Goal: Task Accomplishment & Management: Use online tool/utility

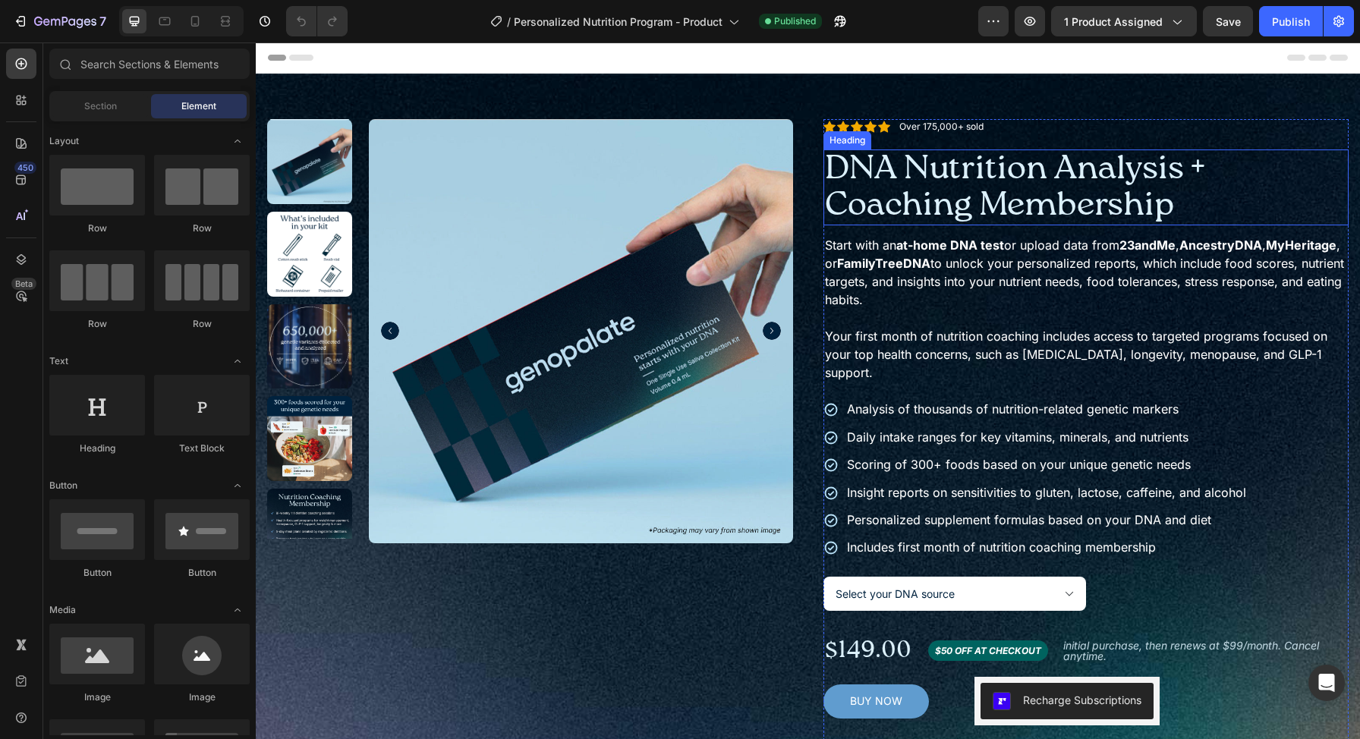
click at [1002, 212] on h1 "DNA Nutrition Analysis + Coaching Membership" at bounding box center [1086, 187] width 526 height 77
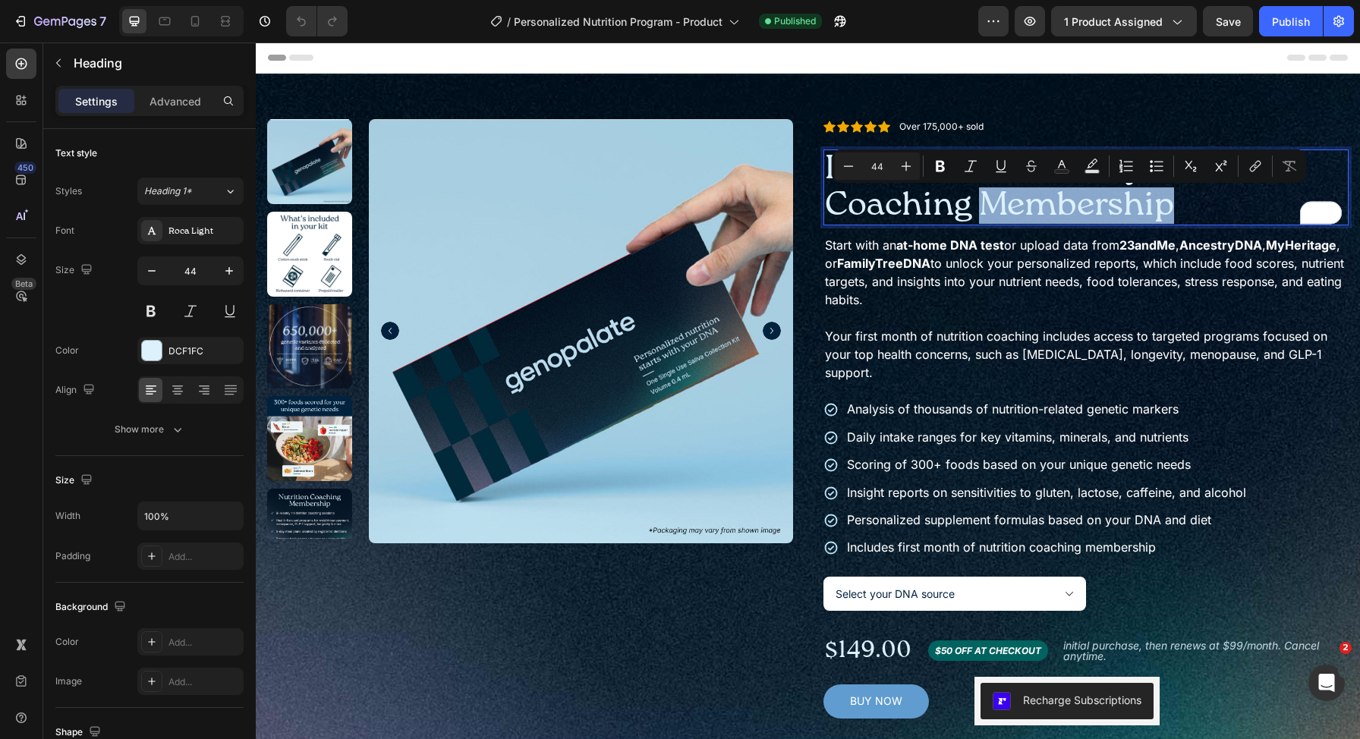
click at [1195, 203] on p "DNA Nutrition Analysis + Coaching Membership" at bounding box center [1086, 188] width 523 height 74
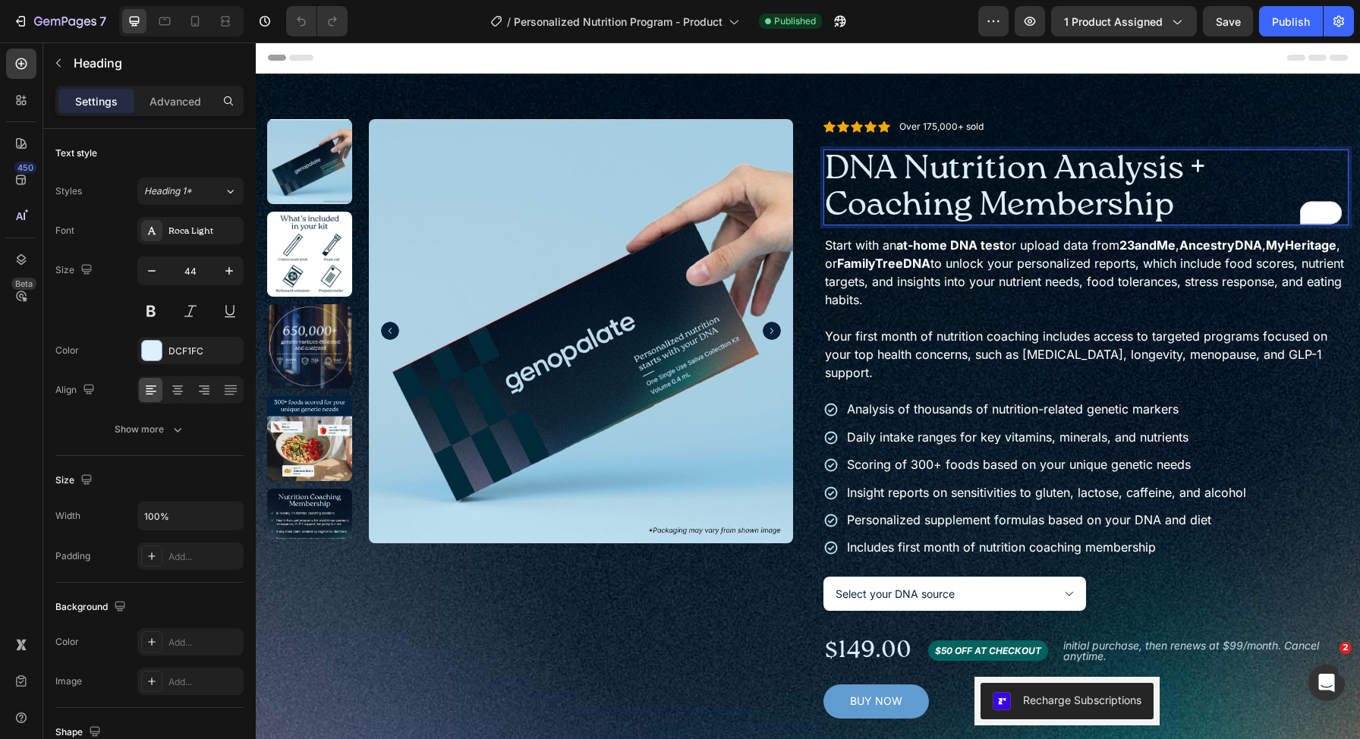
click at [1112, 200] on p "DNA Nutrition Analysis + Coaching Membership" at bounding box center [1086, 188] width 523 height 74
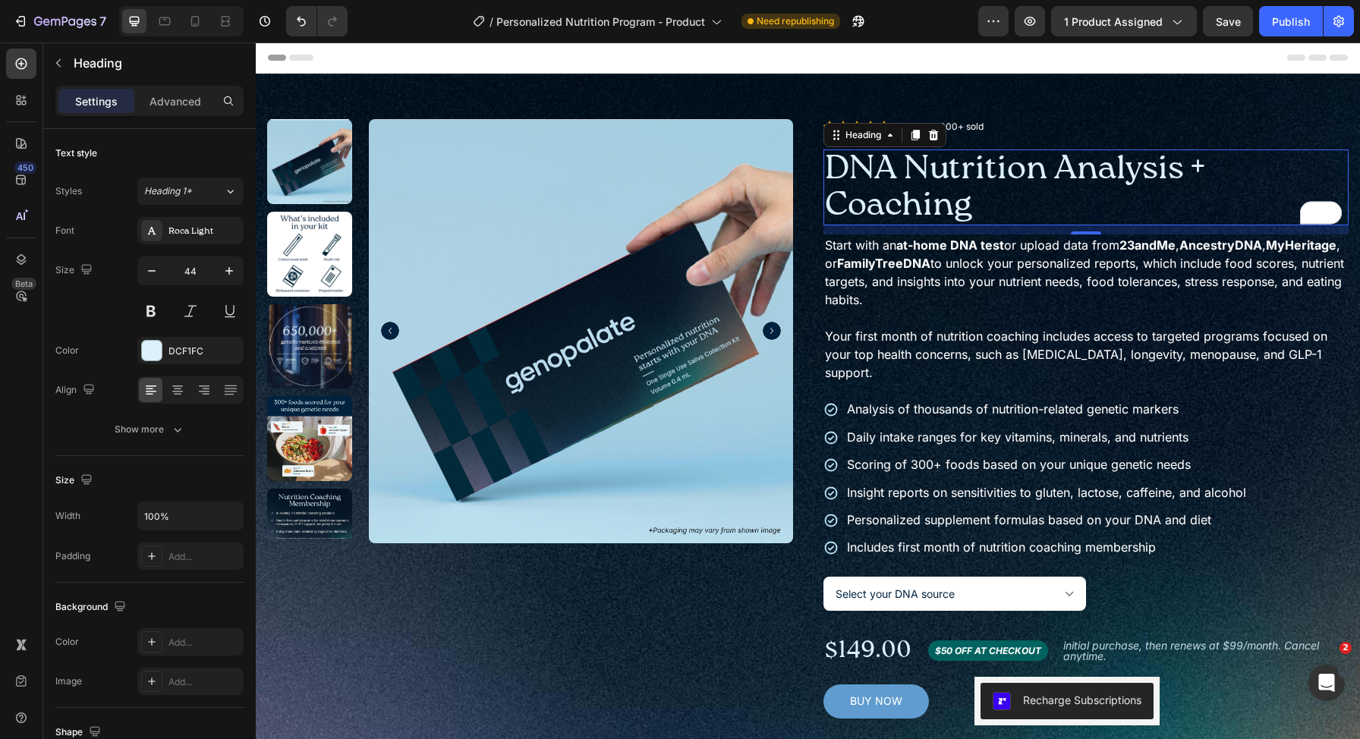
click at [826, 194] on p "DNA Nutrition Analysis + Coaching" at bounding box center [1086, 188] width 523 height 74
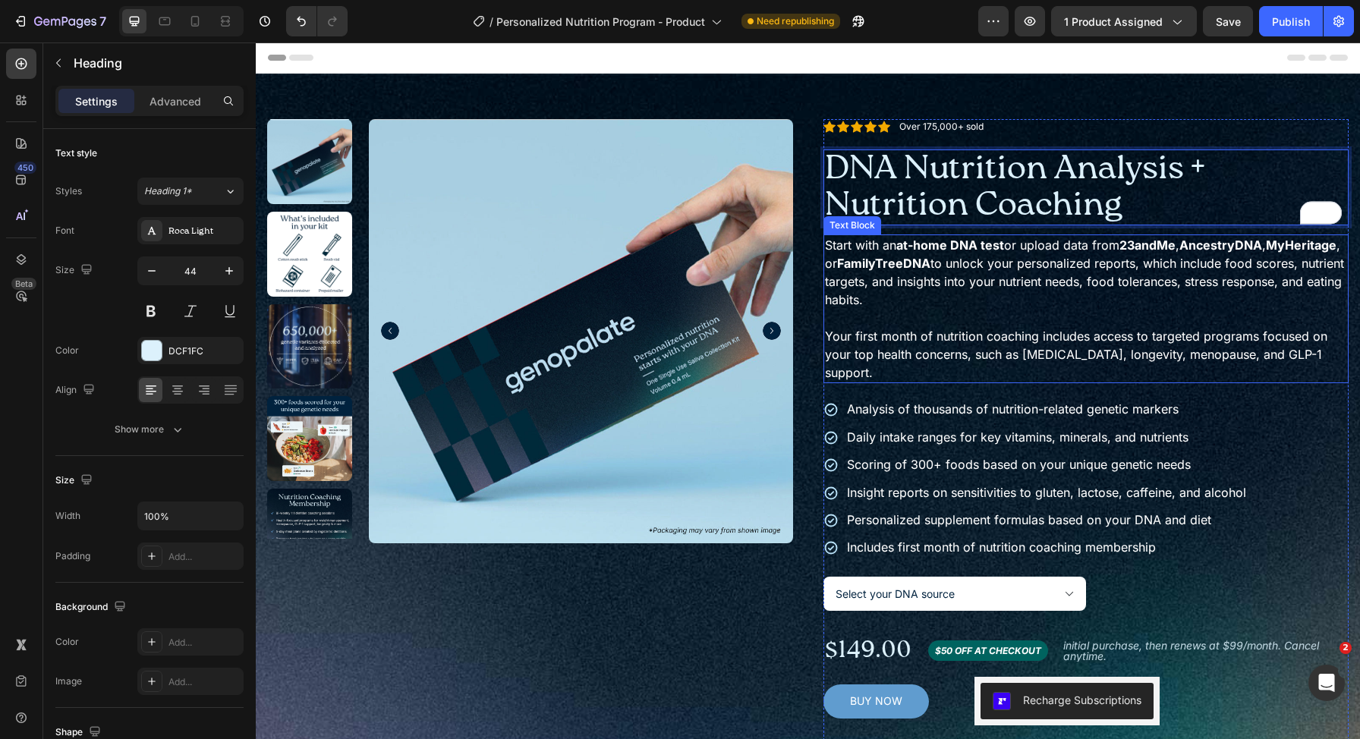
click at [1059, 332] on p "Your first month of nutrition coaching includes access to targeted programs foc…" at bounding box center [1086, 354] width 523 height 55
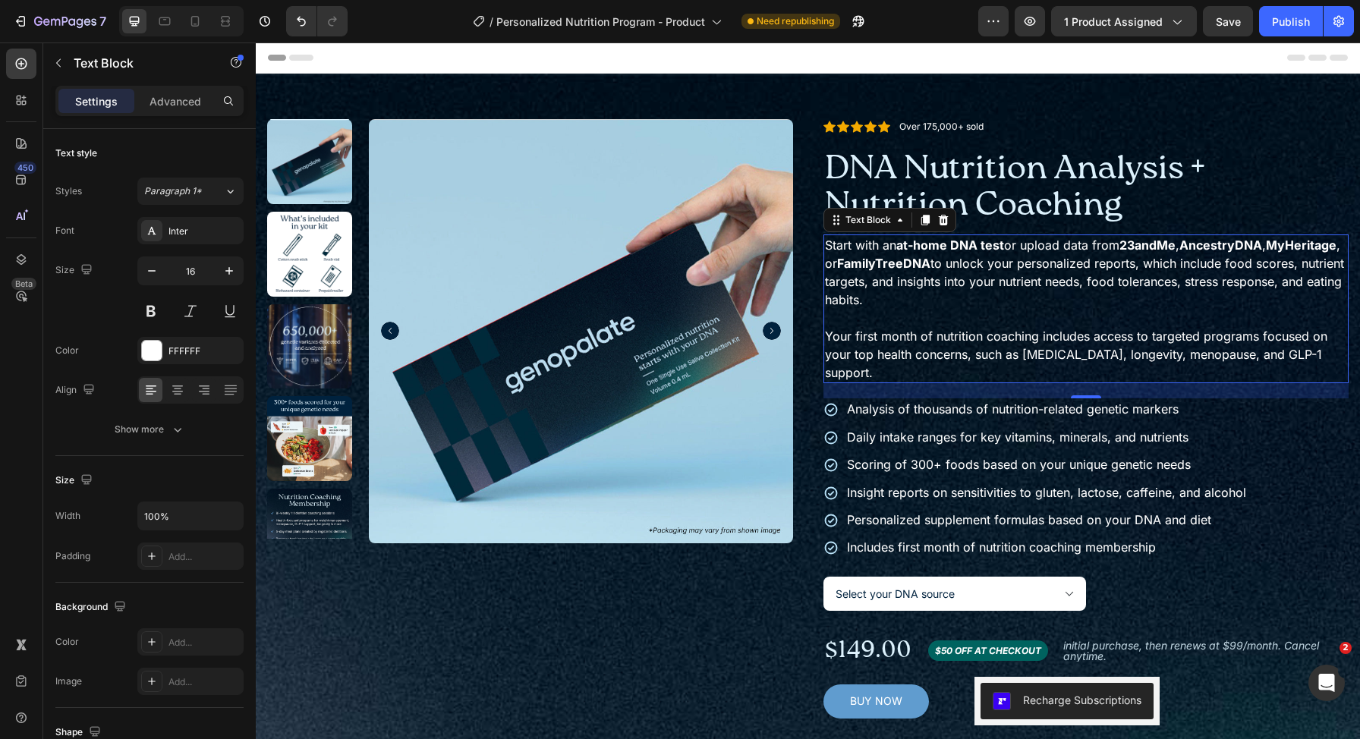
click at [939, 341] on p "Your first month of nutrition coaching includes access to targeted programs foc…" at bounding box center [1086, 354] width 523 height 55
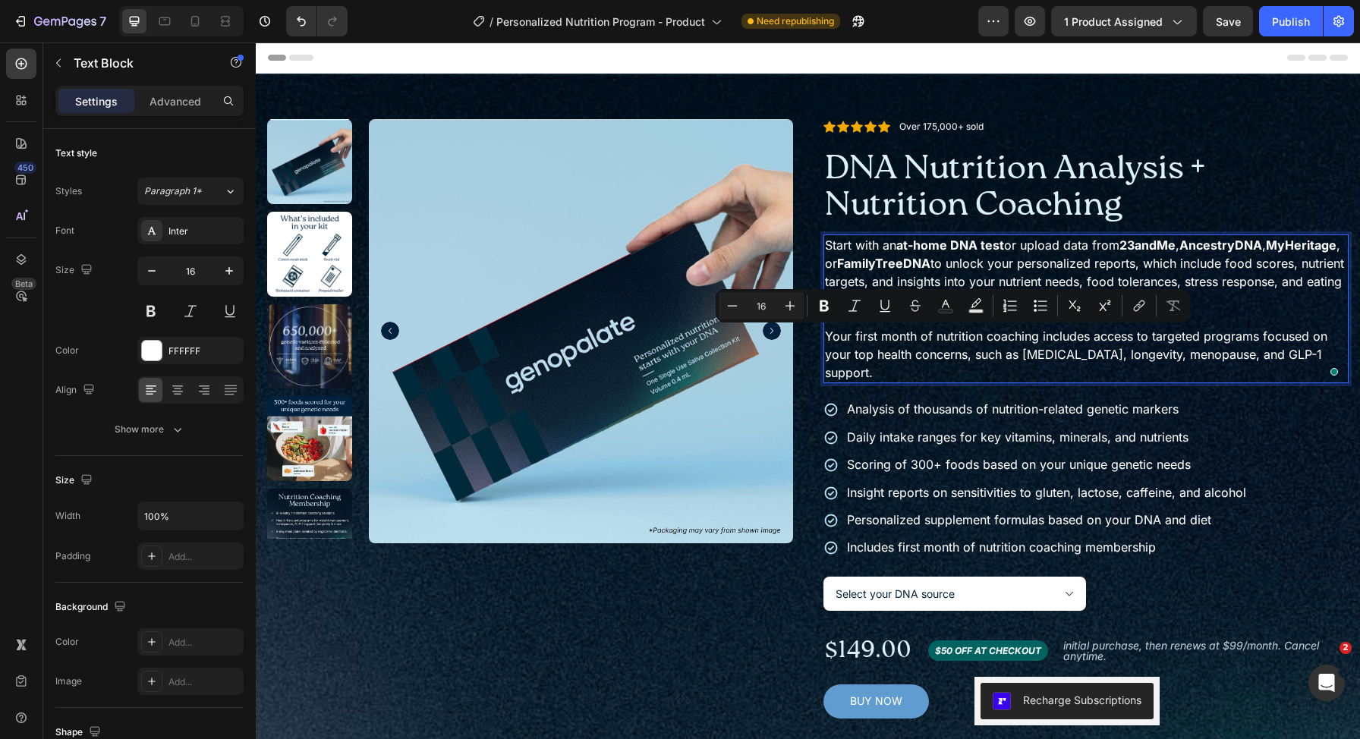
click at [951, 360] on p "Your first month of nutrition coaching includes access to targeted programs foc…" at bounding box center [1086, 354] width 523 height 55
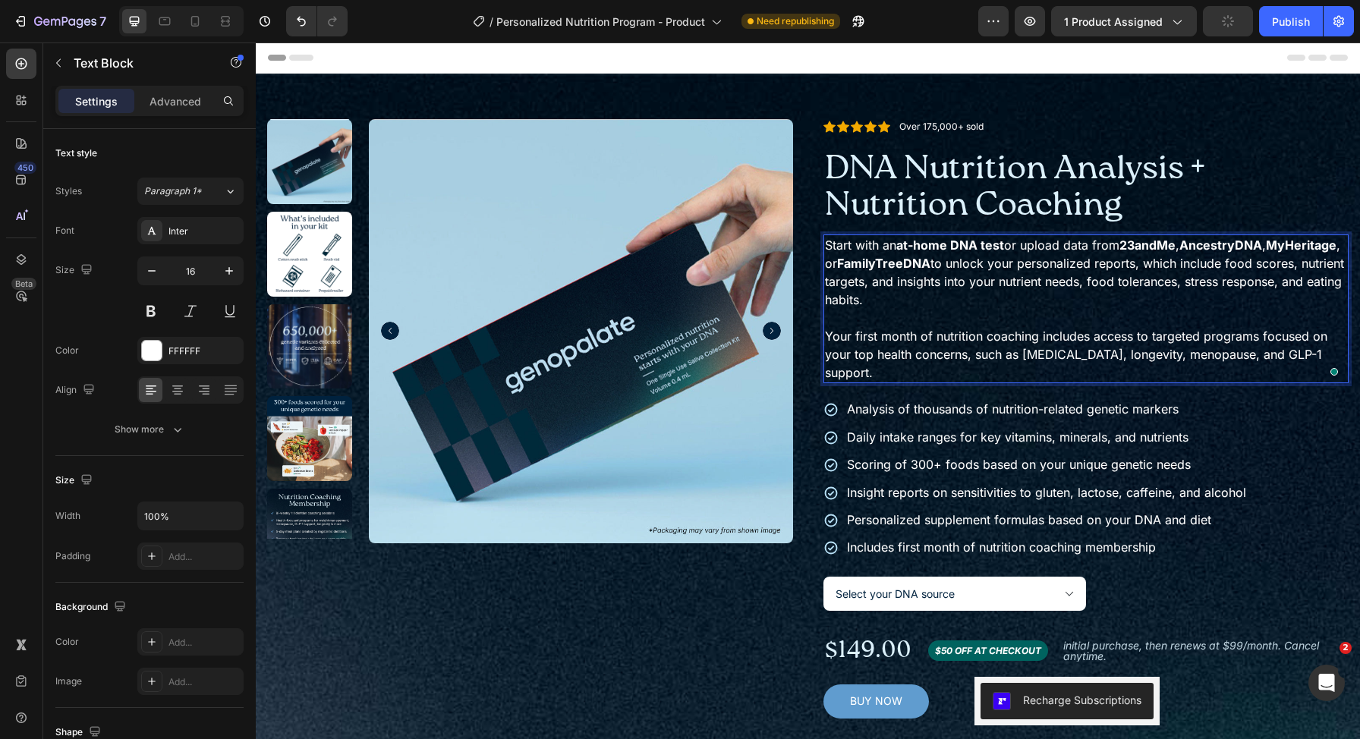
click at [954, 366] on p "Your first month of nutrition coaching includes access to targeted programs foc…" at bounding box center [1086, 354] width 523 height 55
click at [991, 308] on p "Start with an at-home DNA test or upload data from 23andMe , AncestryDNA , MyHe…" at bounding box center [1086, 272] width 523 height 73
click at [979, 376] on p "Your first month of nutrition coaching includes access to targeted programs foc…" at bounding box center [1086, 354] width 523 height 55
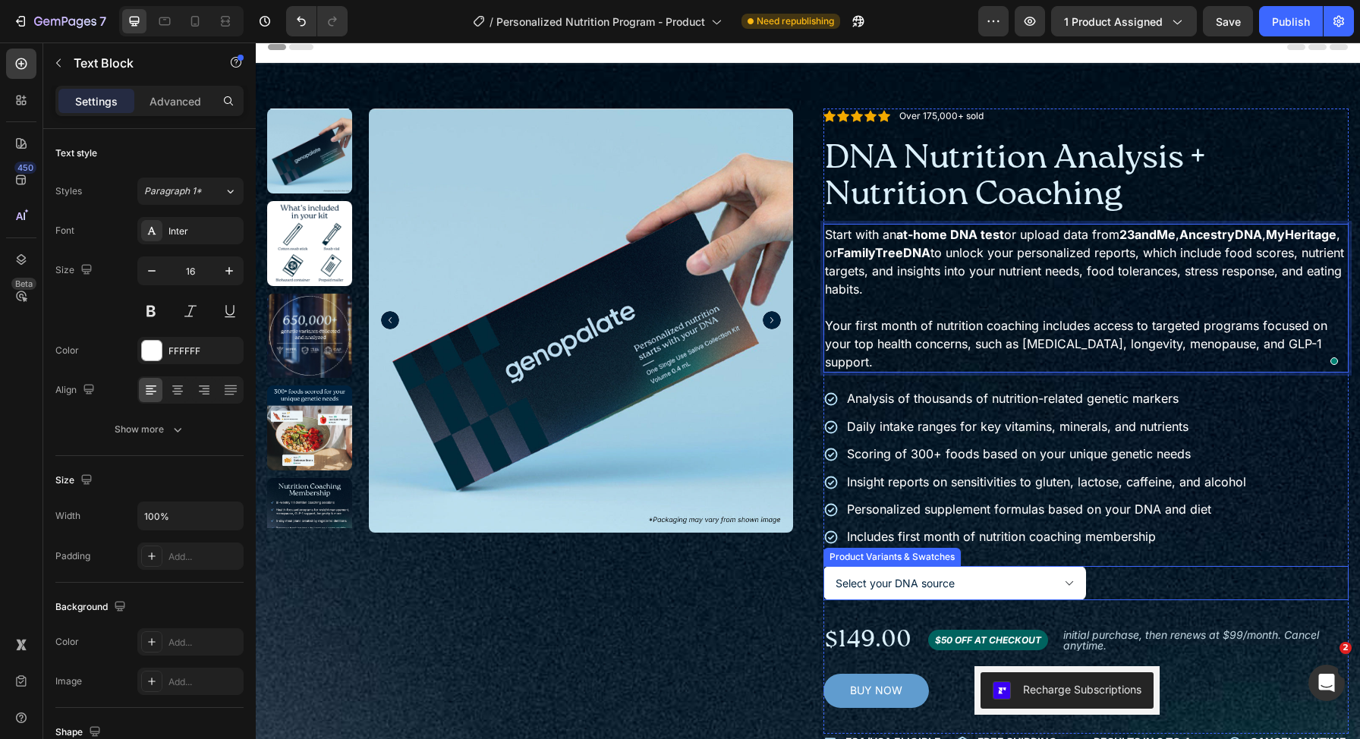
scroll to position [214, 0]
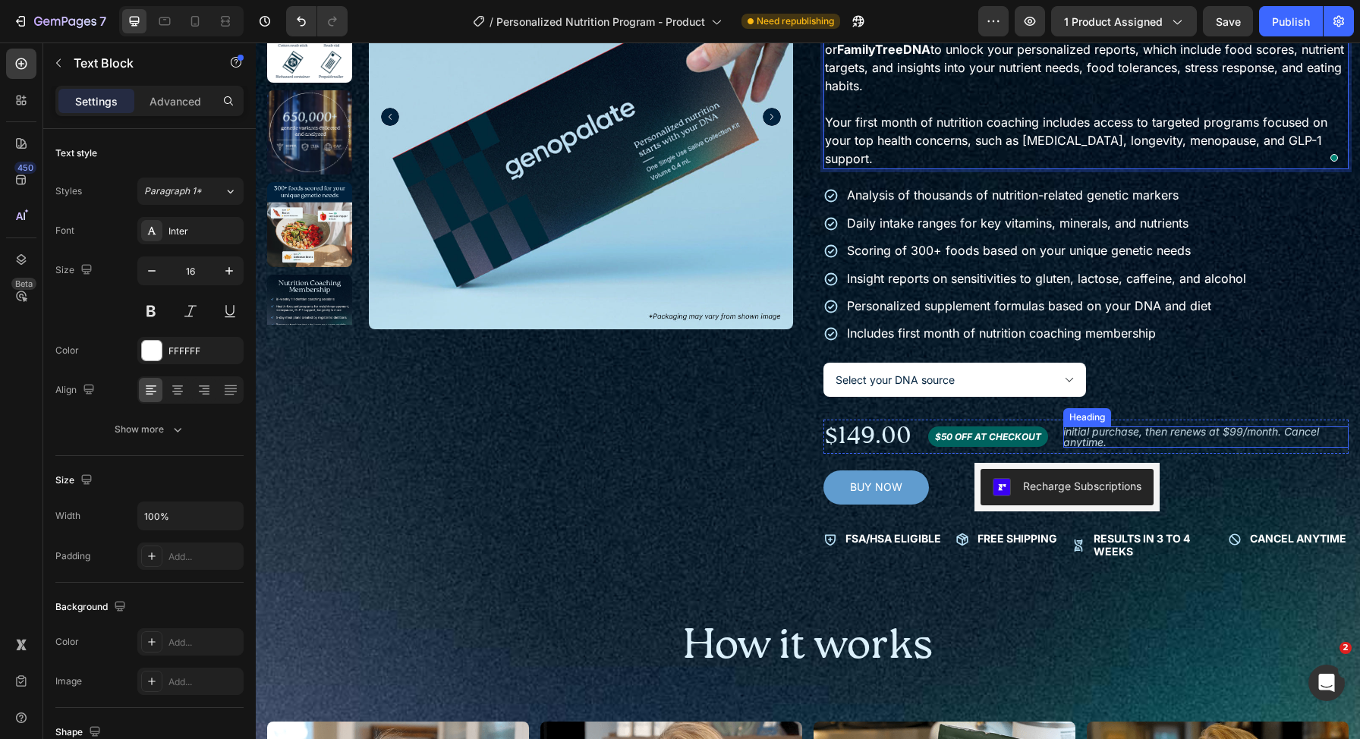
click at [1154, 440] on h2 "initial purchase, then renews at $99/month. Cancel anytime." at bounding box center [1206, 436] width 286 height 21
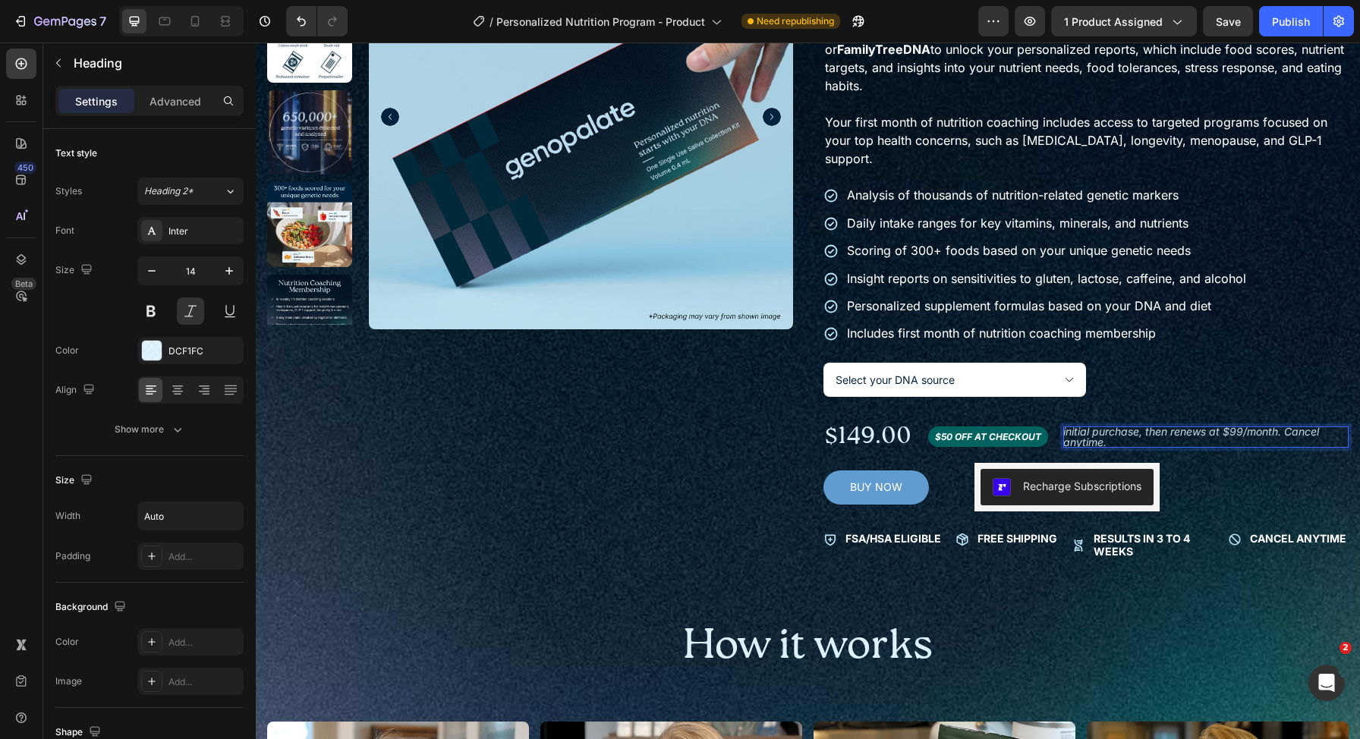
click at [1157, 438] on p "initial purchase, then renews at $99/month. Cancel anytime." at bounding box center [1206, 436] width 286 height 21
click at [1159, 435] on p "initial purchase, then renews at $99/month. Cancel anytime." at bounding box center [1206, 436] width 286 height 21
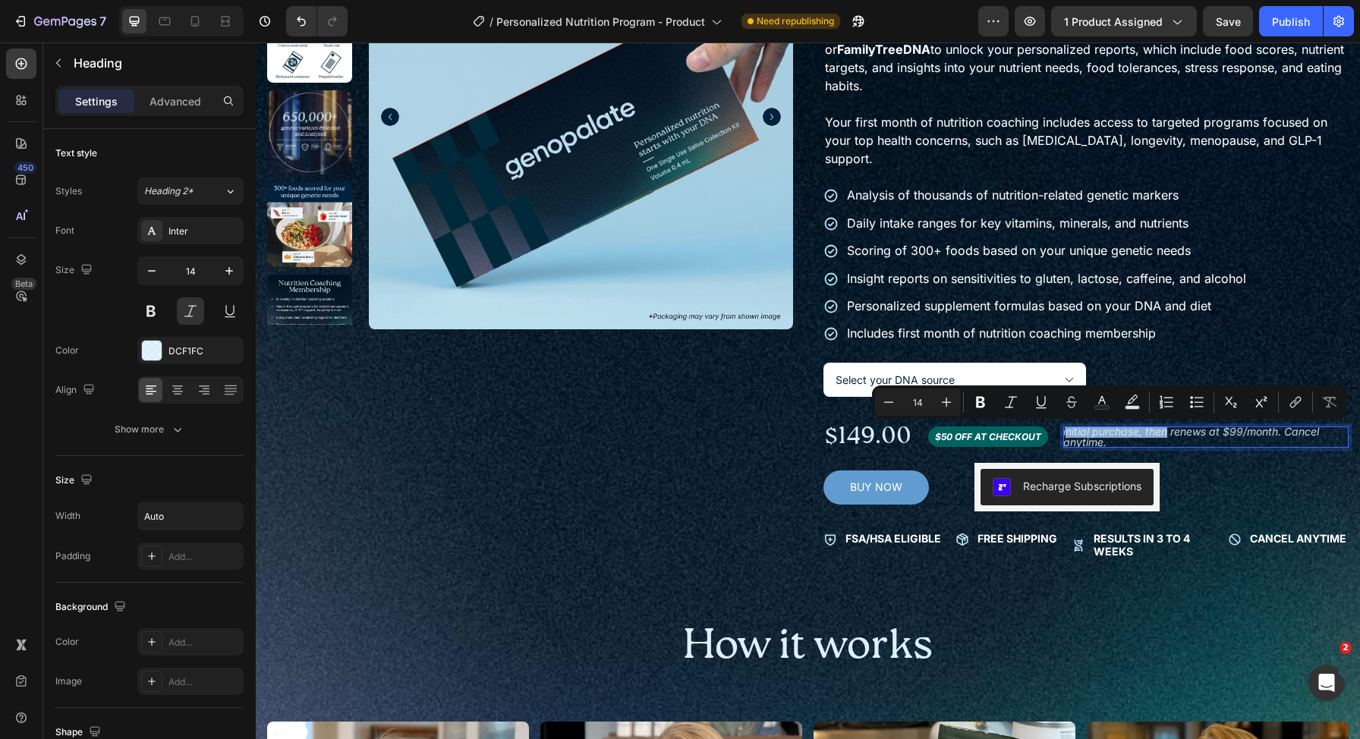
drag, startPoint x: 1162, startPoint y: 435, endPoint x: 1058, endPoint y: 436, distance: 104.0
click at [1063, 436] on p "initial purchase, then renews at $99/month. Cancel anytime." at bounding box center [1206, 436] width 286 height 21
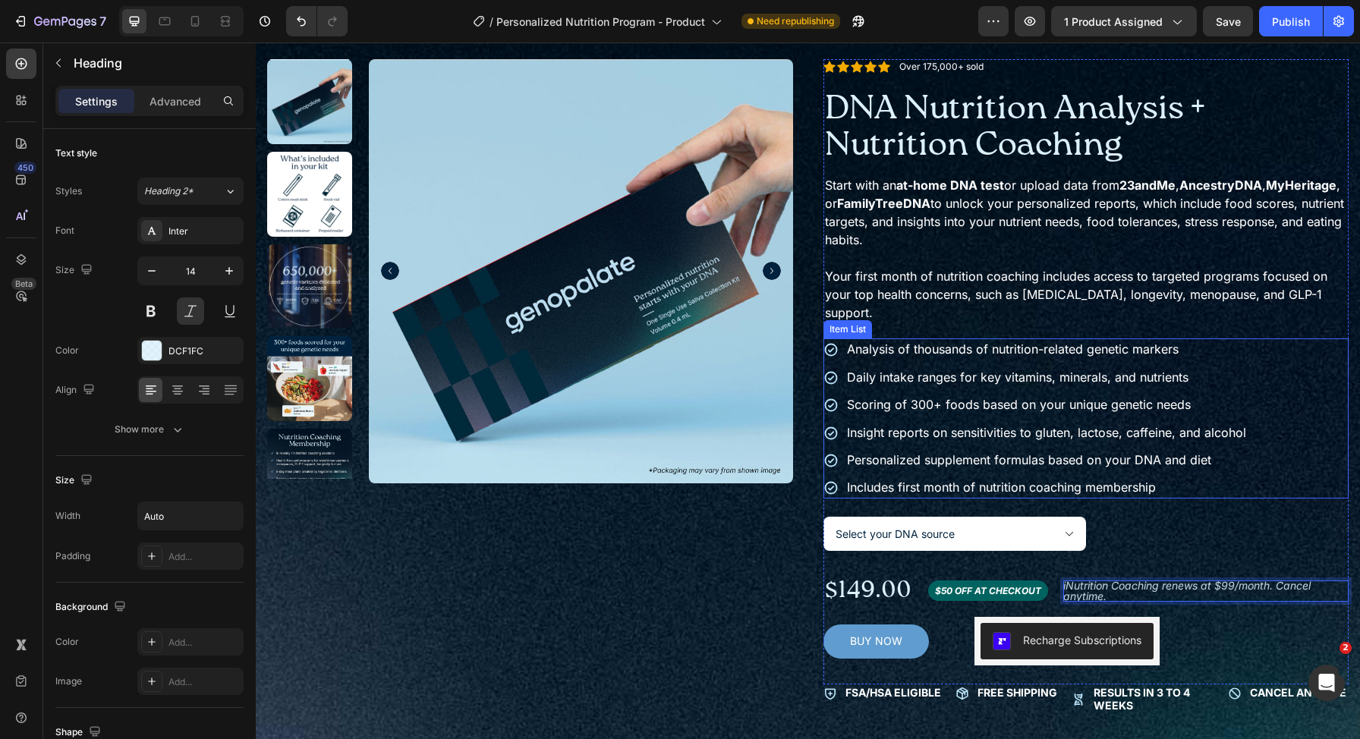
scroll to position [0, 0]
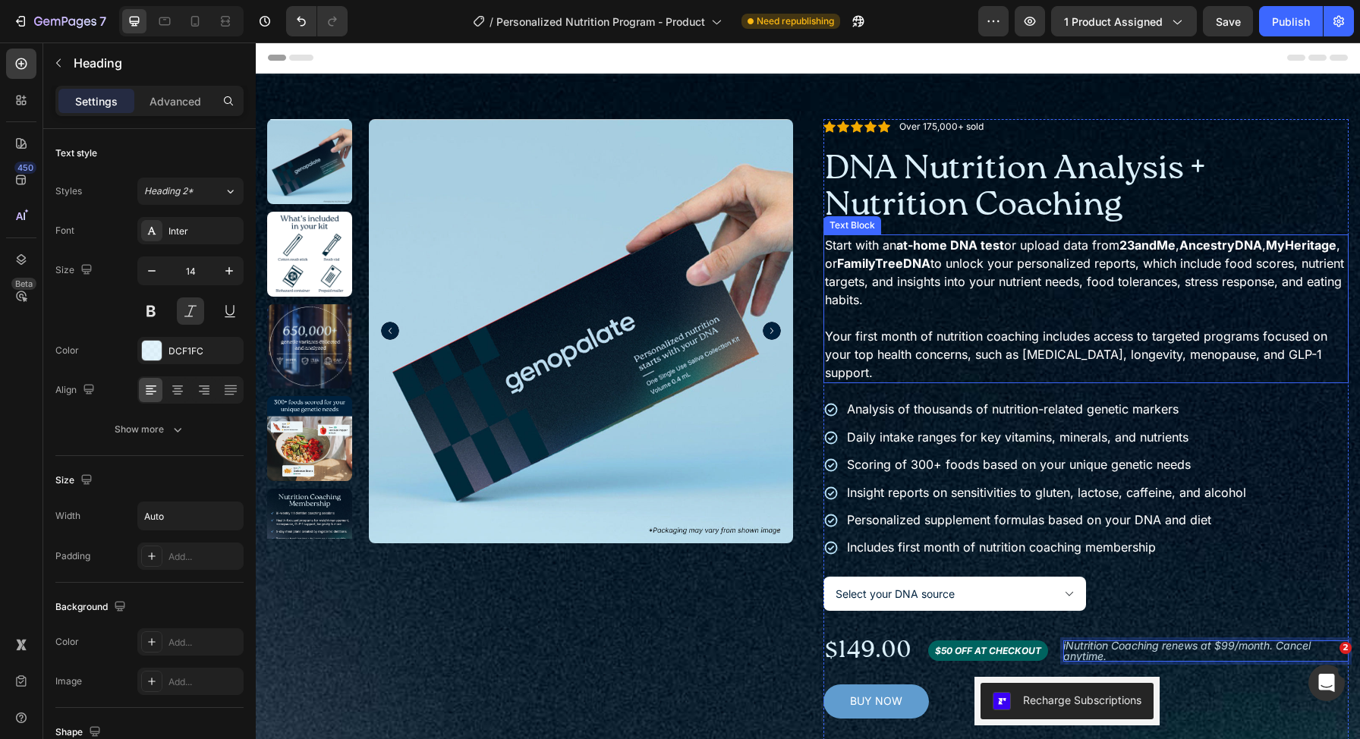
click at [937, 369] on p "Your first month of nutrition coaching includes access to targeted programs foc…" at bounding box center [1086, 354] width 523 height 55
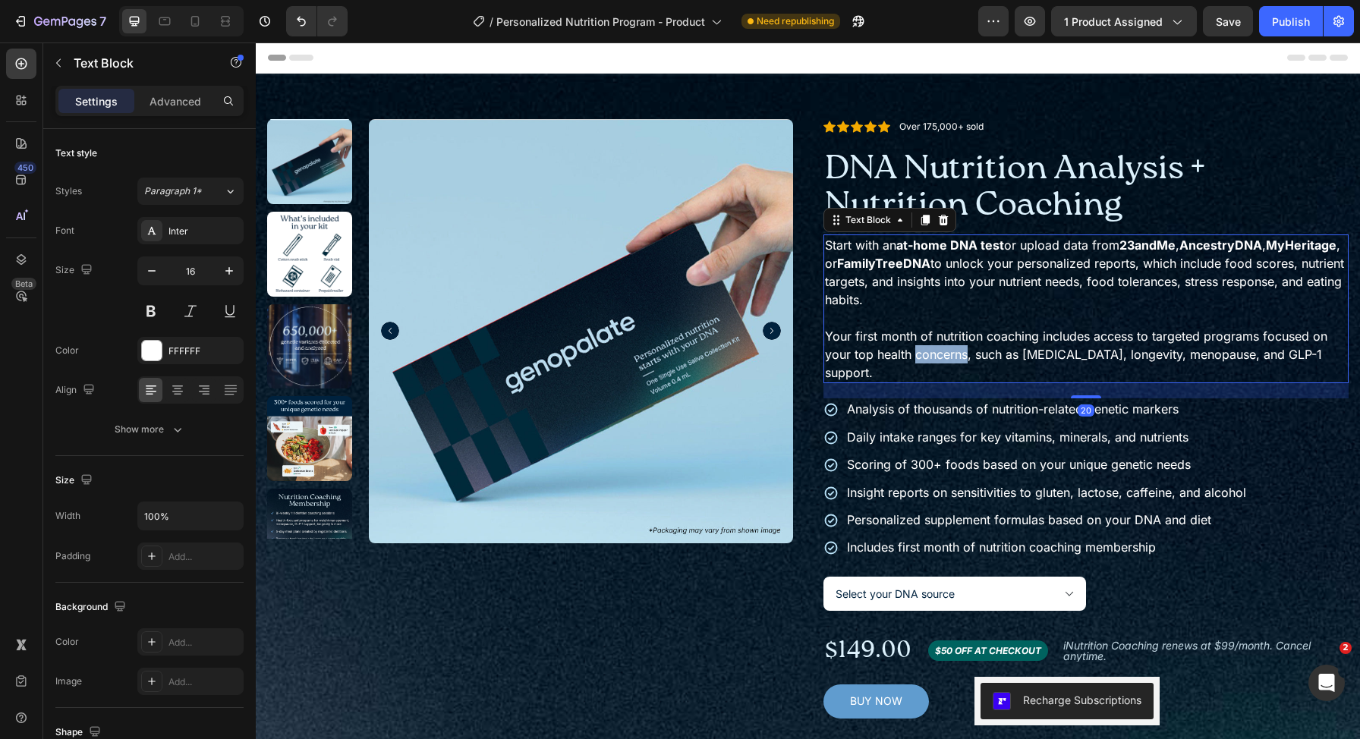
click at [946, 349] on p "Your first month of nutrition coaching includes access to targeted programs foc…" at bounding box center [1086, 354] width 523 height 55
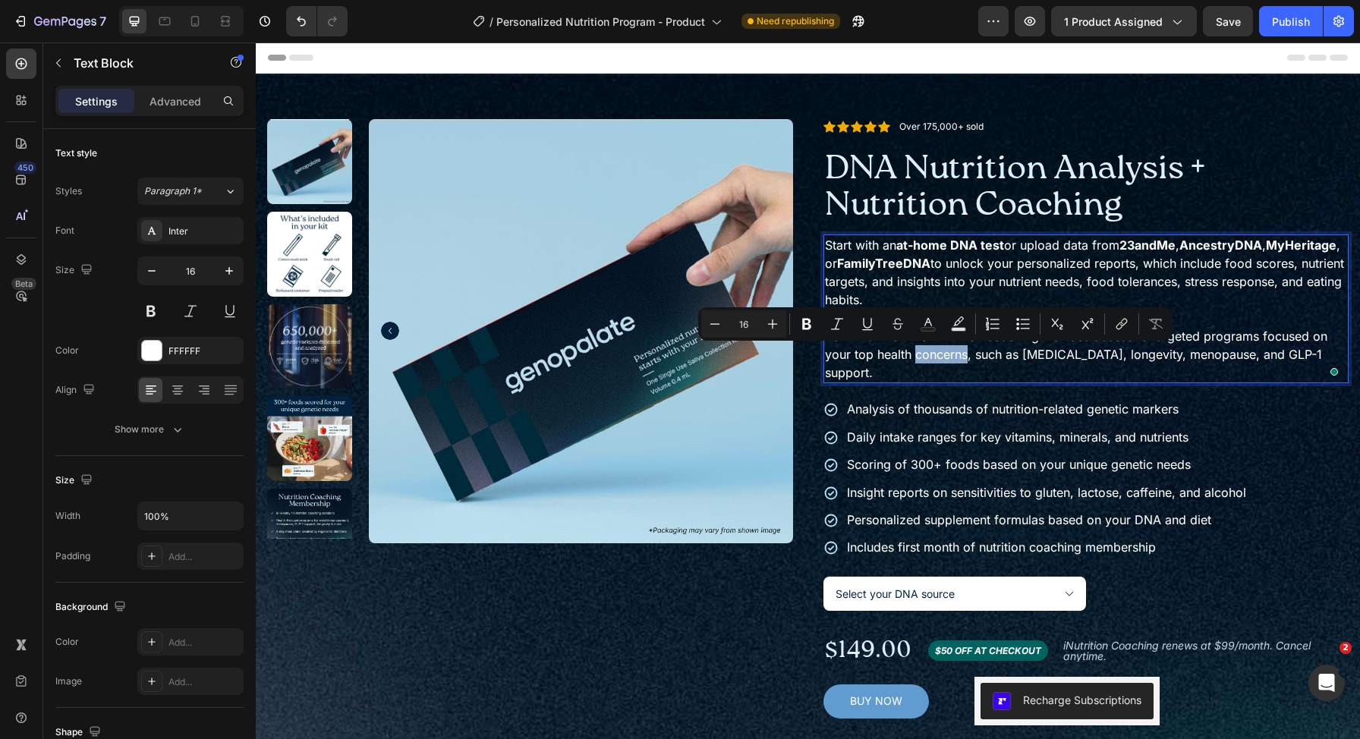
click at [914, 339] on div "Minus 16 Plus Bold Italic Underline Strikethrough Text Color Text Background Co…" at bounding box center [935, 323] width 474 height 33
click at [916, 360] on p "Your first month of nutrition coaching includes access to targeted programs foc…" at bounding box center [1086, 354] width 523 height 55
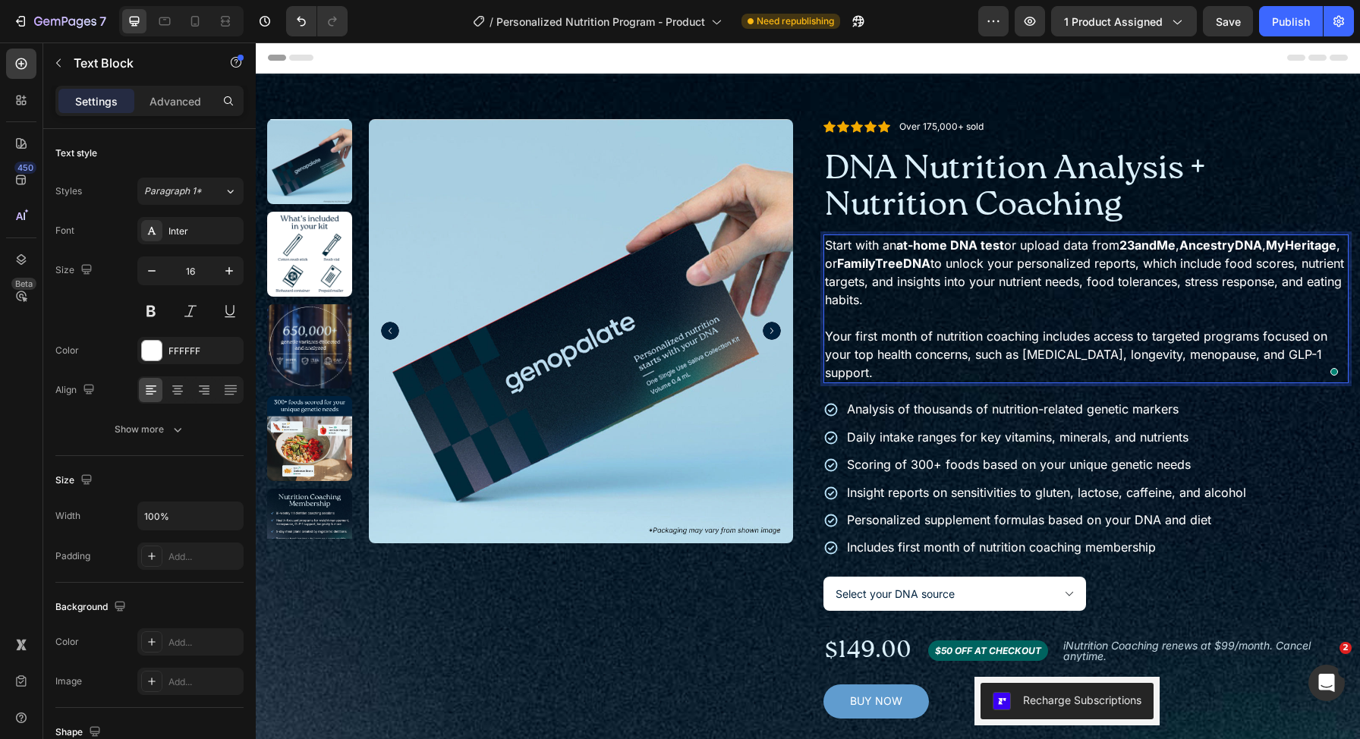
click at [930, 337] on p "Your first month of nutrition coaching includes access to targeted programs foc…" at bounding box center [1086, 354] width 523 height 55
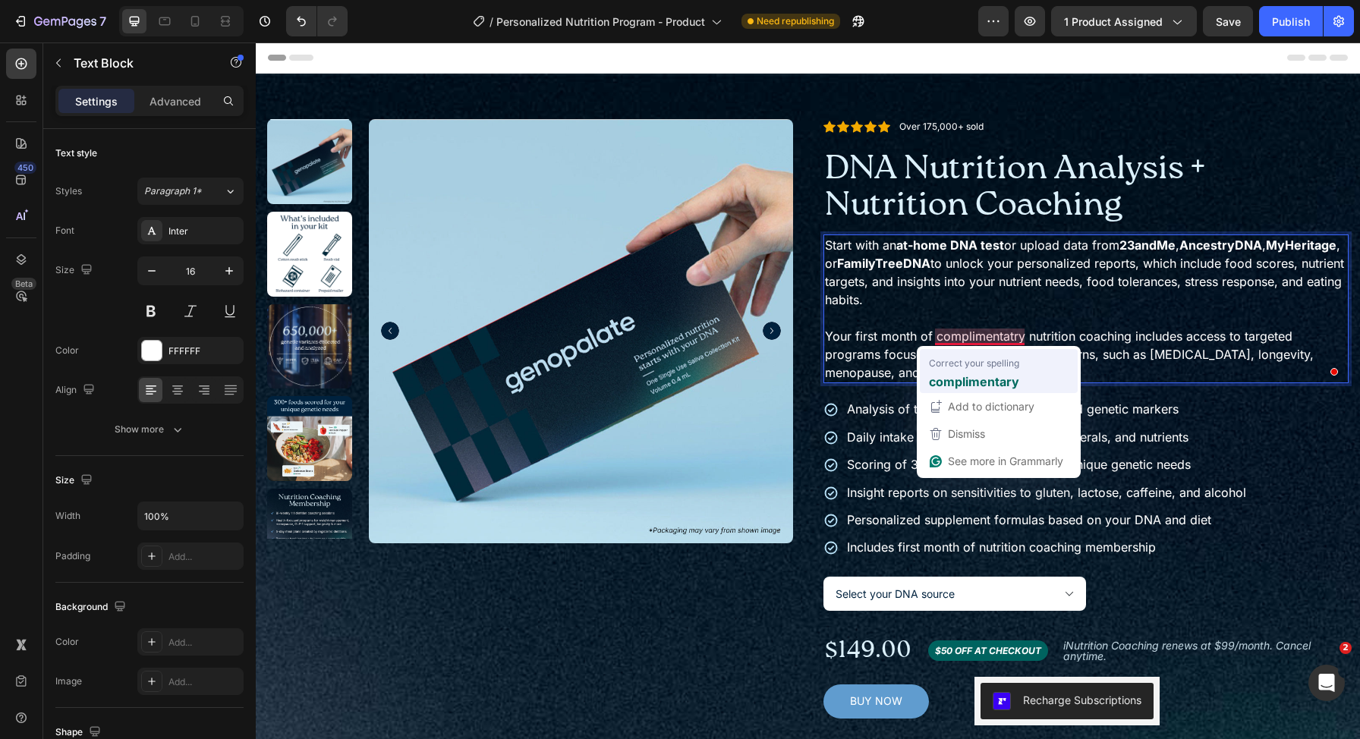
click at [1008, 356] on span "Correct your spelling" at bounding box center [974, 362] width 90 height 15
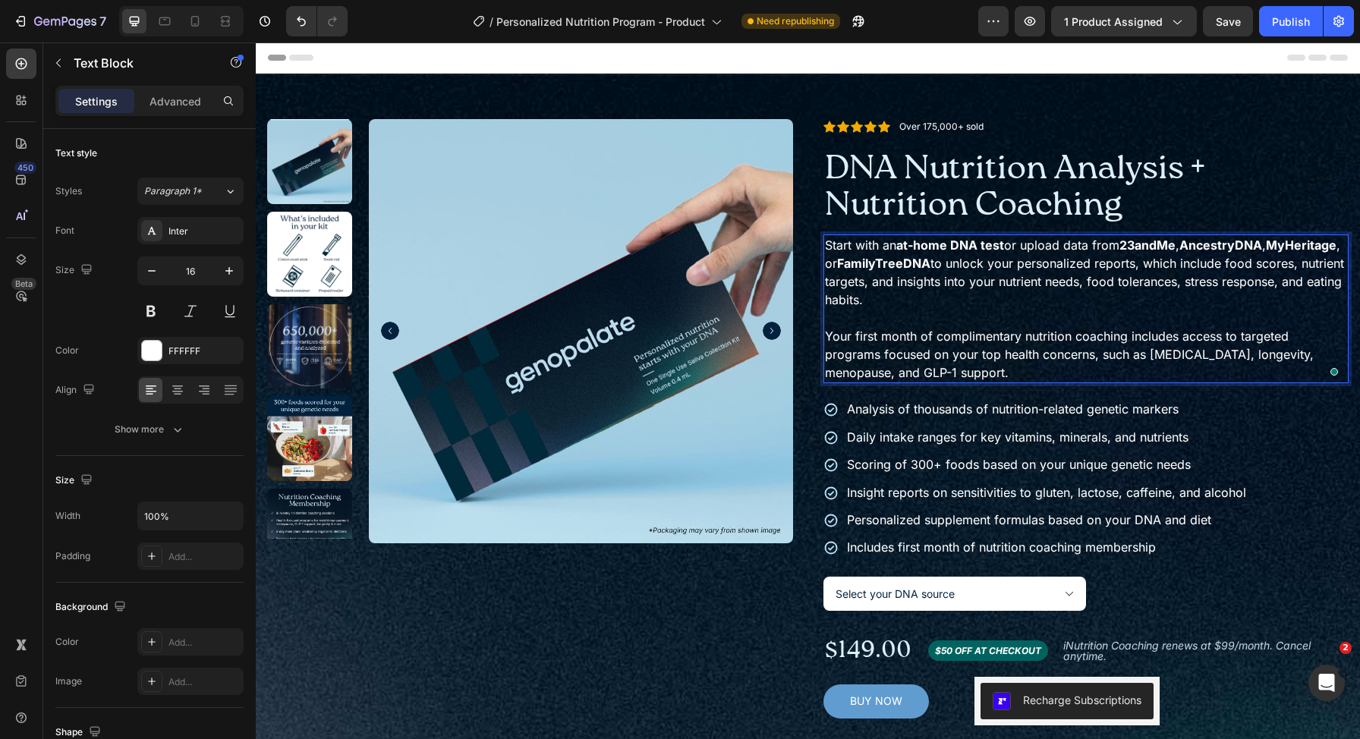
click at [1057, 369] on p "Your first month of complimentary nutrition coaching includes access to targete…" at bounding box center [1086, 354] width 523 height 55
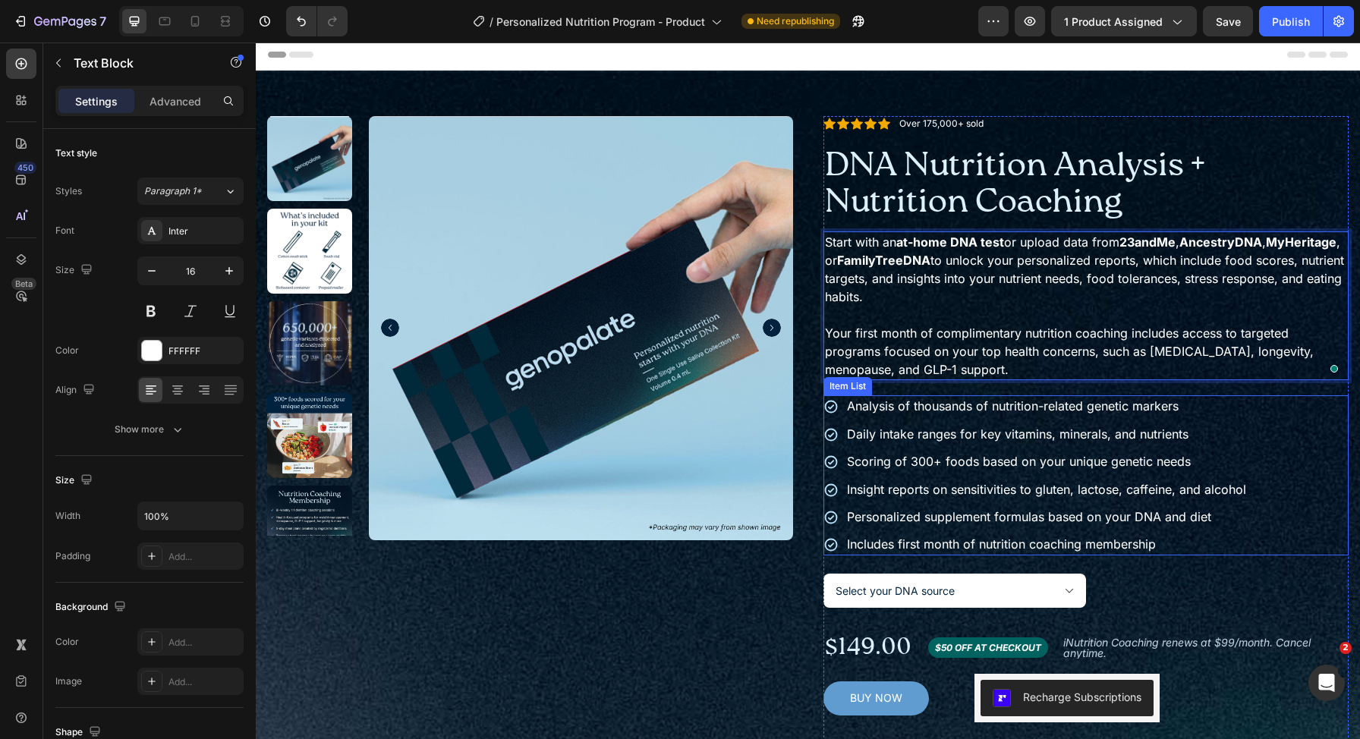
click at [1170, 554] on div "Includes first month of nutrition coaching membership" at bounding box center [1047, 543] width 404 height 21
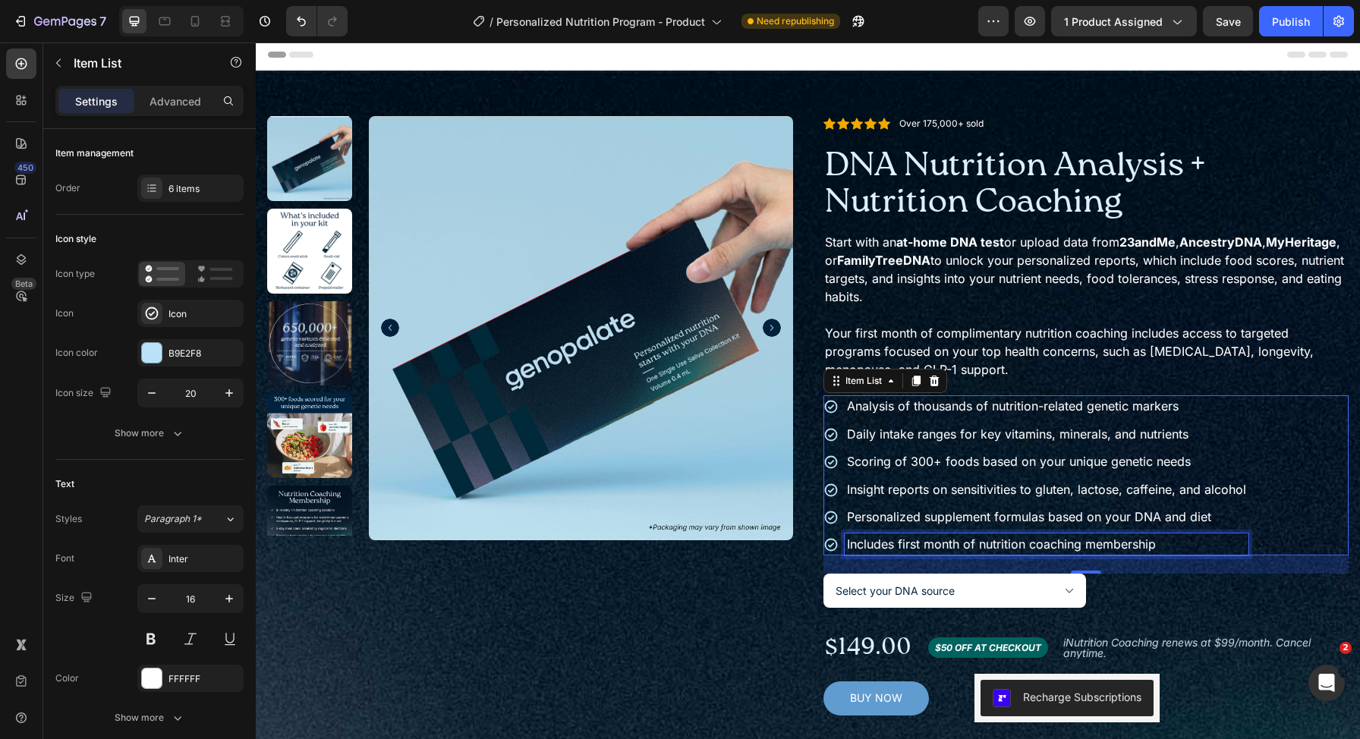
click at [1137, 546] on p "Includes first month of nutrition coaching membership" at bounding box center [1046, 544] width 399 height 17
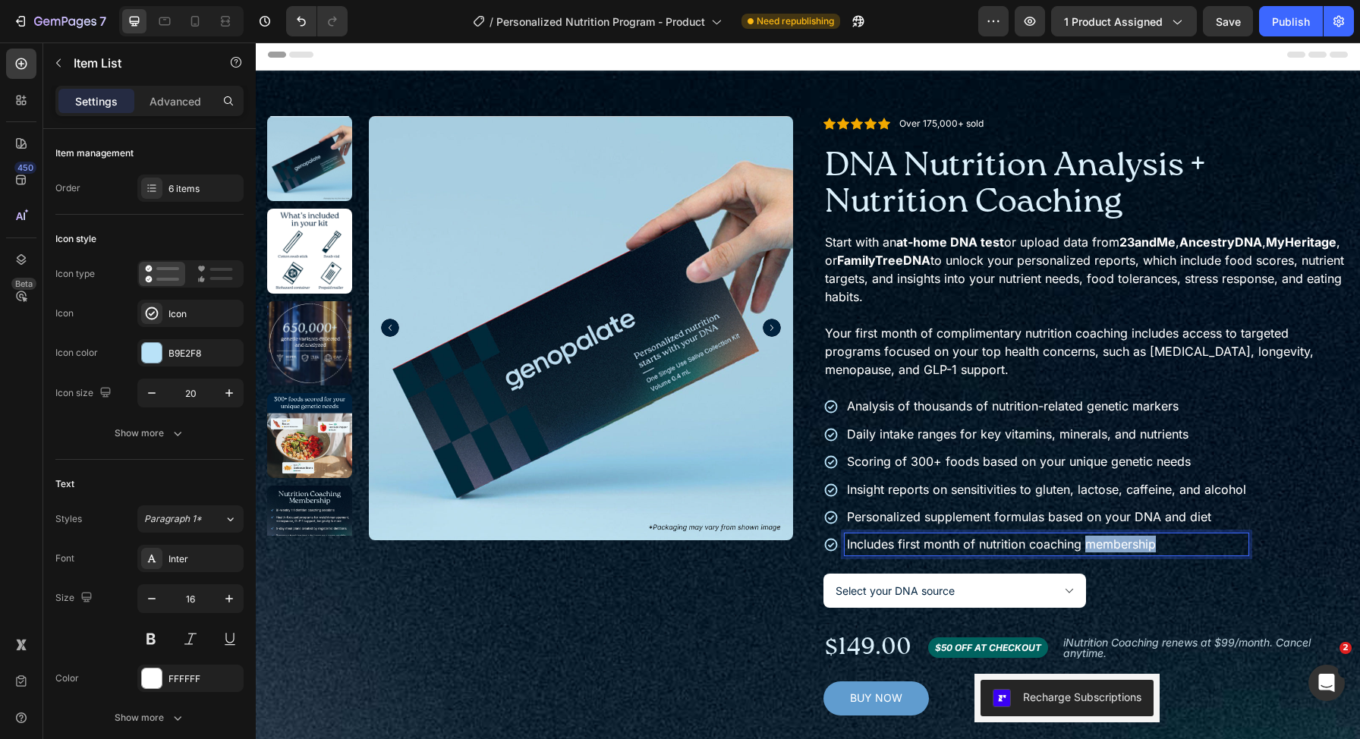
click at [1137, 546] on p "Includes first month of nutrition coaching membership" at bounding box center [1046, 544] width 399 height 17
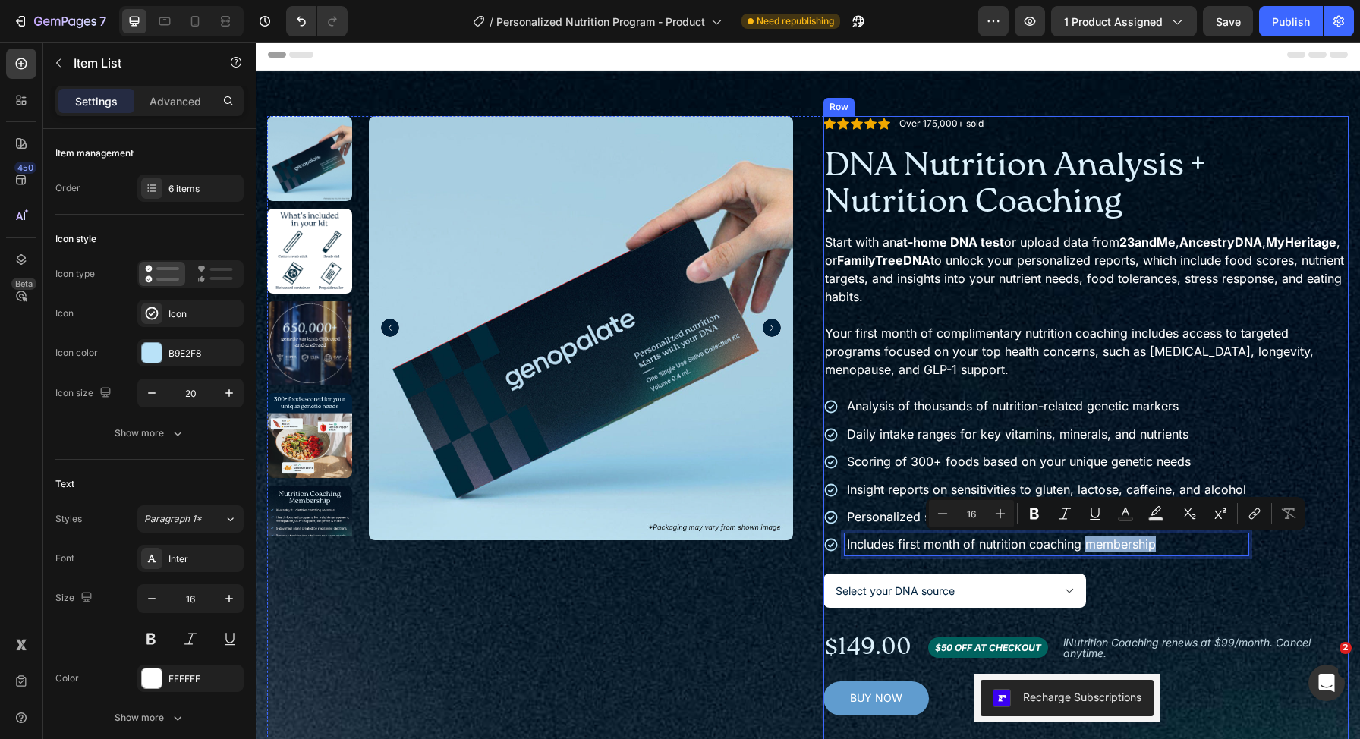
click at [1188, 546] on p "Includes first month of nutrition coaching membership" at bounding box center [1046, 544] width 399 height 17
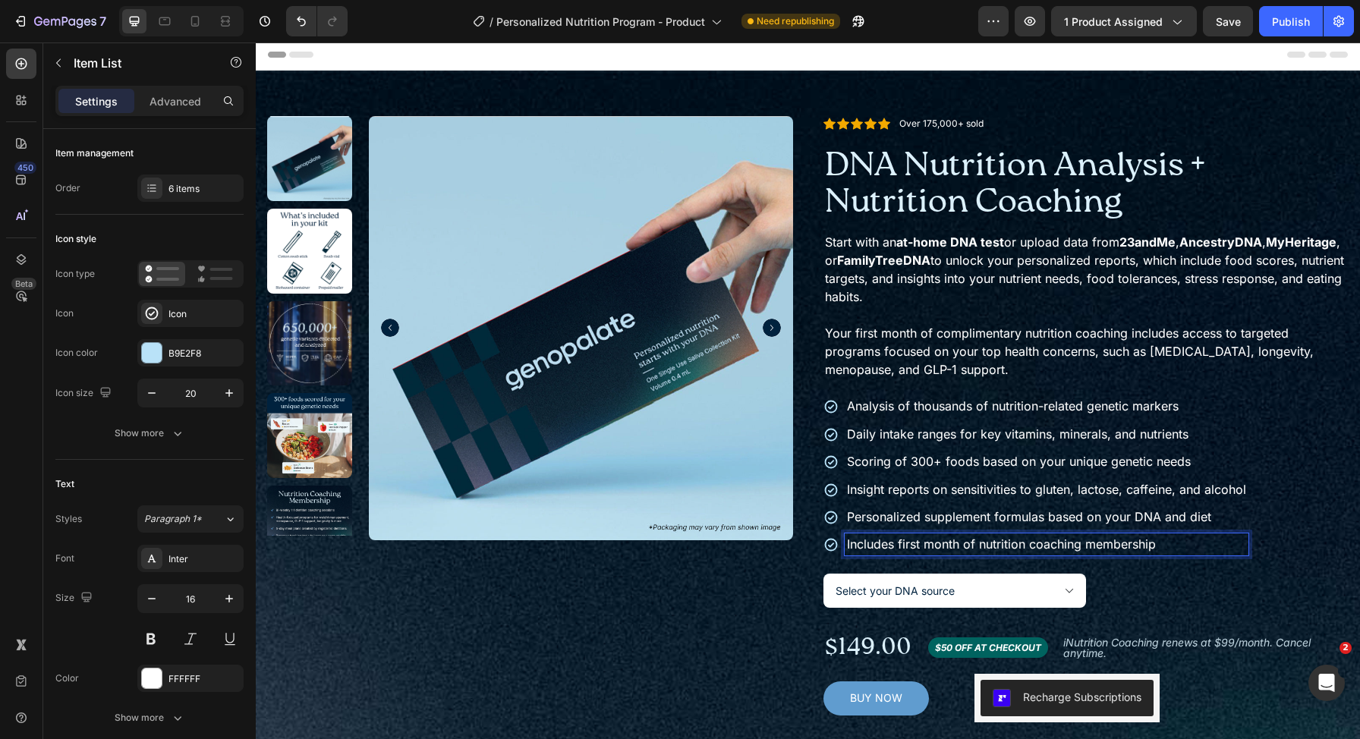
click at [1089, 546] on p "Includes first month of nutrition coaching membership" at bounding box center [1046, 544] width 399 height 17
click at [890, 549] on p "Includes first month of nutrition coaching" at bounding box center [1046, 544] width 399 height 17
click at [1084, 547] on p "Includes first month of nutrition coaching" at bounding box center [1046, 544] width 399 height 17
click at [1289, 538] on div "Analysis of thousands of nutrition-related genetic markers Daily intake ranges …" at bounding box center [1086, 474] width 526 height 159
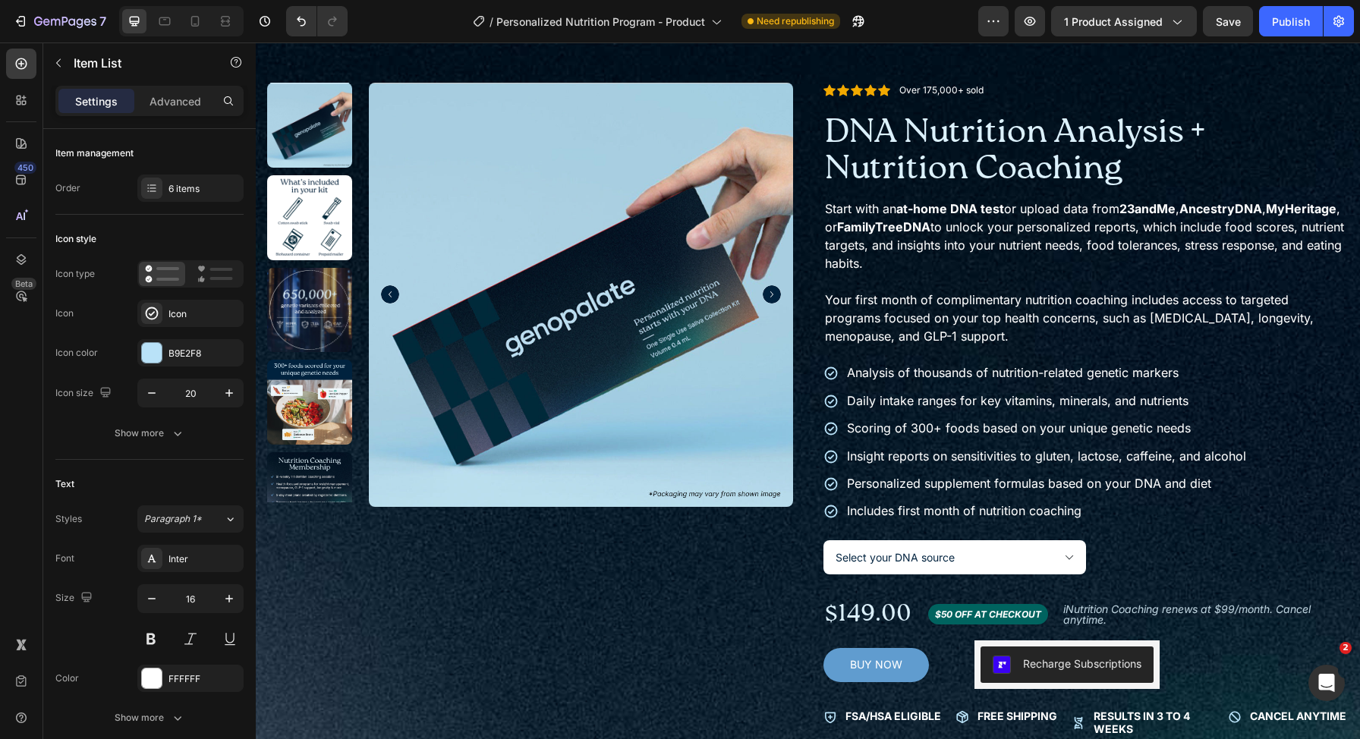
scroll to position [0, 0]
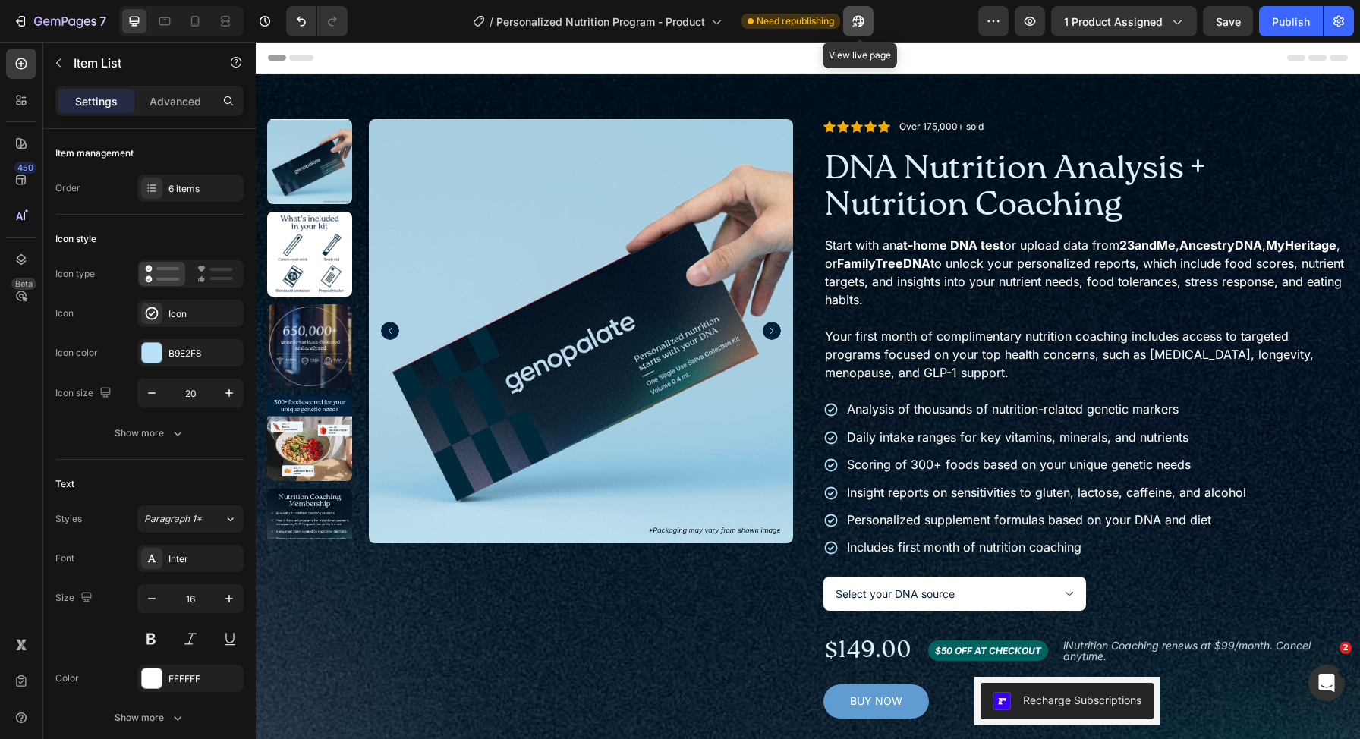
click at [855, 16] on icon "button" at bounding box center [858, 21] width 15 height 15
click at [1025, 710] on button "Recharge Subscriptions" at bounding box center [1066, 701] width 173 height 36
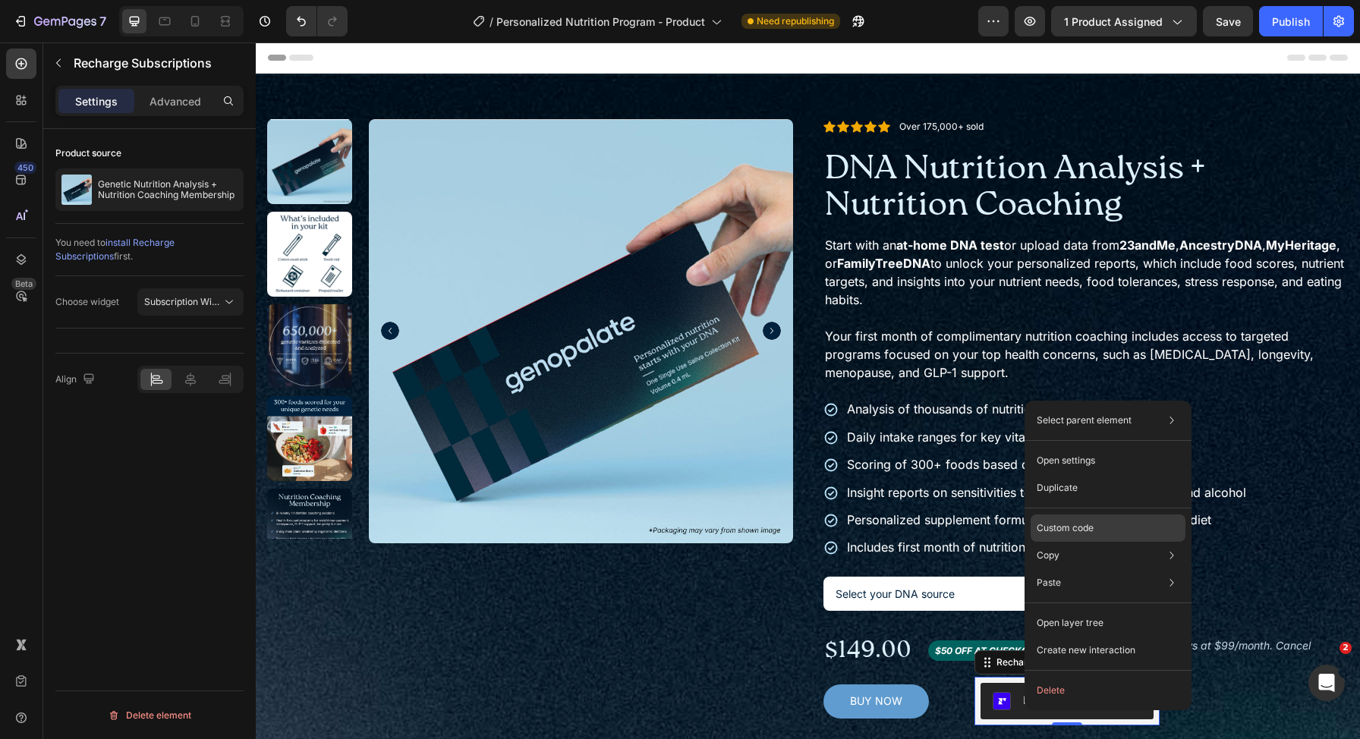
click at [1078, 530] on p "Custom code" at bounding box center [1065, 528] width 57 height 14
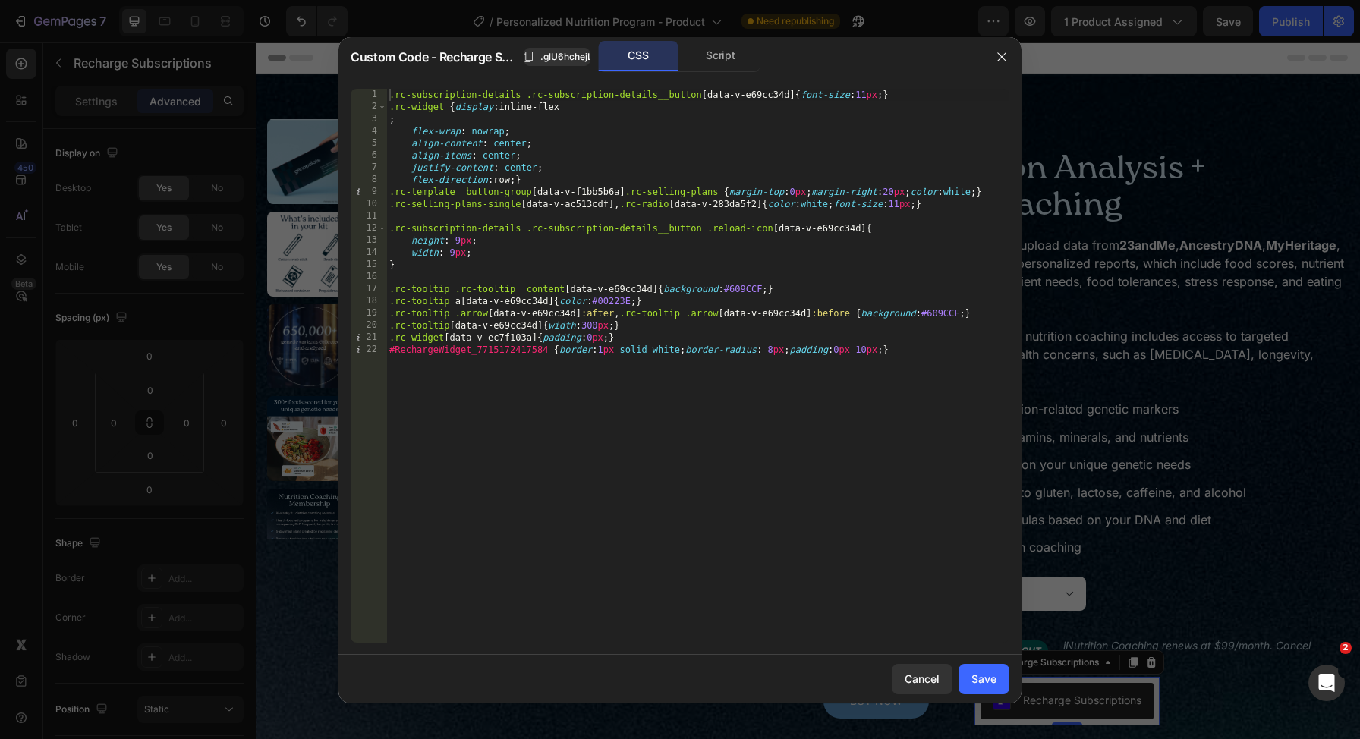
type textarea "#RechargeWidget_7715172417584 {border:1px solid white;border-radius: 8px;paddin…"
drag, startPoint x: 668, startPoint y: 404, endPoint x: 750, endPoint y: 395, distance: 82.5
click at [668, 404] on div ".rc-subscription-details .rc-subscription-details__button [ data-v-e69cc34d ] {…" at bounding box center [697, 378] width 623 height 578
click at [846, 380] on div ".rc-subscription-details .rc-subscription-details__button [ data-v-e69cc34d ] {…" at bounding box center [697, 378] width 623 height 578
paste textarea "rc-selling-plans"
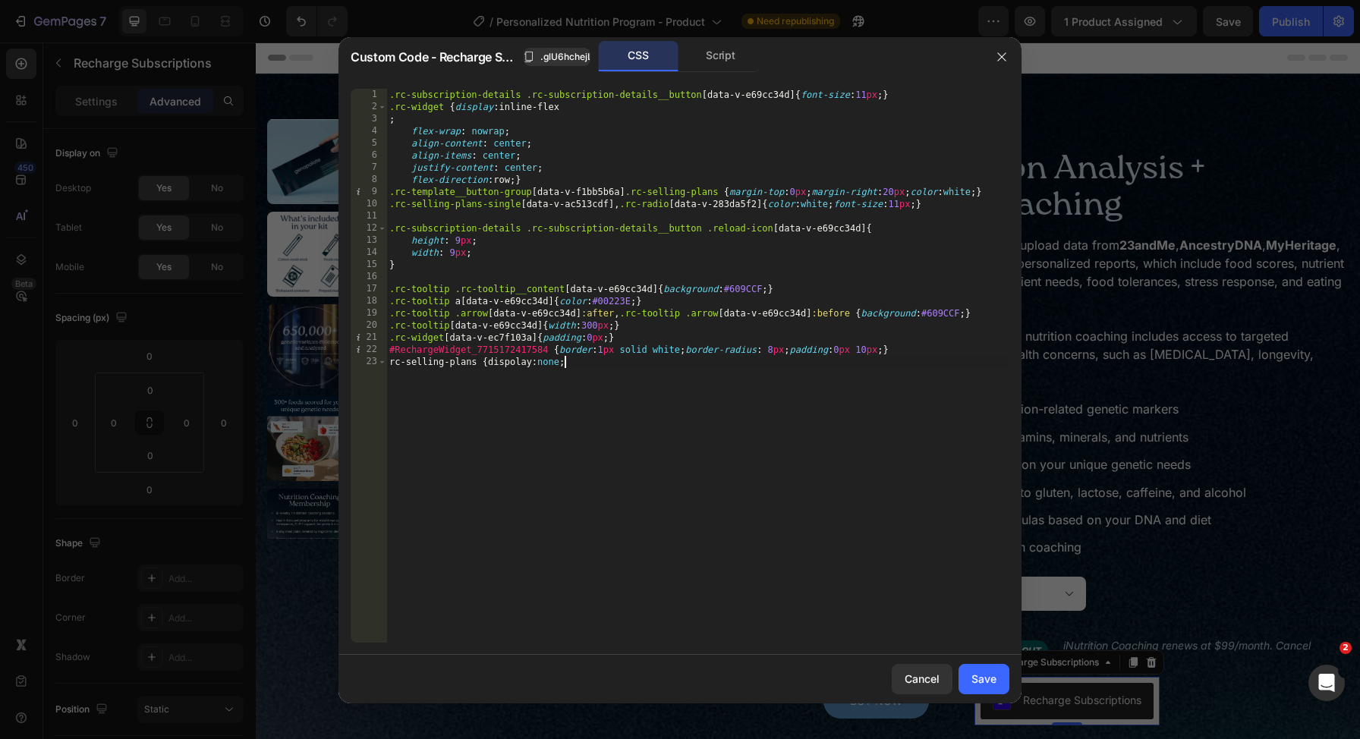
scroll to position [0, 14]
click at [392, 363] on div ".rc-subscription-details .rc-subscription-details__button [ data-v-e69cc34d ] {…" at bounding box center [697, 378] width 623 height 578
type textarea ".rc-selling-plans {dispolay:none;}"
click at [969, 680] on button "Save" at bounding box center [983, 679] width 51 height 30
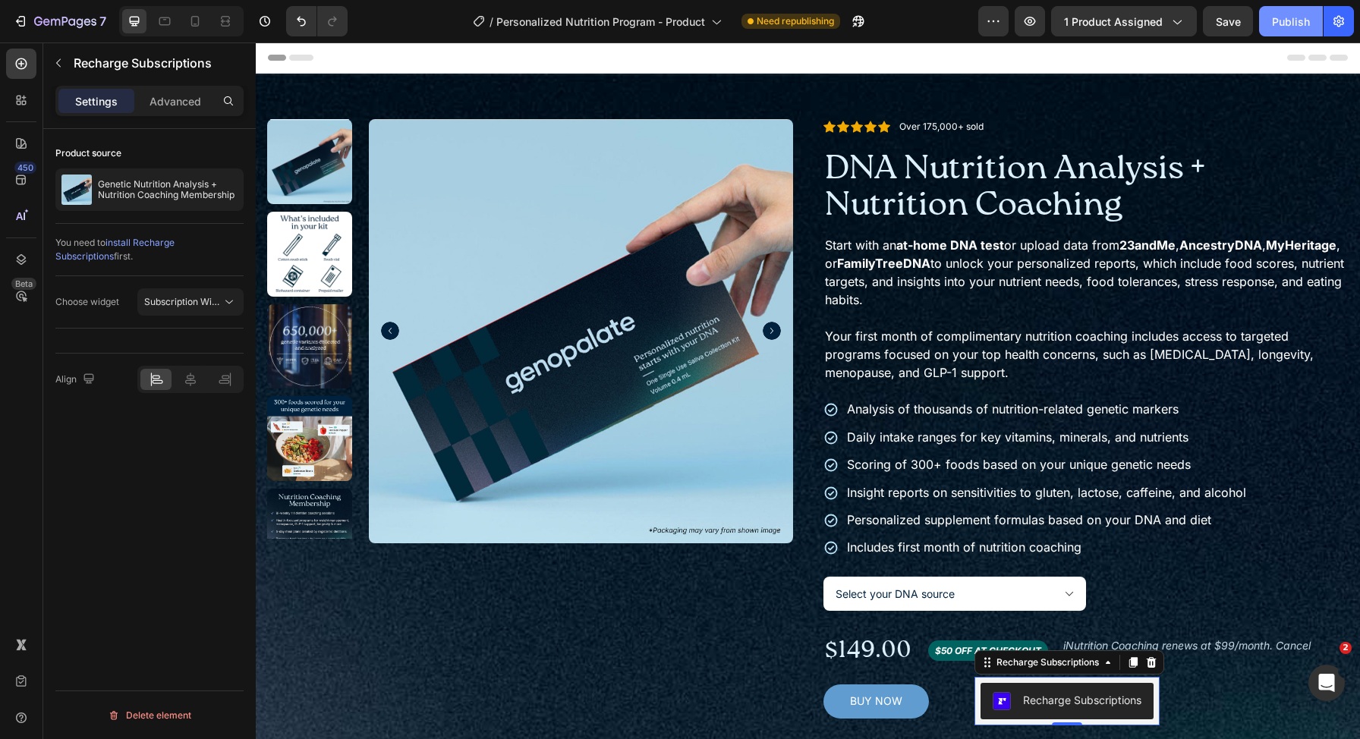
click at [1276, 22] on div "Publish" at bounding box center [1291, 22] width 38 height 16
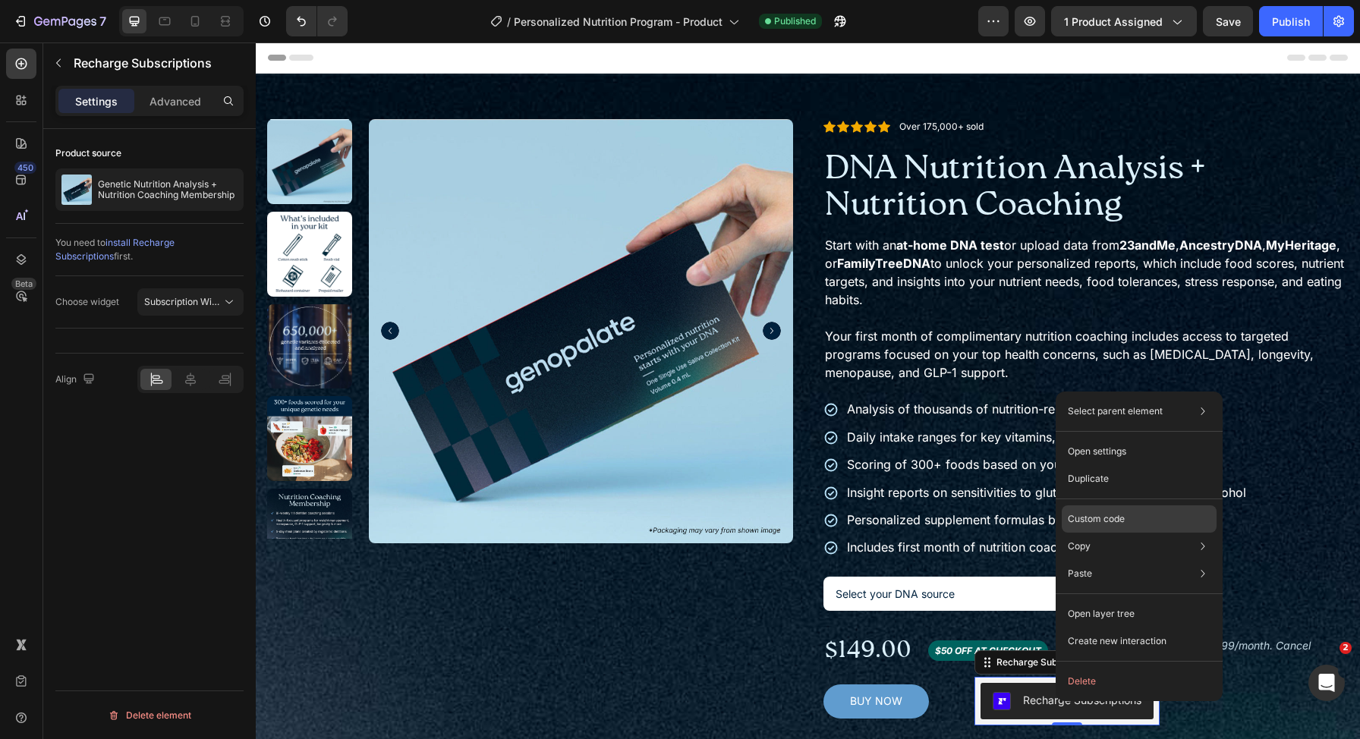
click at [1094, 521] on p "Custom code" at bounding box center [1096, 519] width 57 height 14
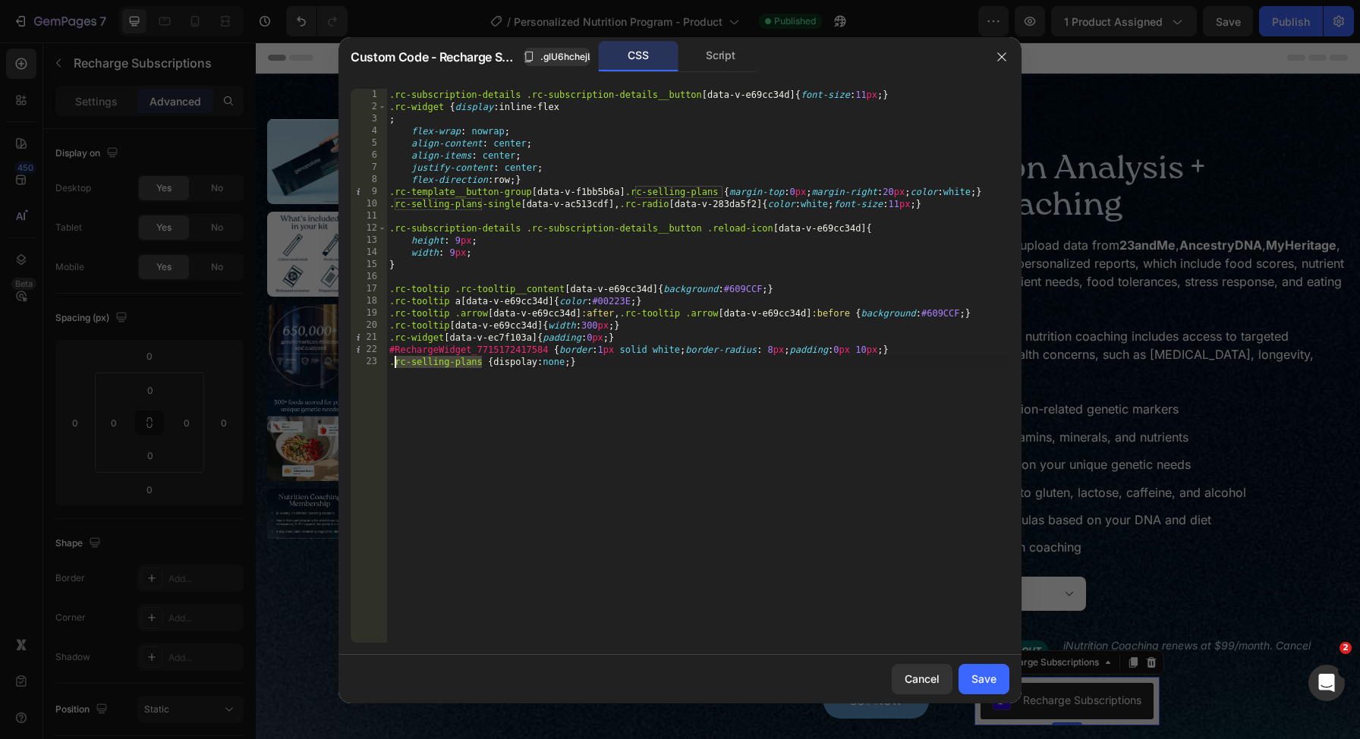
drag, startPoint x: 483, startPoint y: 363, endPoint x: 401, endPoint y: 364, distance: 82.0
click at [394, 363] on div ".rc-subscription-details .rc-subscription-details__button [ data-v-e69cc34d ] {…" at bounding box center [697, 378] width 623 height 578
paste textarea "-single"
click at [559, 363] on div ".rc-subscription-details .rc-subscription-details__button [ data-v-e69cc34d ] {…" at bounding box center [697, 378] width 623 height 578
type textarea ".rc-selling-plans-single {display:none;}"
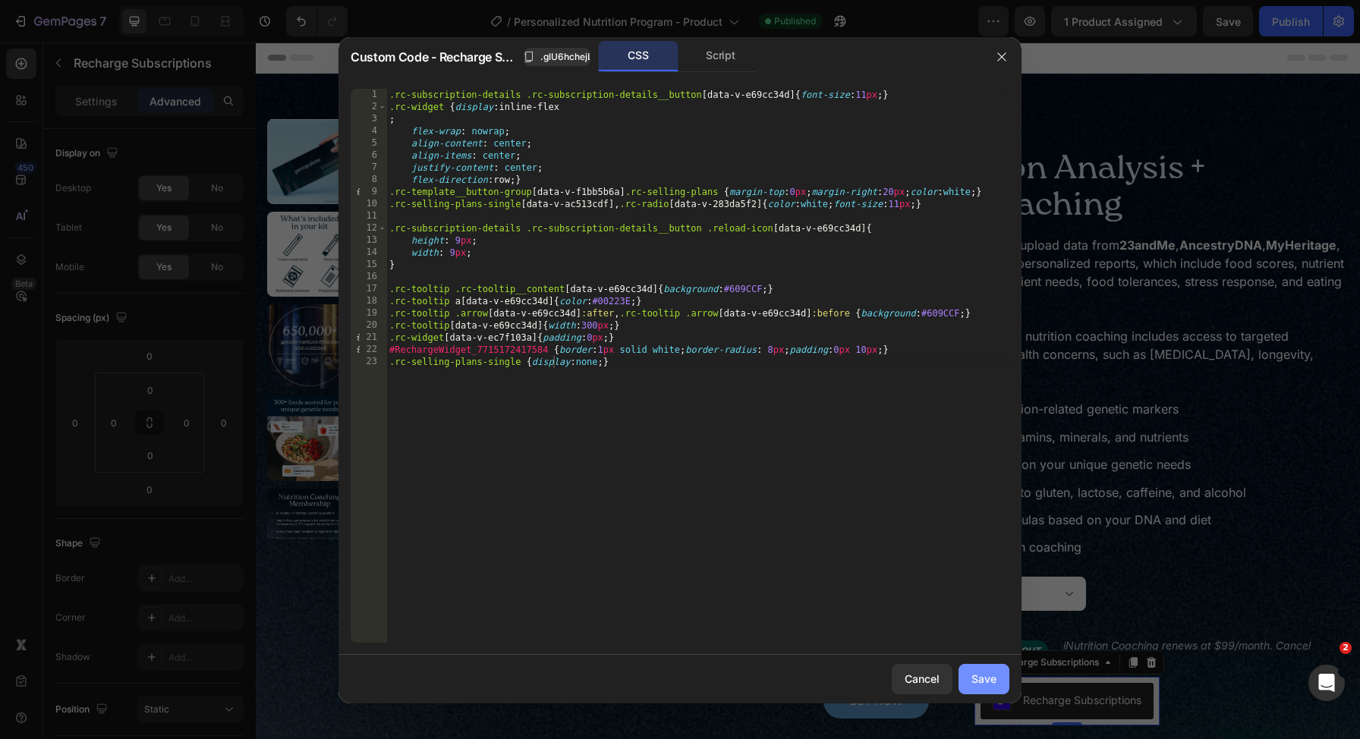
click at [980, 666] on button "Save" at bounding box center [983, 679] width 51 height 30
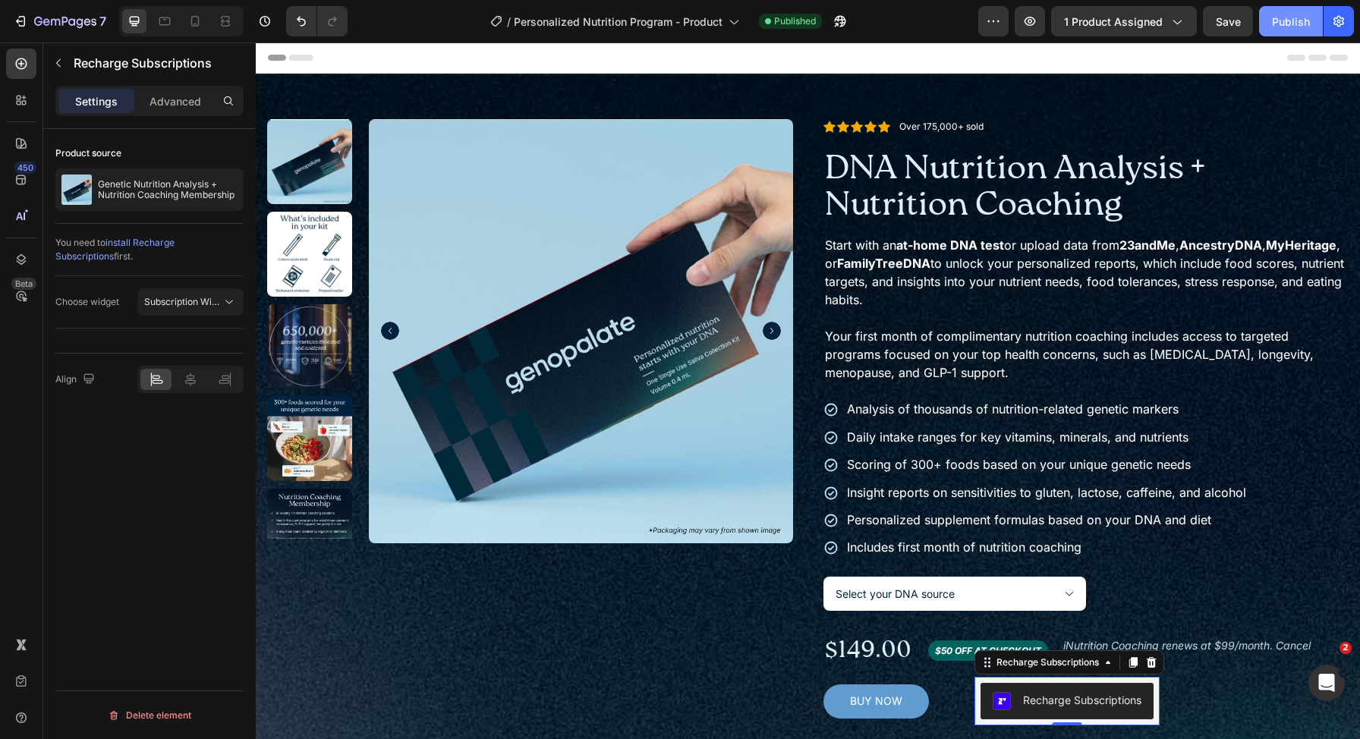
click at [1289, 17] on div "Publish" at bounding box center [1291, 22] width 38 height 16
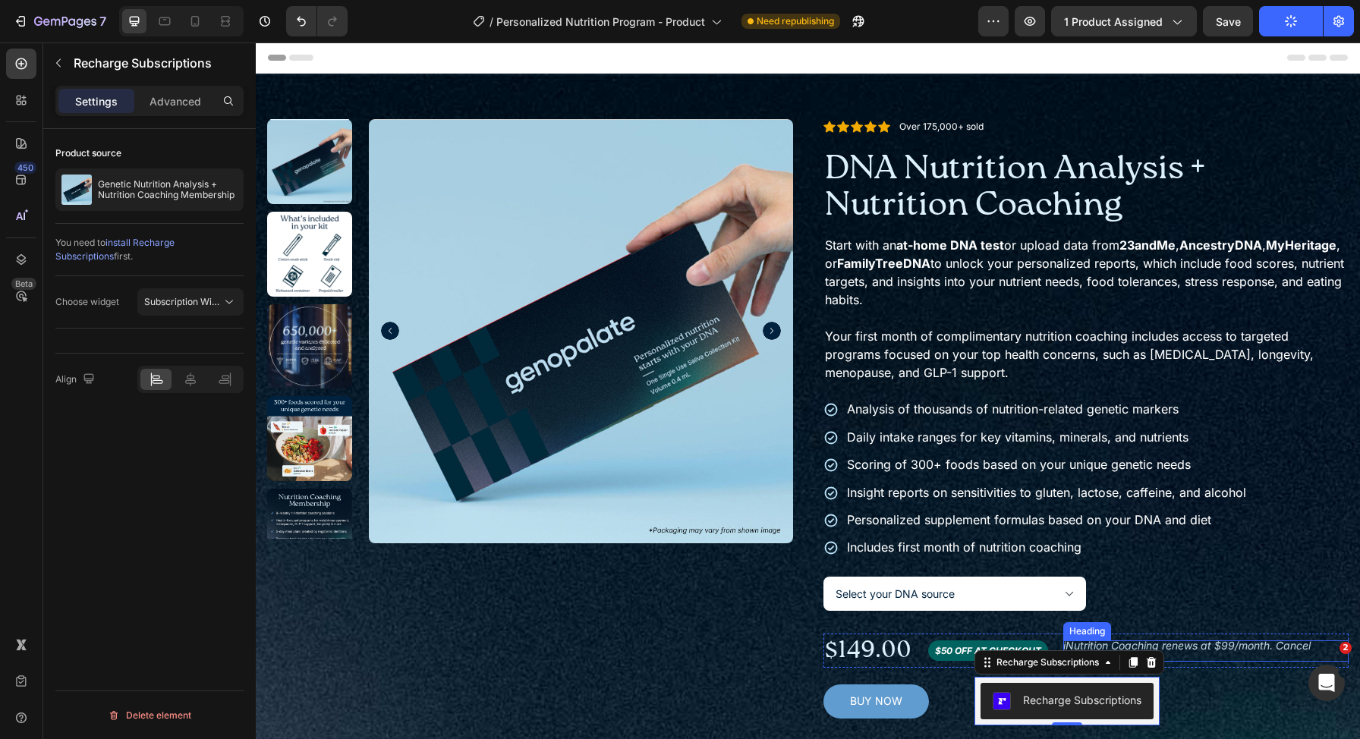
click at [1093, 650] on h2 "iNutrition Coaching renews at $99/month. Cancel anytime." at bounding box center [1206, 650] width 286 height 21
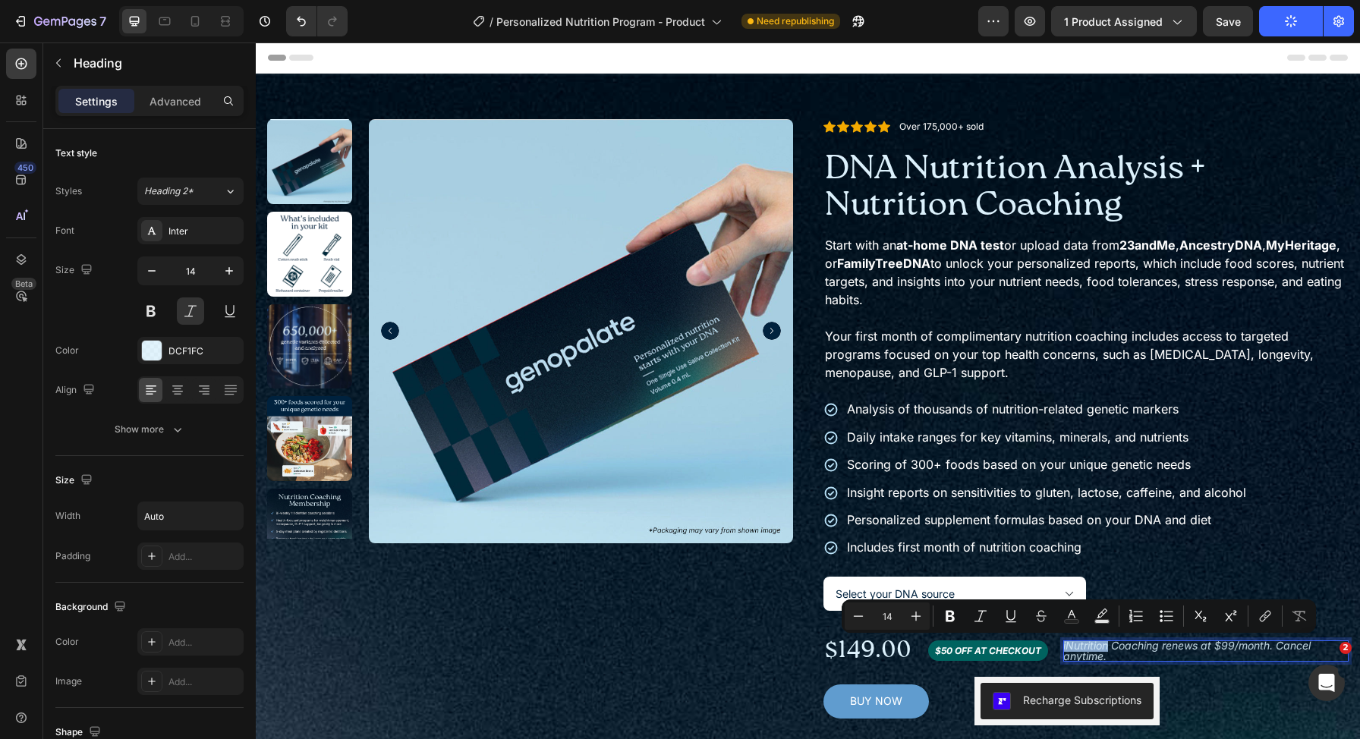
click at [1075, 647] on p "iNutrition Coaching renews at $99/month. Cancel anytime." at bounding box center [1206, 650] width 286 height 21
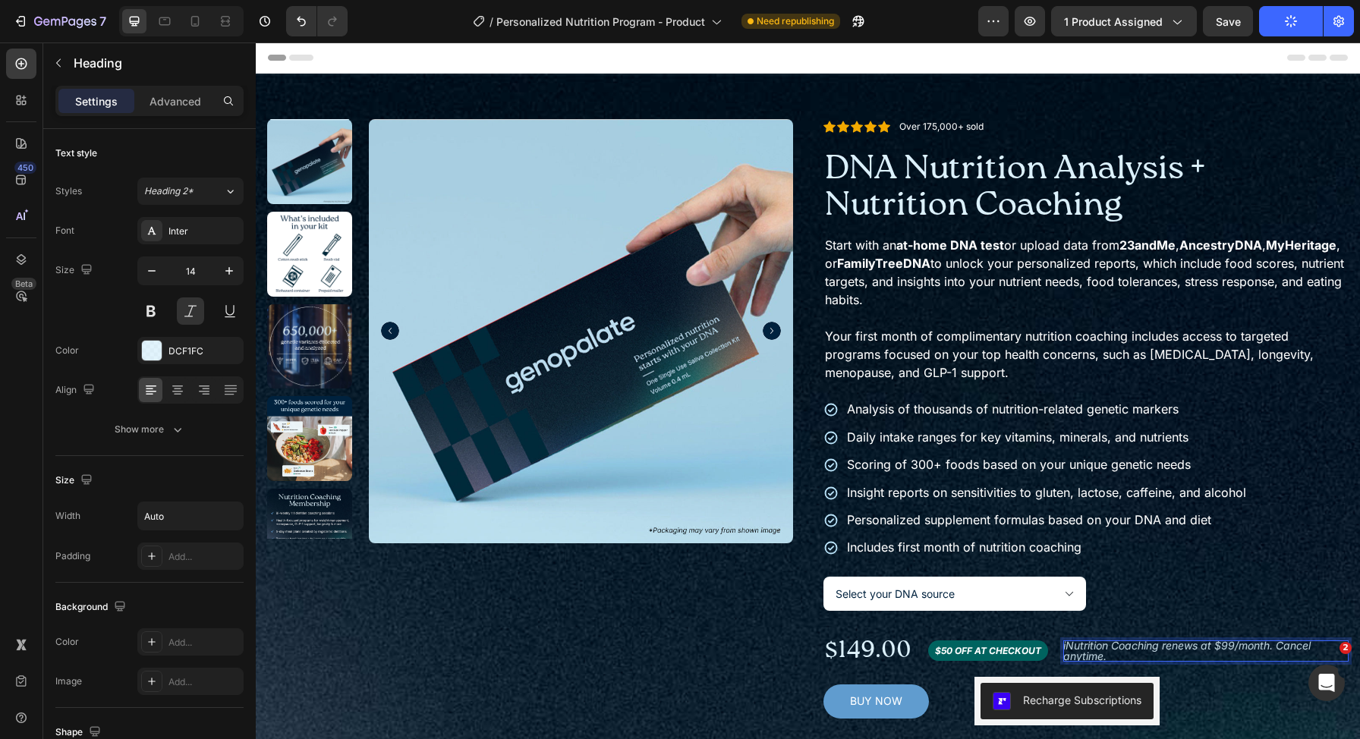
click at [1063, 648] on p "iNutrition Coaching renews at $99/month. Cancel anytime." at bounding box center [1206, 650] width 286 height 21
click at [1063, 645] on p "iNutrition Coaching renews at $99/month. Cancel anytime." at bounding box center [1206, 650] width 286 height 21
click at [1105, 647] on p "Nutrition Coaching renews at $99/month. Cancel anytime." at bounding box center [1206, 650] width 286 height 21
click at [1224, 708] on div "BUY NOW Add to Cart Recharge Subscriptions Recharge Subscriptions Row" at bounding box center [1086, 701] width 526 height 49
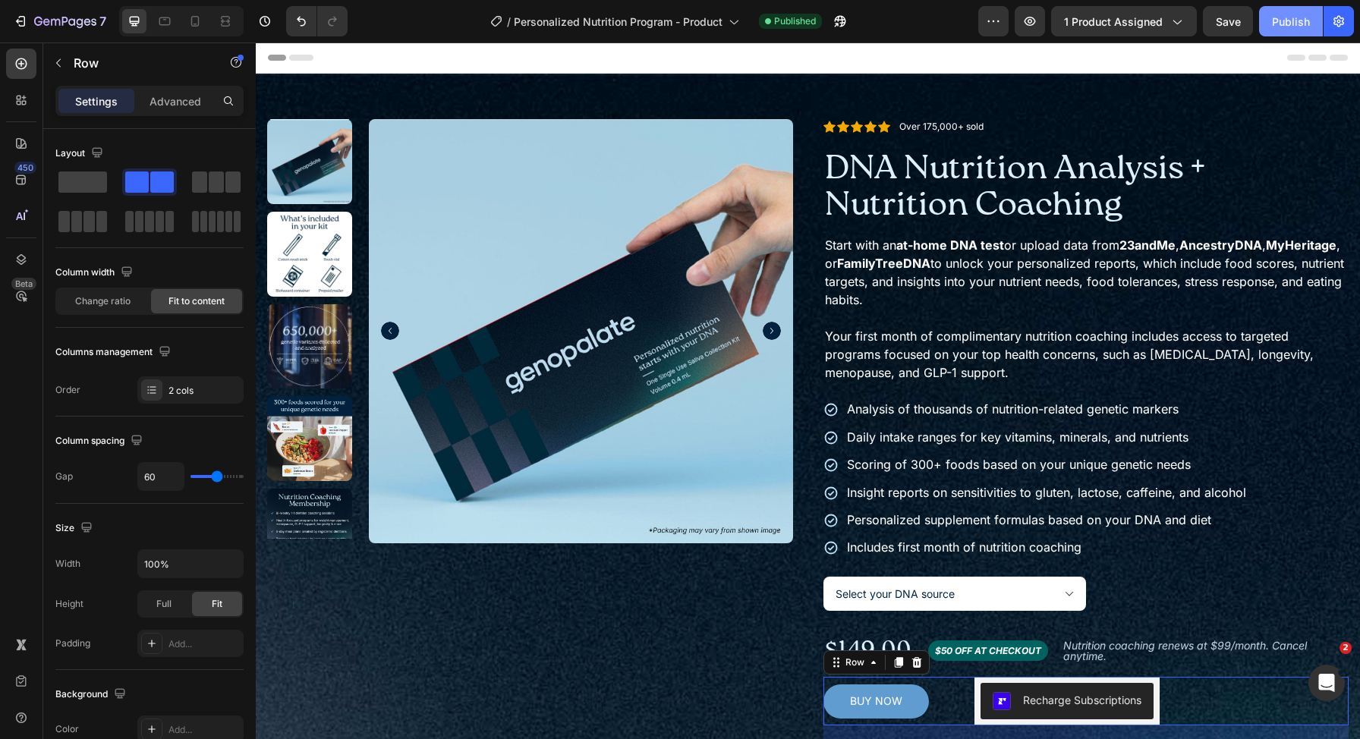
click at [1297, 24] on div "Publish" at bounding box center [1291, 22] width 38 height 16
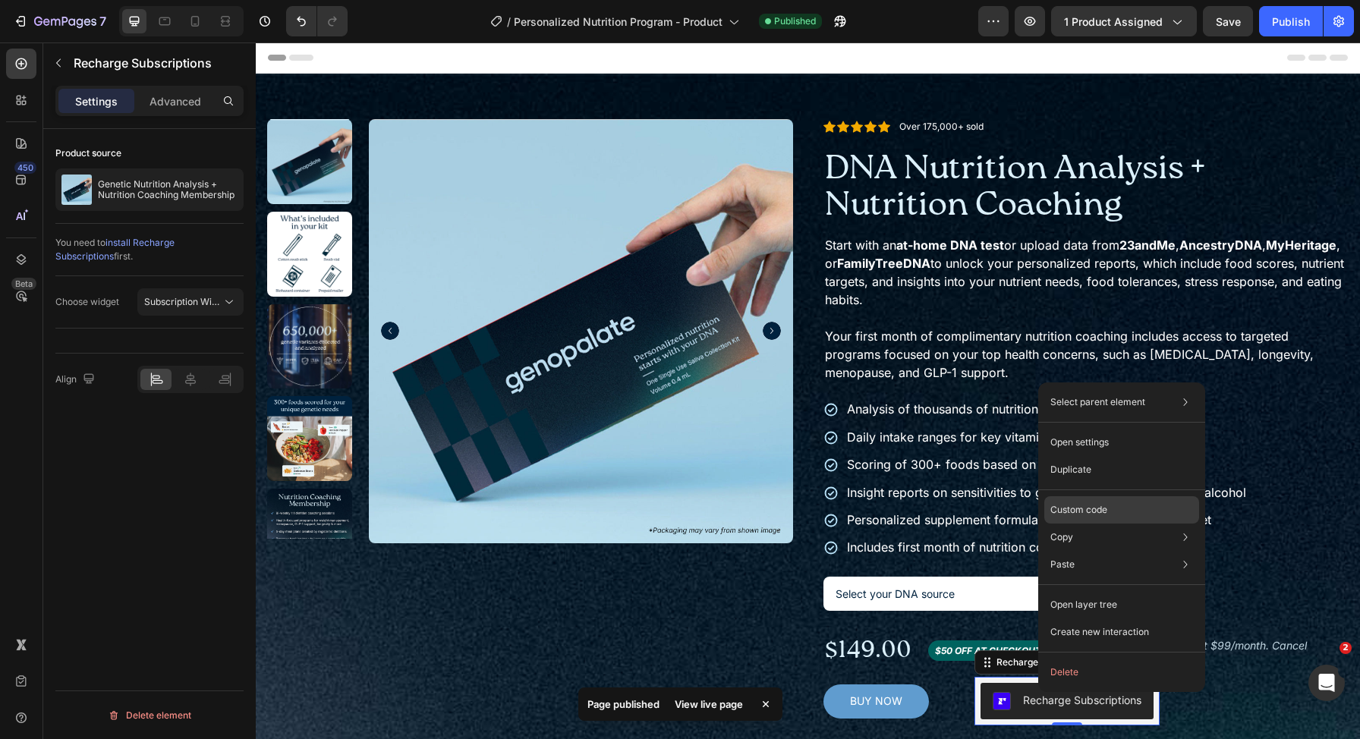
click at [1081, 515] on p "Custom code" at bounding box center [1078, 510] width 57 height 14
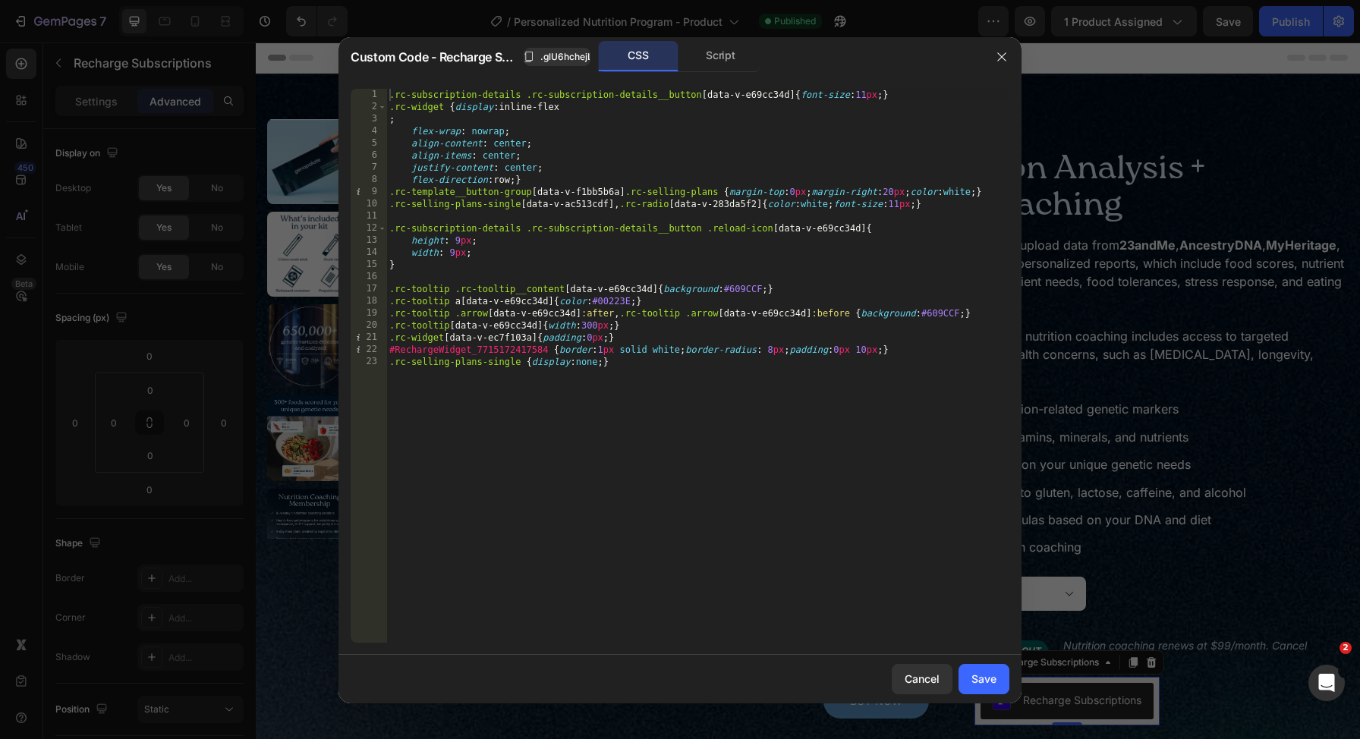
click at [895, 204] on div ".rc-subscription-details .rc-subscription-details__button [ data-v-e69cc34d ] {…" at bounding box center [697, 378] width 623 height 578
click at [922, 206] on div ".rc-subscription-details .rc-subscription-details__button [ data-v-e69cc34d ] {…" at bounding box center [697, 378] width 623 height 578
click at [953, 206] on div ".rc-subscription-details .rc-subscription-details__button [ data-v-e69cc34d ] {…" at bounding box center [697, 378] width 623 height 578
drag, startPoint x: 902, startPoint y: 348, endPoint x: 377, endPoint y: 349, distance: 525.1
click at [377, 349] on div ".rc-selling-plans-single[data-v-ac513cdf], .rc-radio[data-v-283da5f2] {color:wh…" at bounding box center [680, 366] width 659 height 554
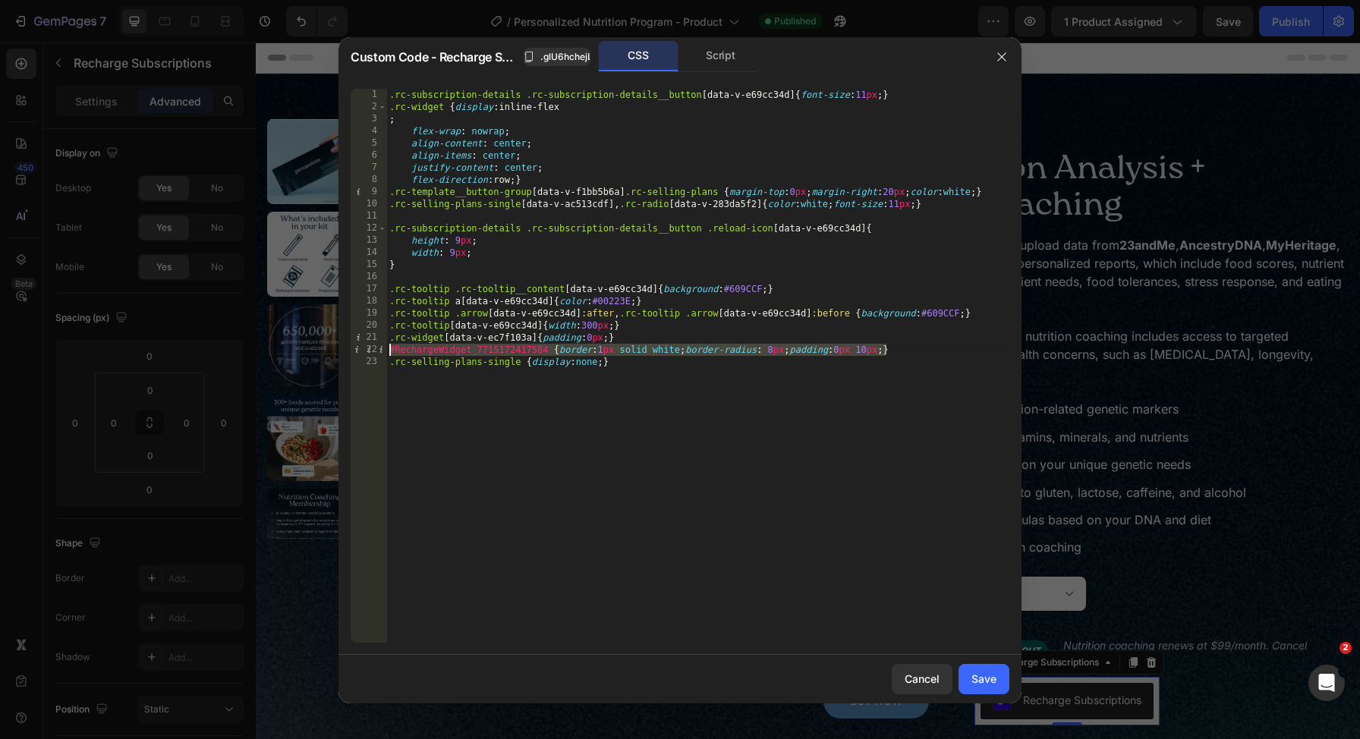
type textarea "#RechargeWidget_7715172417584 {border:1px solid white;border-radius: 8px;paddin…"
type textarea ".rc-widget[data-v-ec7f103a] {padding:0px;}"
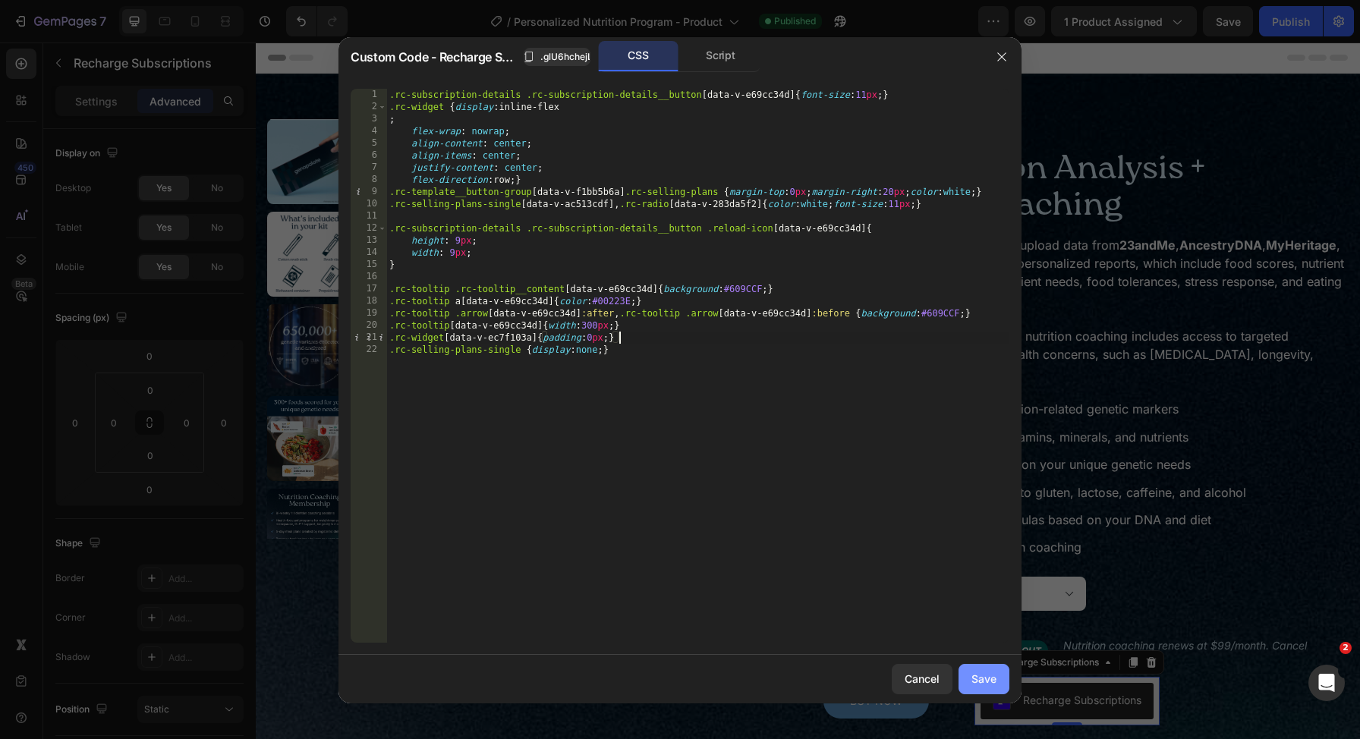
click at [979, 669] on button "Save" at bounding box center [983, 679] width 51 height 30
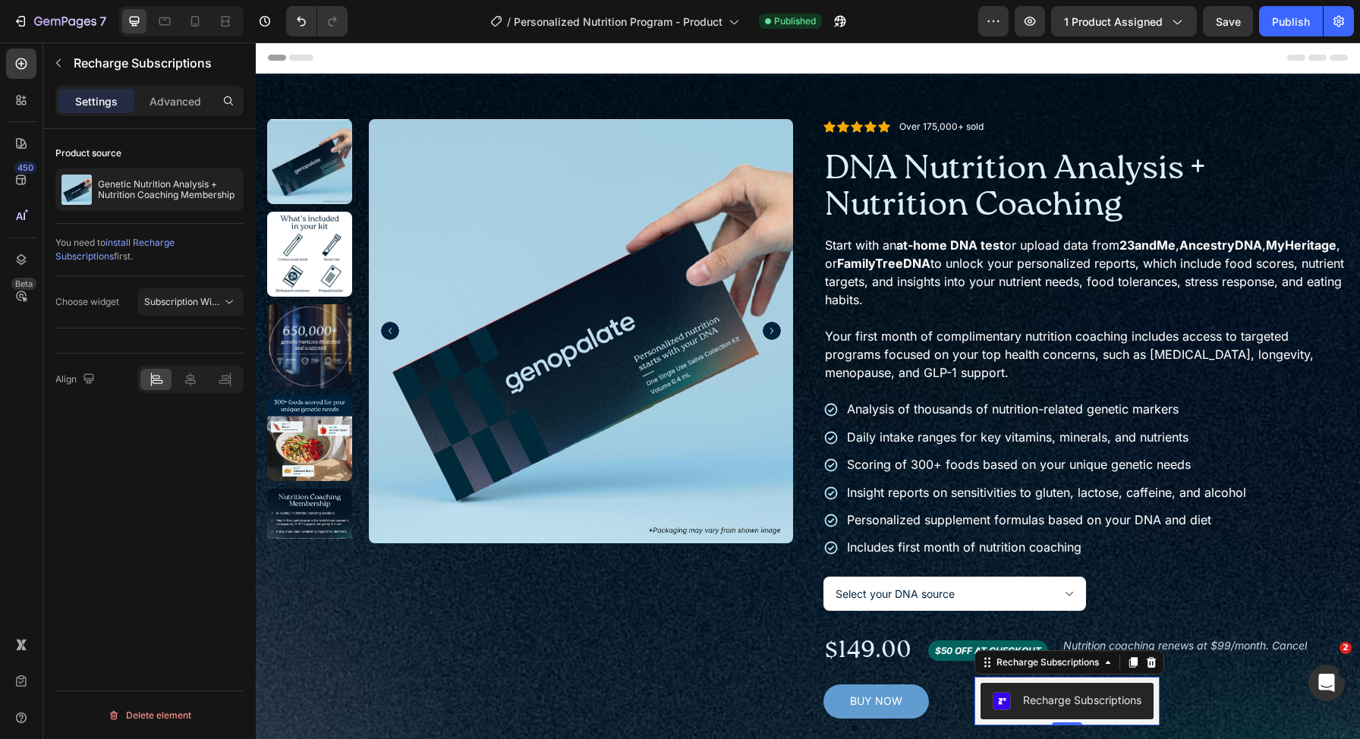
drag, startPoint x: 1279, startPoint y: 17, endPoint x: 1277, endPoint y: 1, distance: 16.1
click at [1280, 17] on div "Publish" at bounding box center [1291, 22] width 38 height 16
click at [859, 704] on div "BUY NOW" at bounding box center [876, 701] width 52 height 13
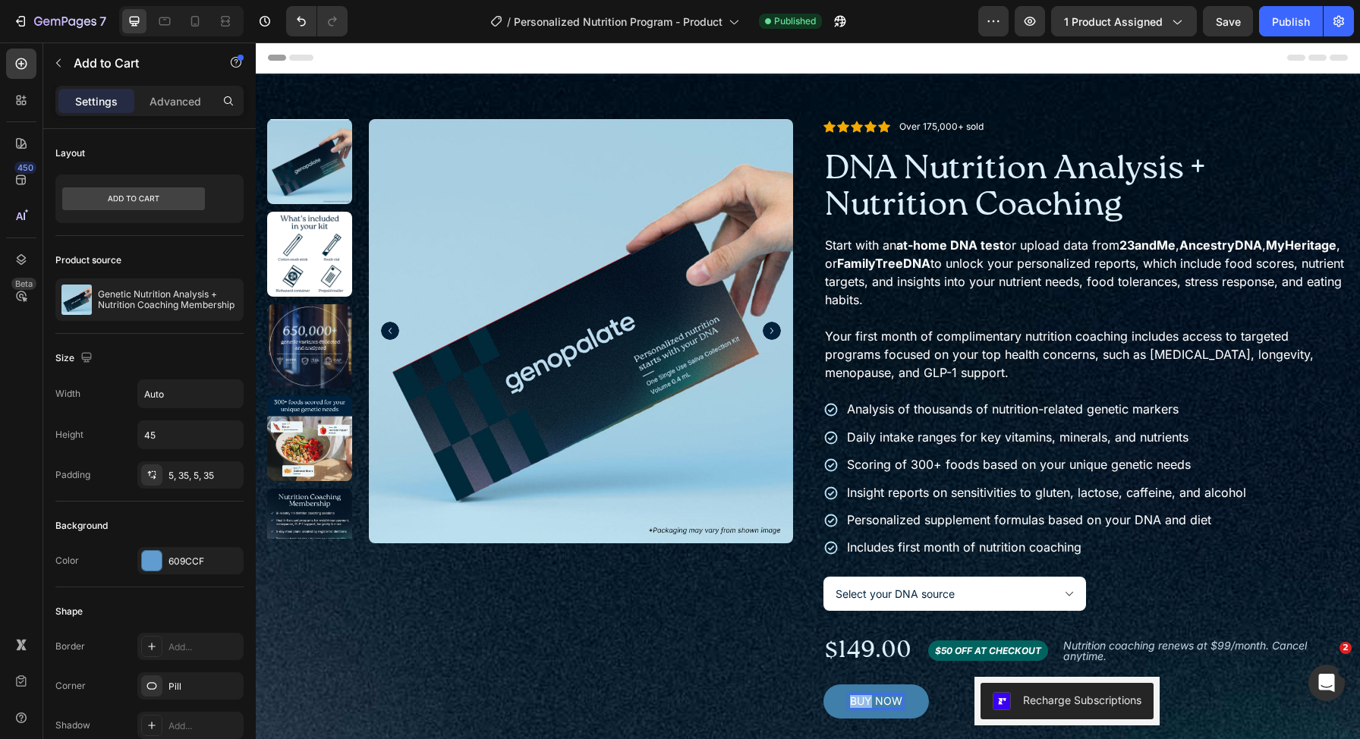
click at [854, 697] on p "BUY NOW" at bounding box center [876, 701] width 52 height 13
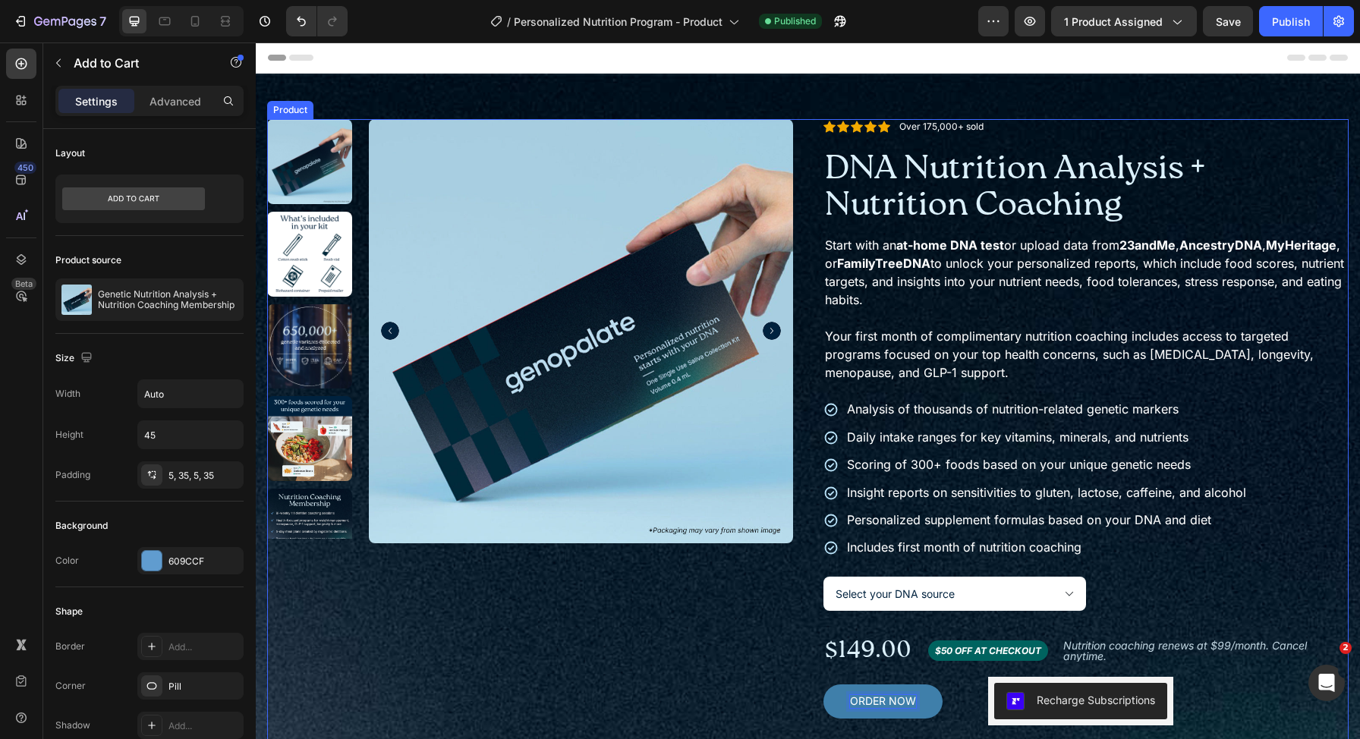
scroll to position [109, 0]
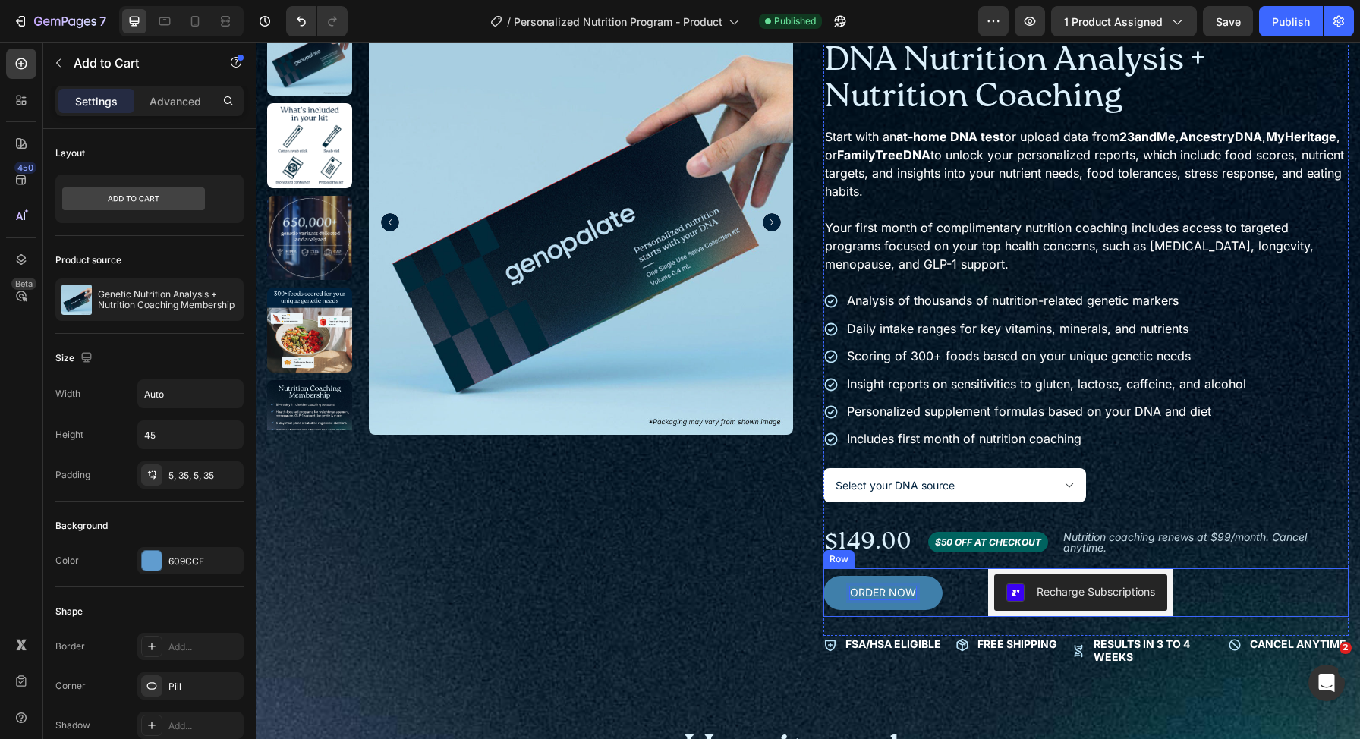
click at [1004, 607] on button "Recharge Subscriptions" at bounding box center [1080, 592] width 173 height 36
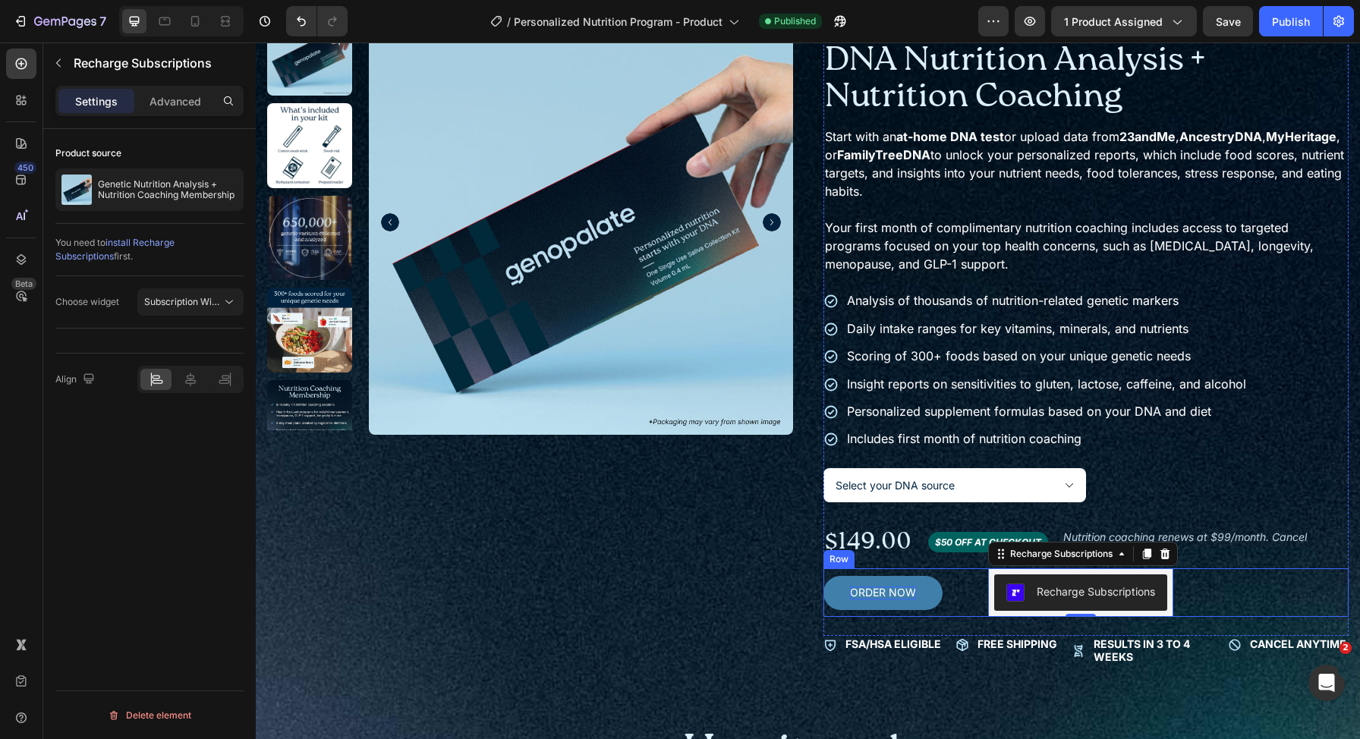
click at [940, 593] on div "ORDER NOW Add to Cart Recharge Subscriptions Recharge Subscriptions 0 Row" at bounding box center [1086, 592] width 526 height 49
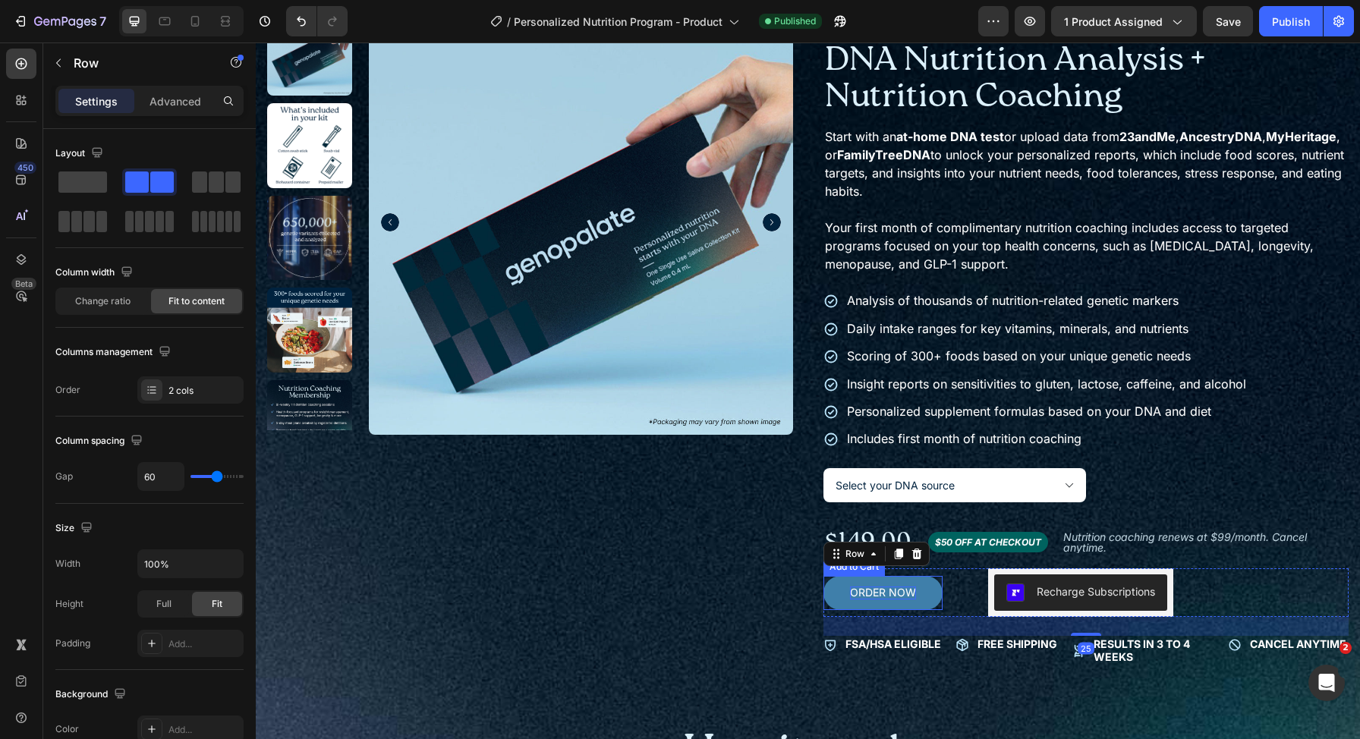
click at [924, 596] on button "ORDER NOW" at bounding box center [882, 593] width 119 height 34
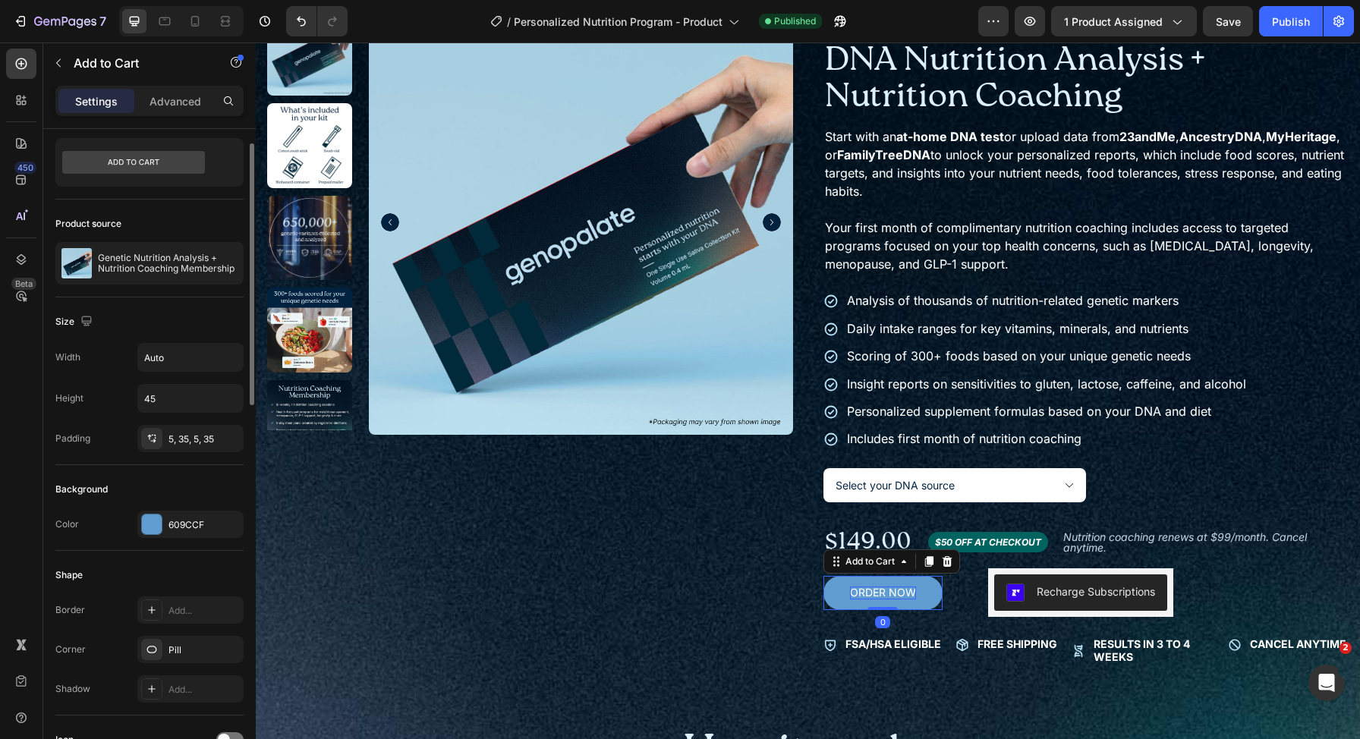
scroll to position [450, 0]
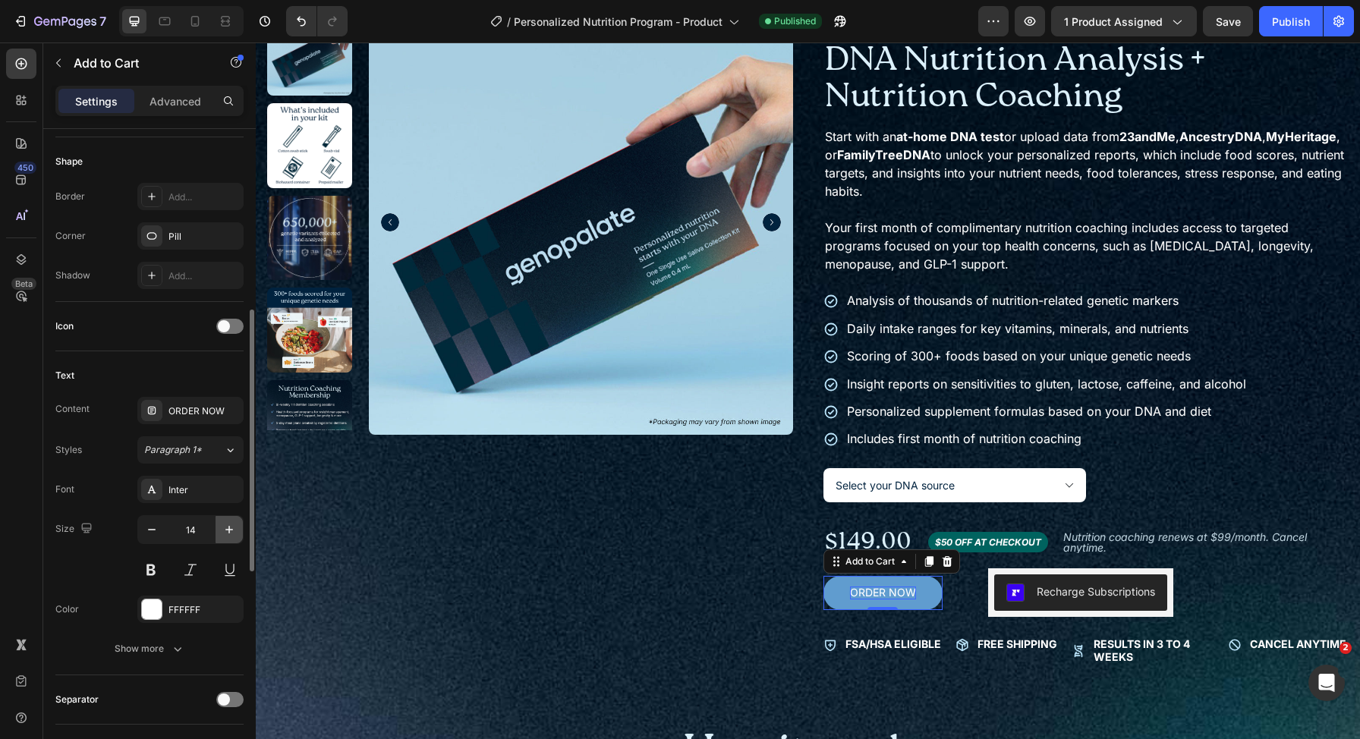
click at [223, 524] on icon "button" at bounding box center [229, 529] width 15 height 15
click at [225, 527] on icon "button" at bounding box center [229, 529] width 15 height 15
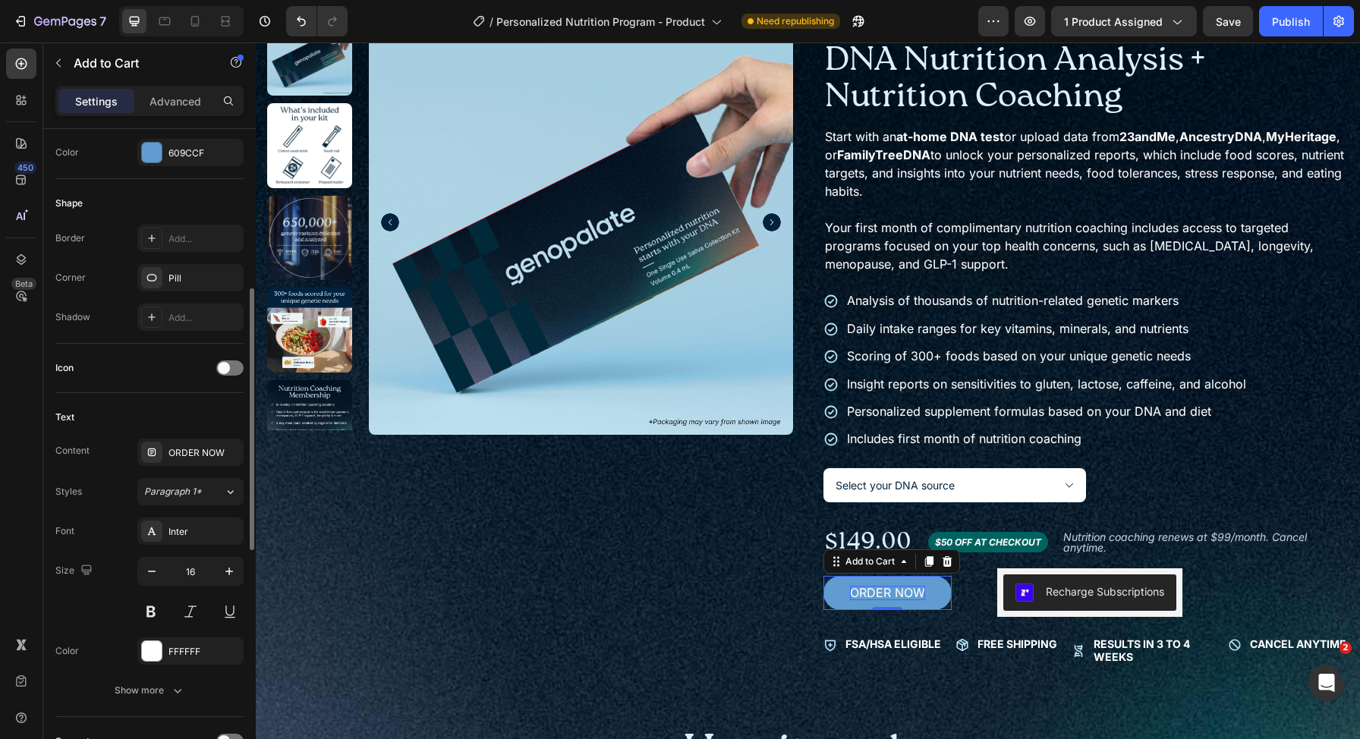
scroll to position [405, 0]
click at [159, 572] on icon "button" at bounding box center [151, 574] width 15 height 15
type input "15"
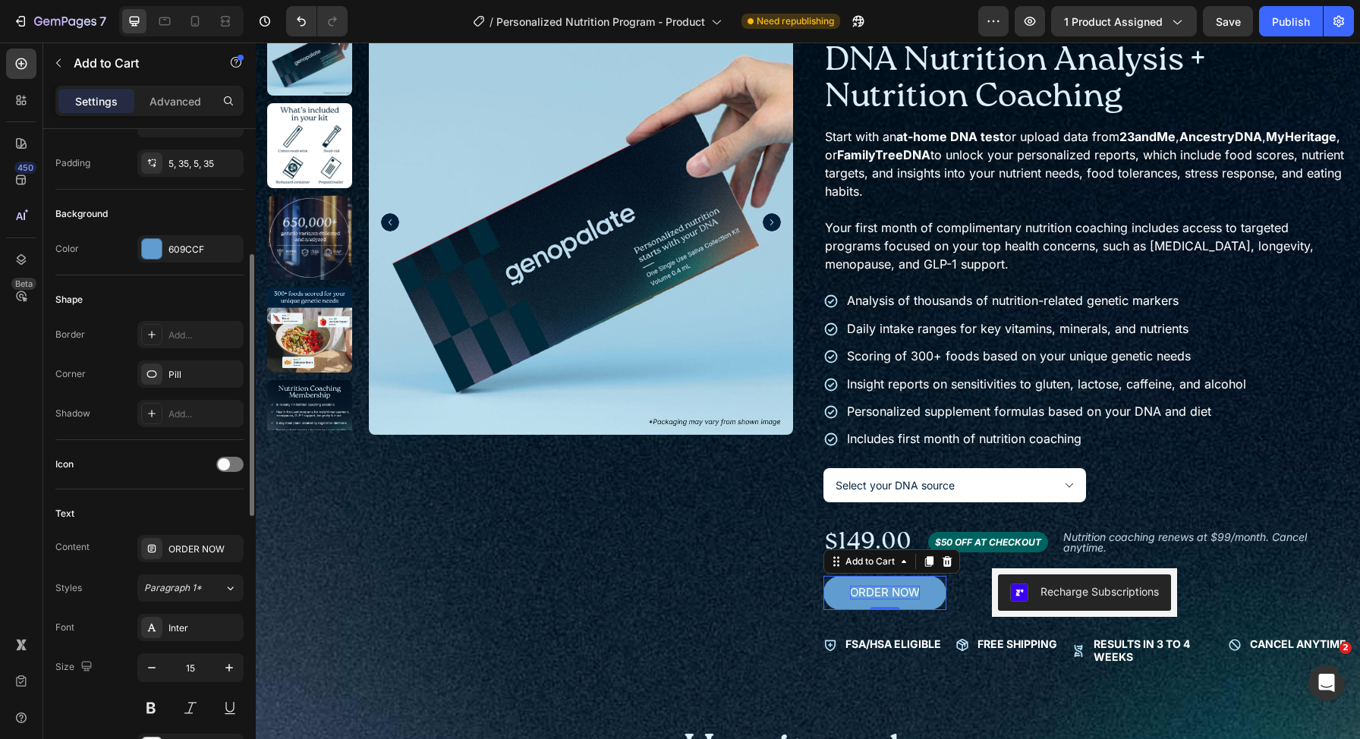
scroll to position [0, 0]
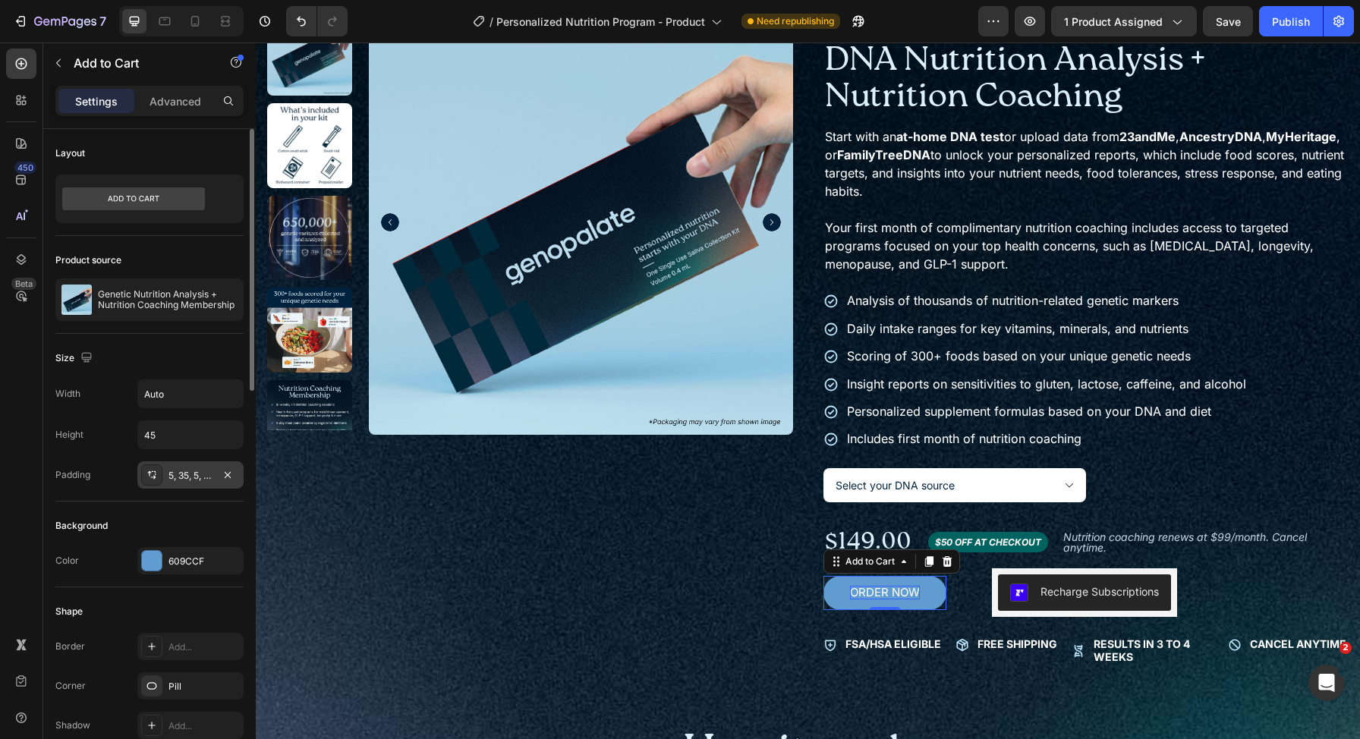
click at [197, 477] on div "5, 35, 5, 35" at bounding box center [190, 476] width 44 height 14
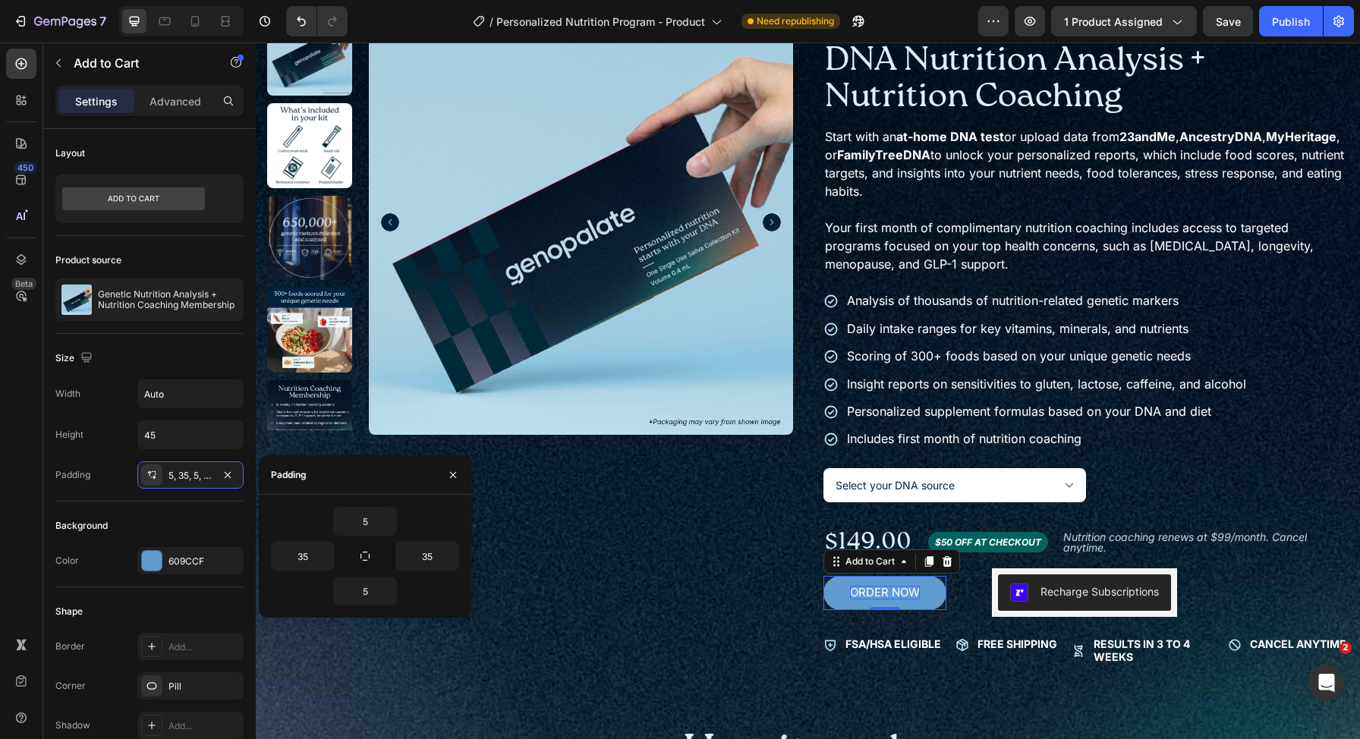
click at [348, 504] on div "5 35 35 5" at bounding box center [365, 556] width 212 height 123
click at [365, 514] on input "5" at bounding box center [365, 521] width 62 height 27
type input "8"
click at [369, 595] on input "5" at bounding box center [365, 590] width 62 height 27
type input "10"
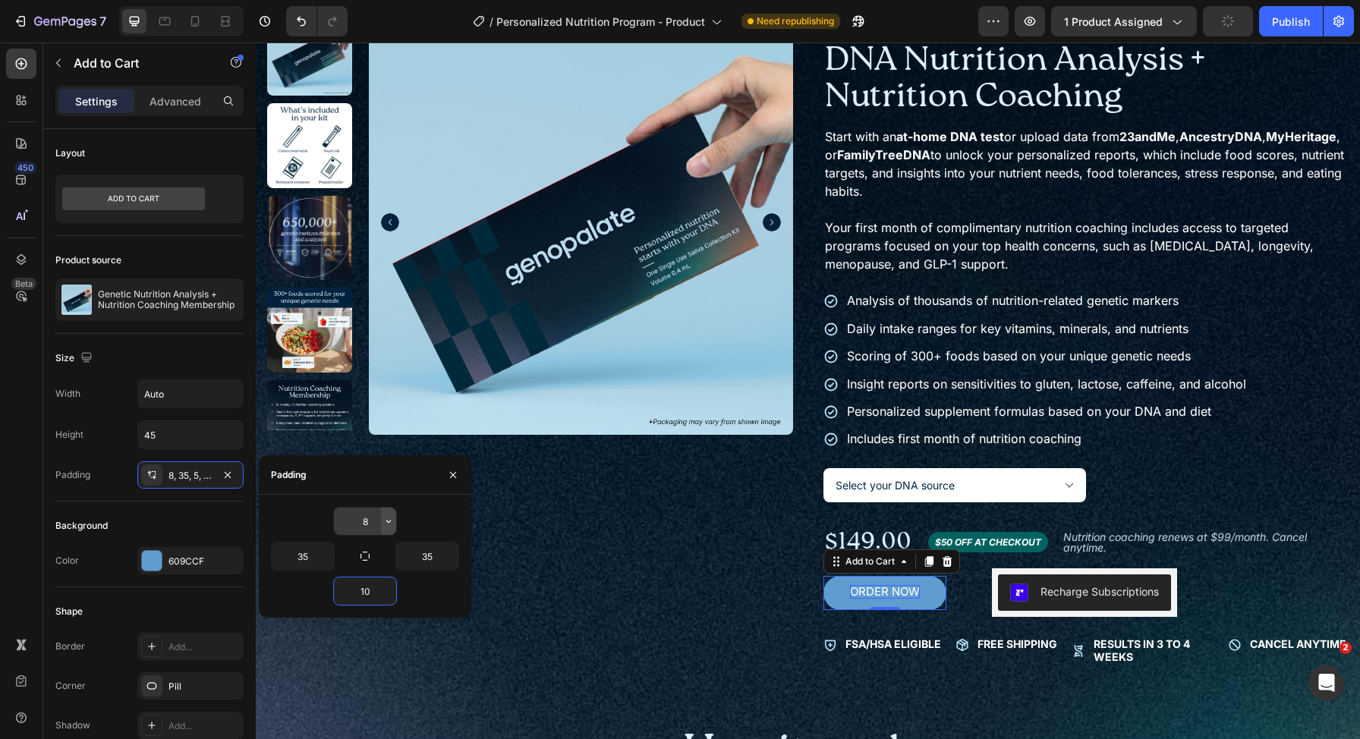
click at [371, 521] on input "8" at bounding box center [365, 521] width 62 height 27
type input "10"
click at [194, 338] on div "Size Width Auto Height 45 Padding 8, 35, 10, 35" at bounding box center [149, 418] width 188 height 168
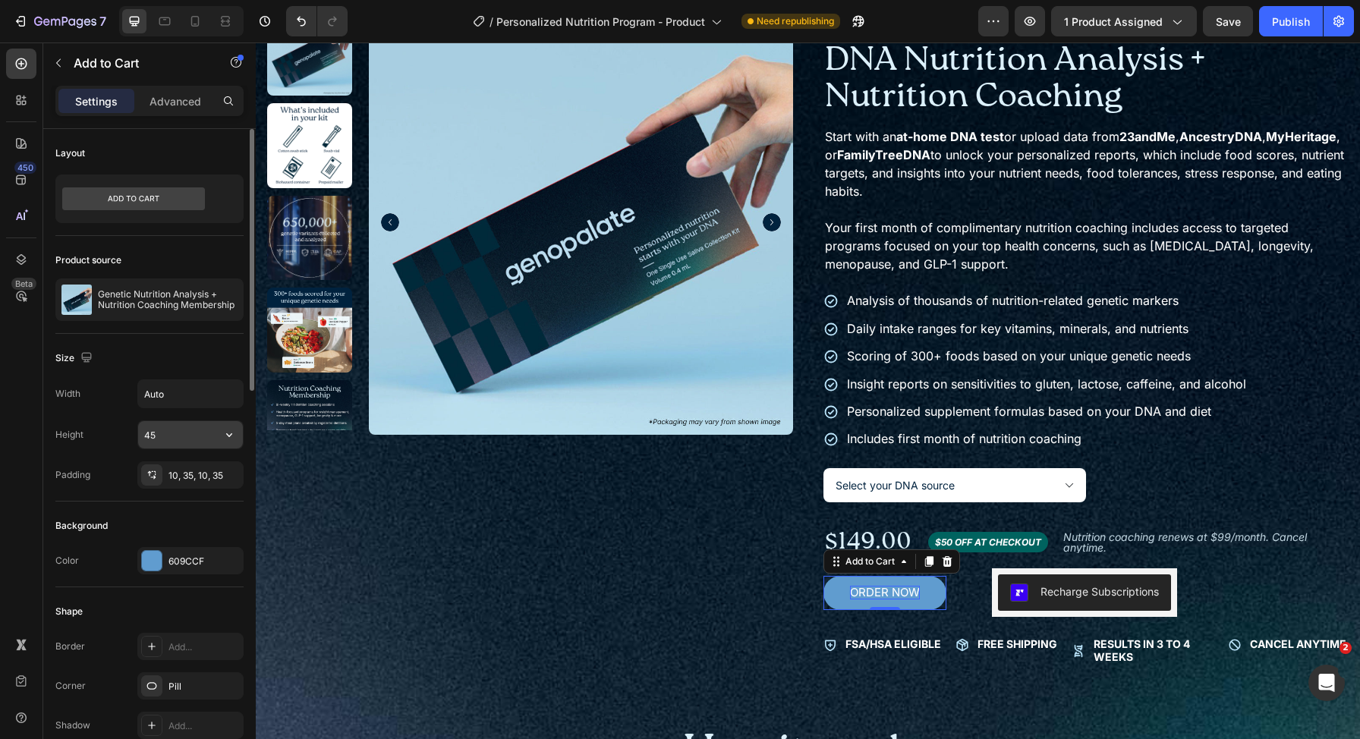
click at [171, 436] on input "45" at bounding box center [190, 434] width 105 height 27
type input "50"
click at [173, 507] on div "Background Color 609CCF" at bounding box center [149, 545] width 188 height 86
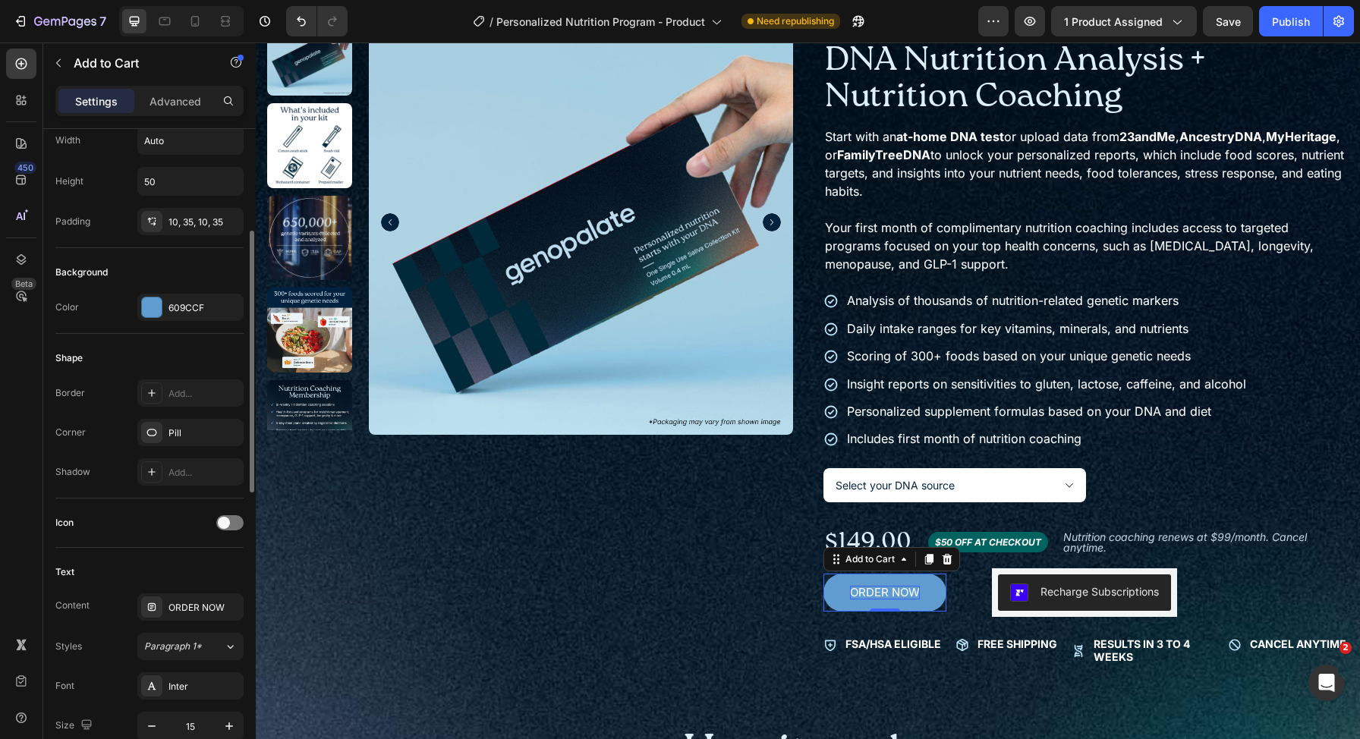
scroll to position [637, 0]
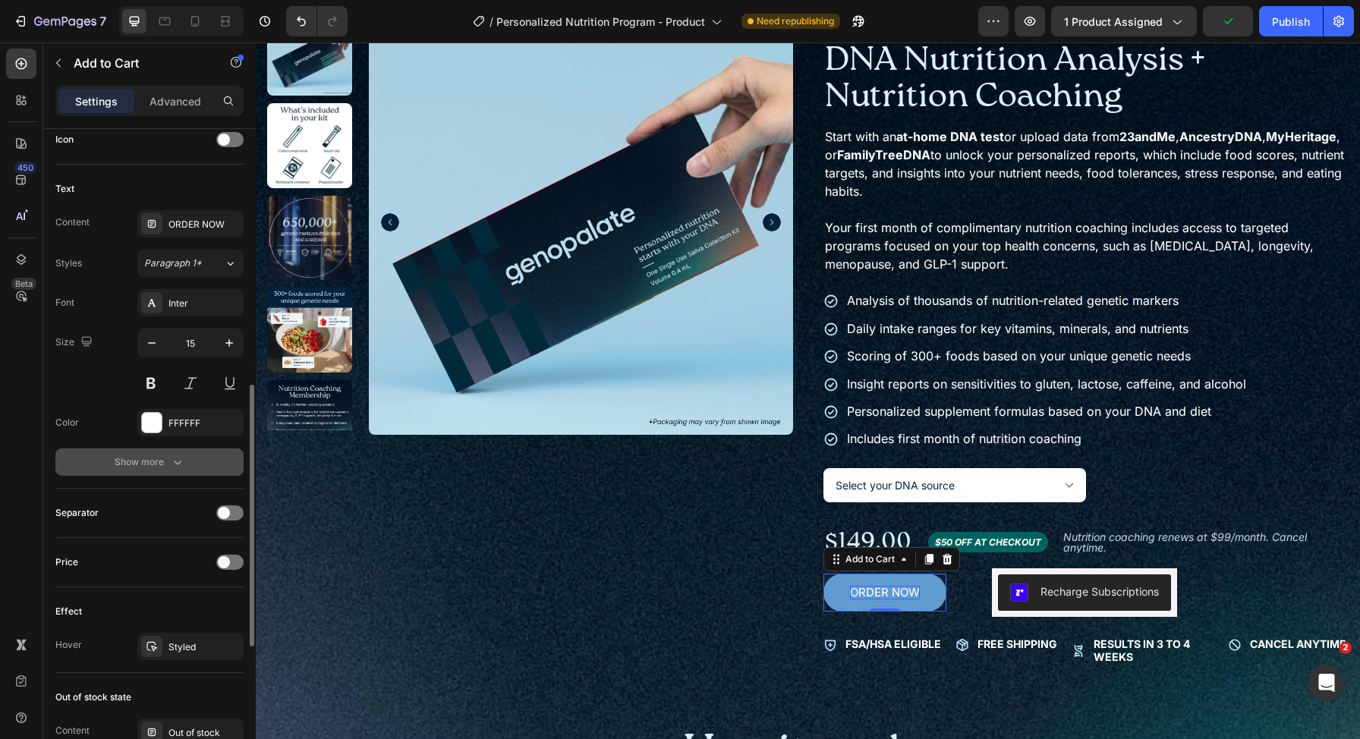
click at [180, 475] on button "Show more" at bounding box center [149, 461] width 188 height 27
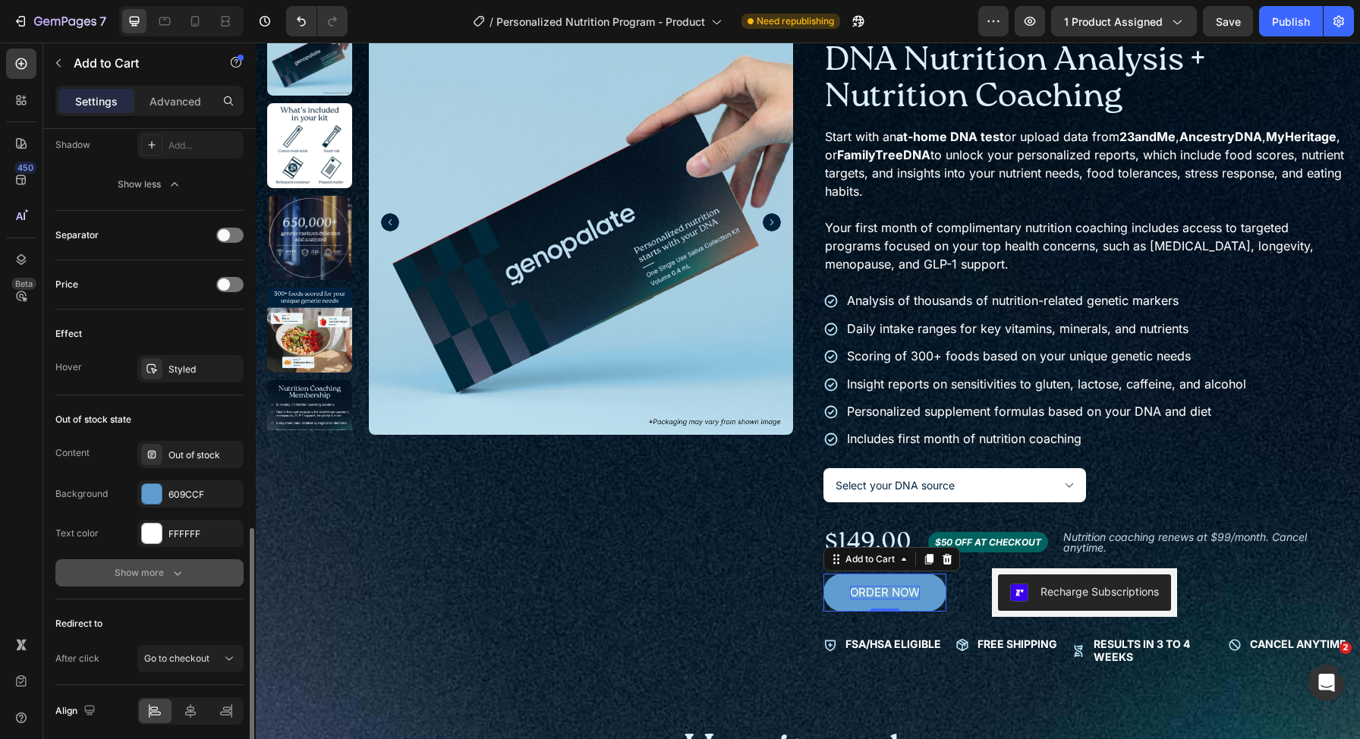
scroll to position [1173, 0]
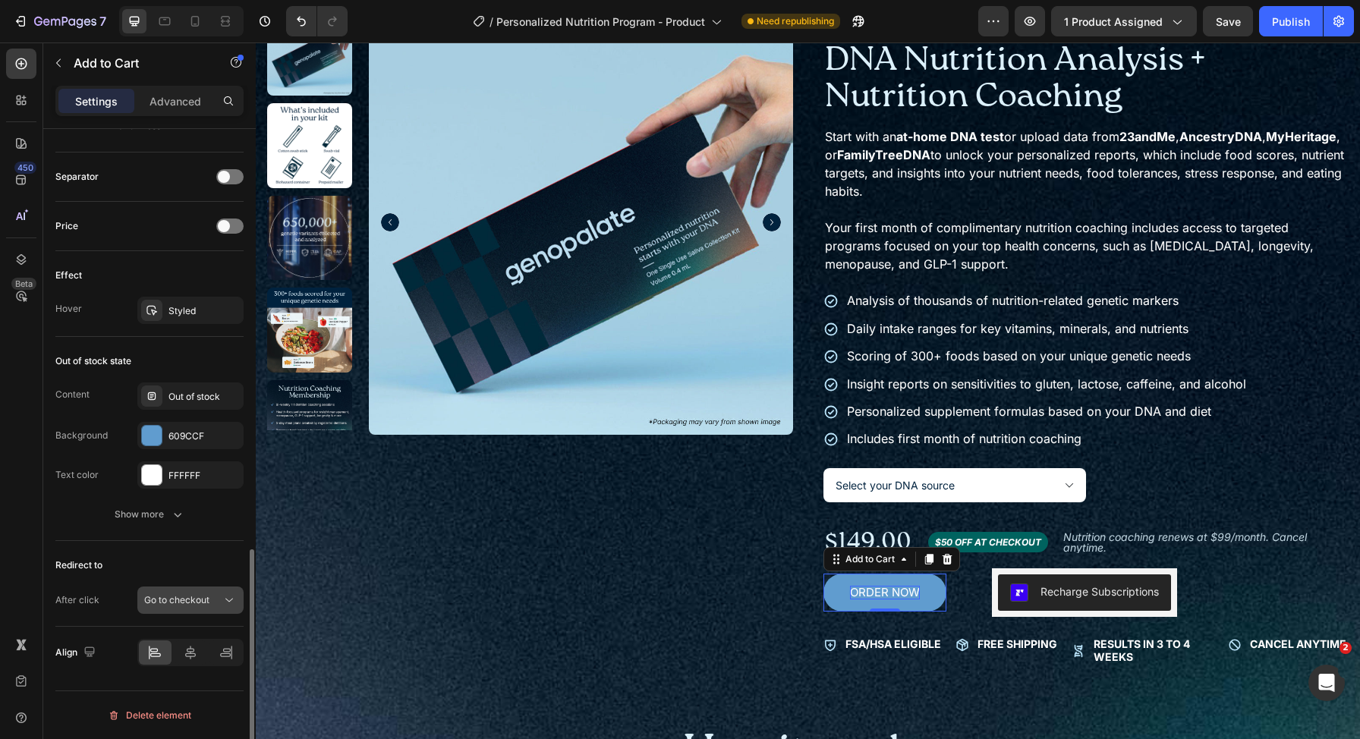
click at [209, 596] on span "Go to checkout" at bounding box center [176, 599] width 65 height 11
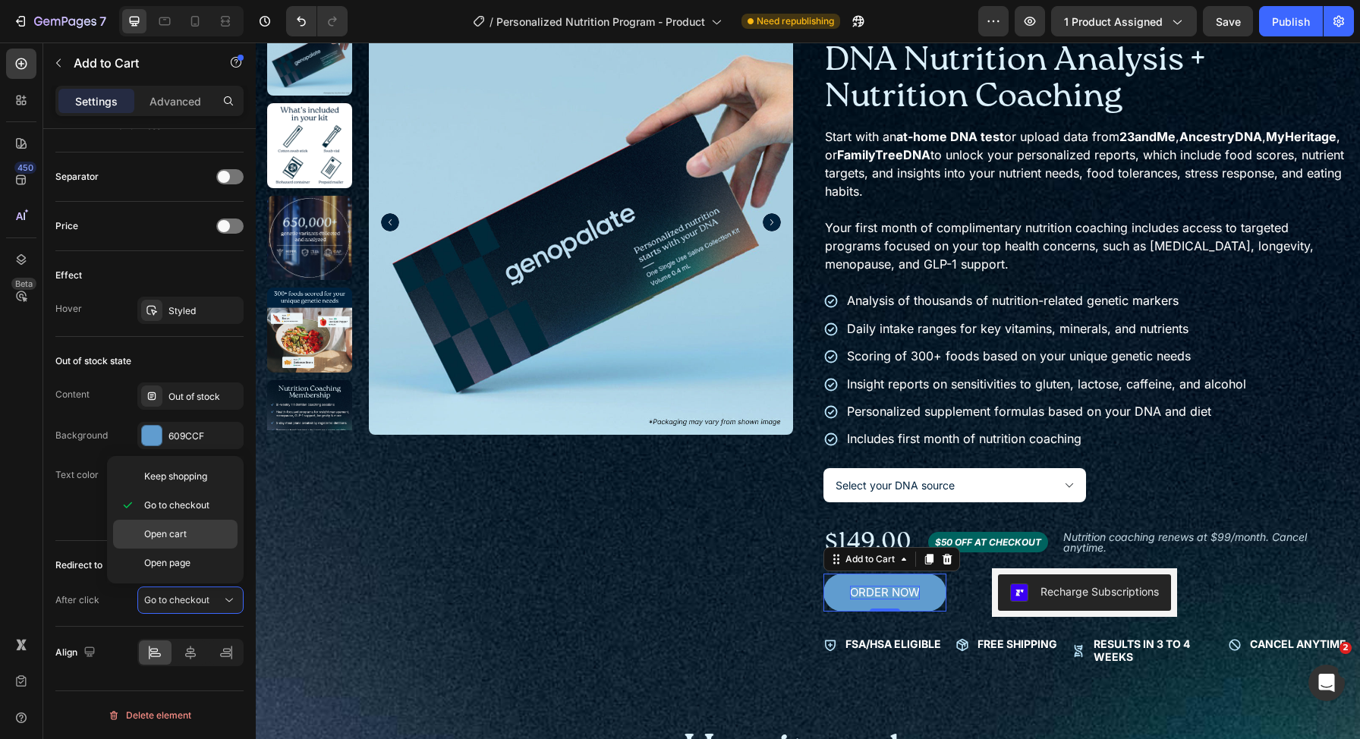
click at [207, 539] on p "Open cart" at bounding box center [187, 534] width 87 height 14
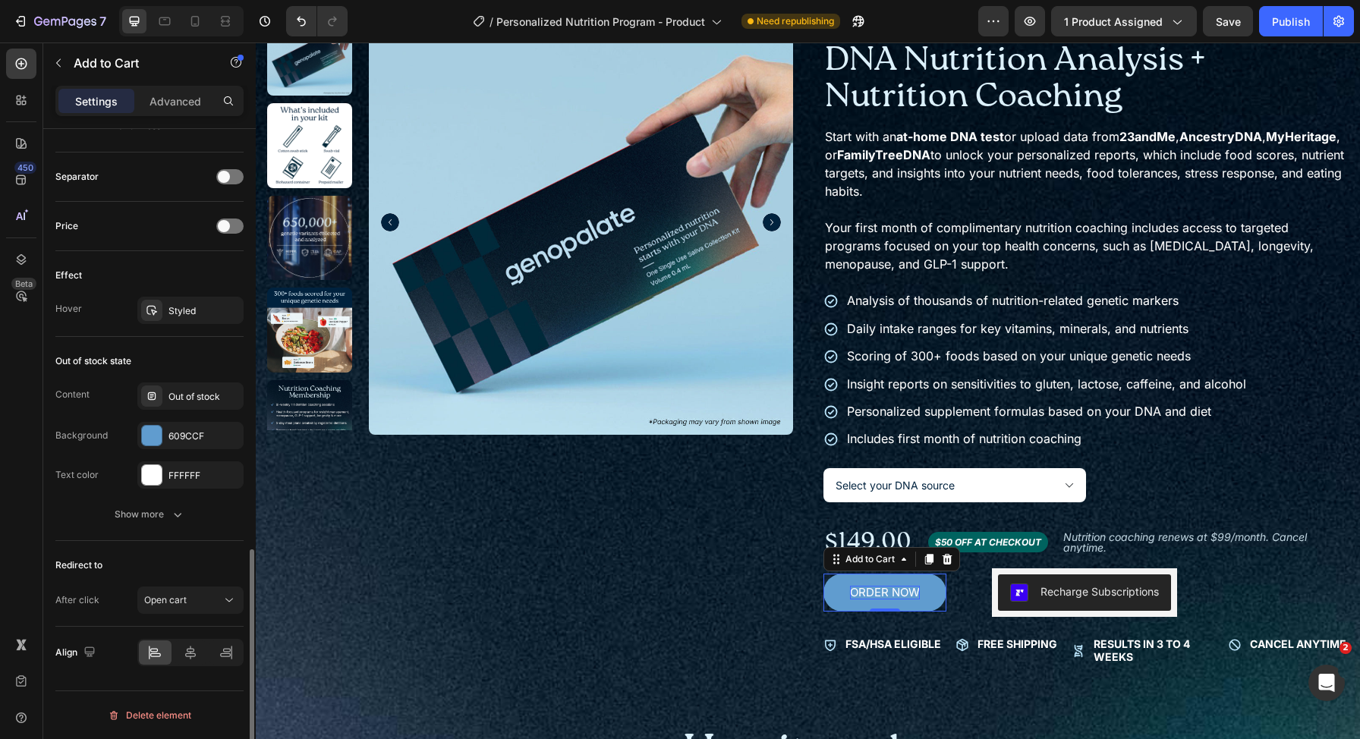
click at [194, 556] on div "Redirect to" at bounding box center [149, 565] width 188 height 24
click at [1266, 27] on button "Publish" at bounding box center [1291, 21] width 64 height 30
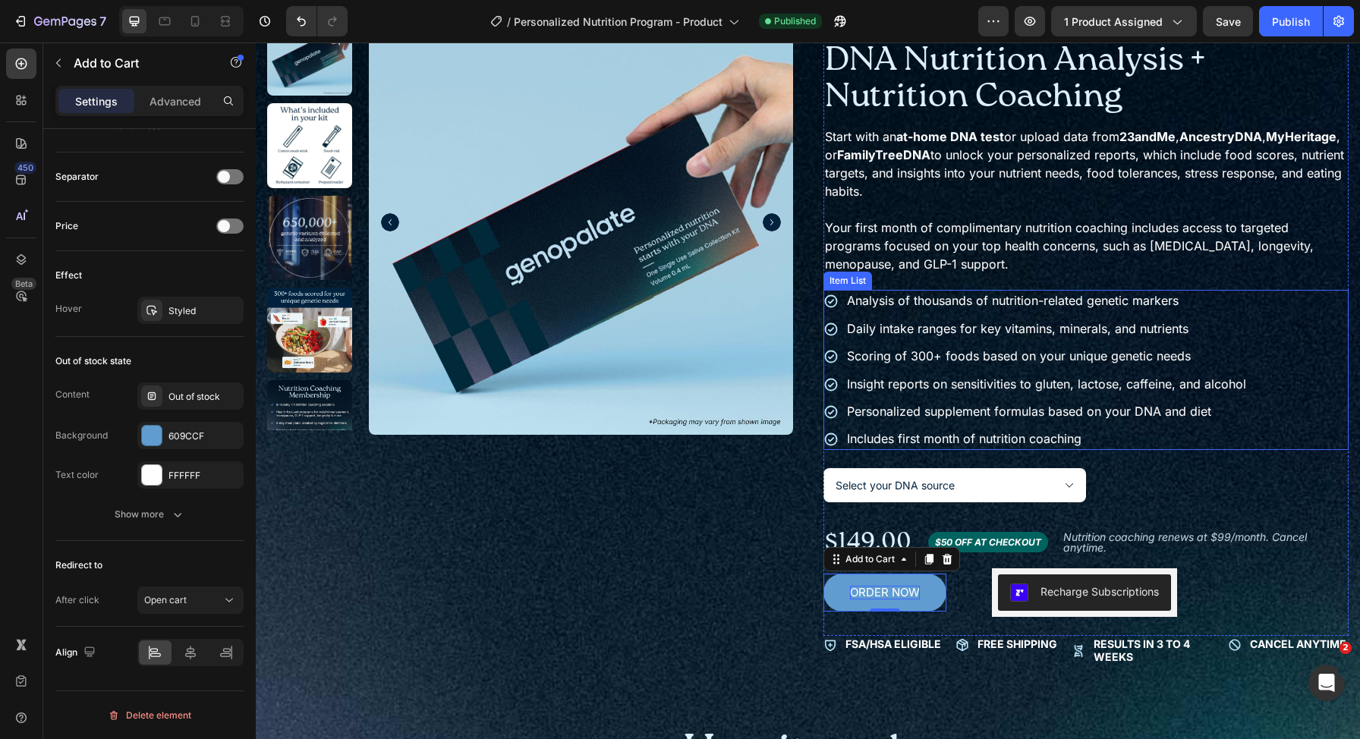
click at [1048, 426] on div "Analysis of thousands of nutrition-related genetic markers Daily intake ranges …" at bounding box center [1035, 369] width 425 height 159
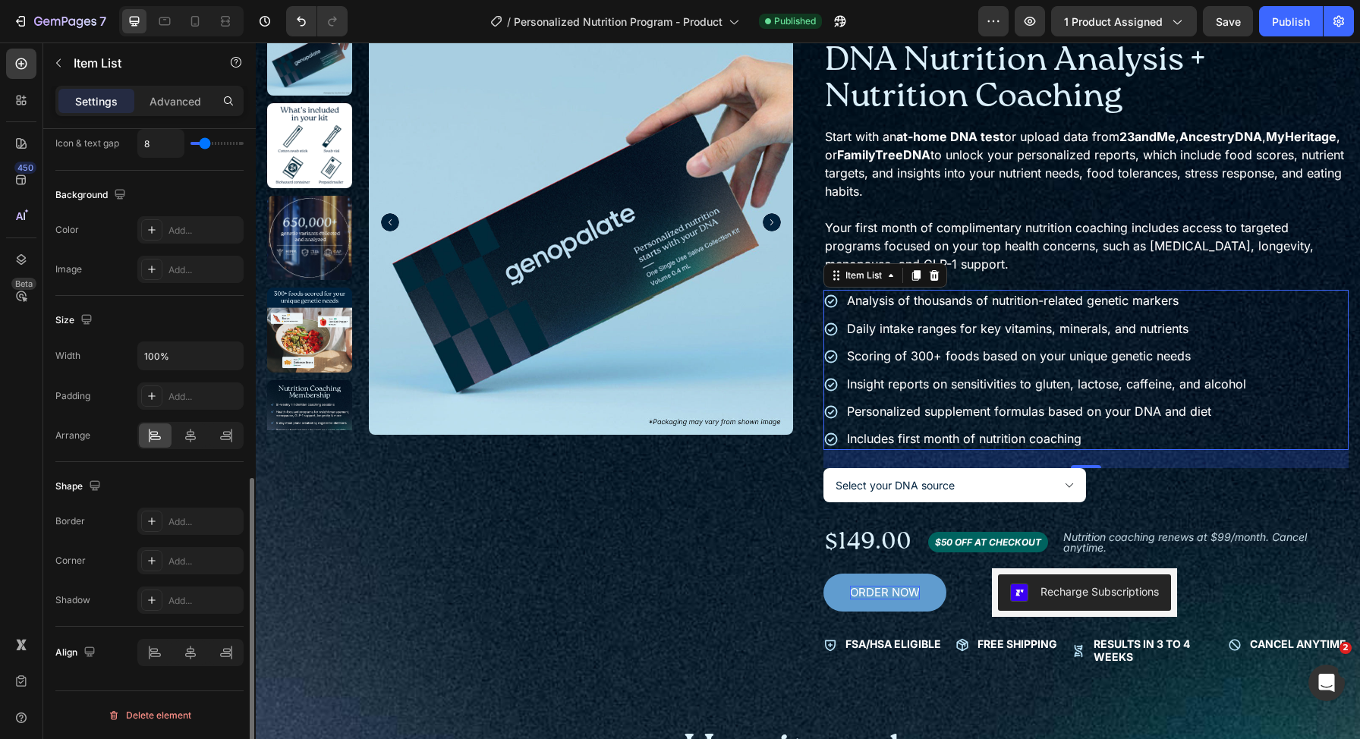
scroll to position [0, 0]
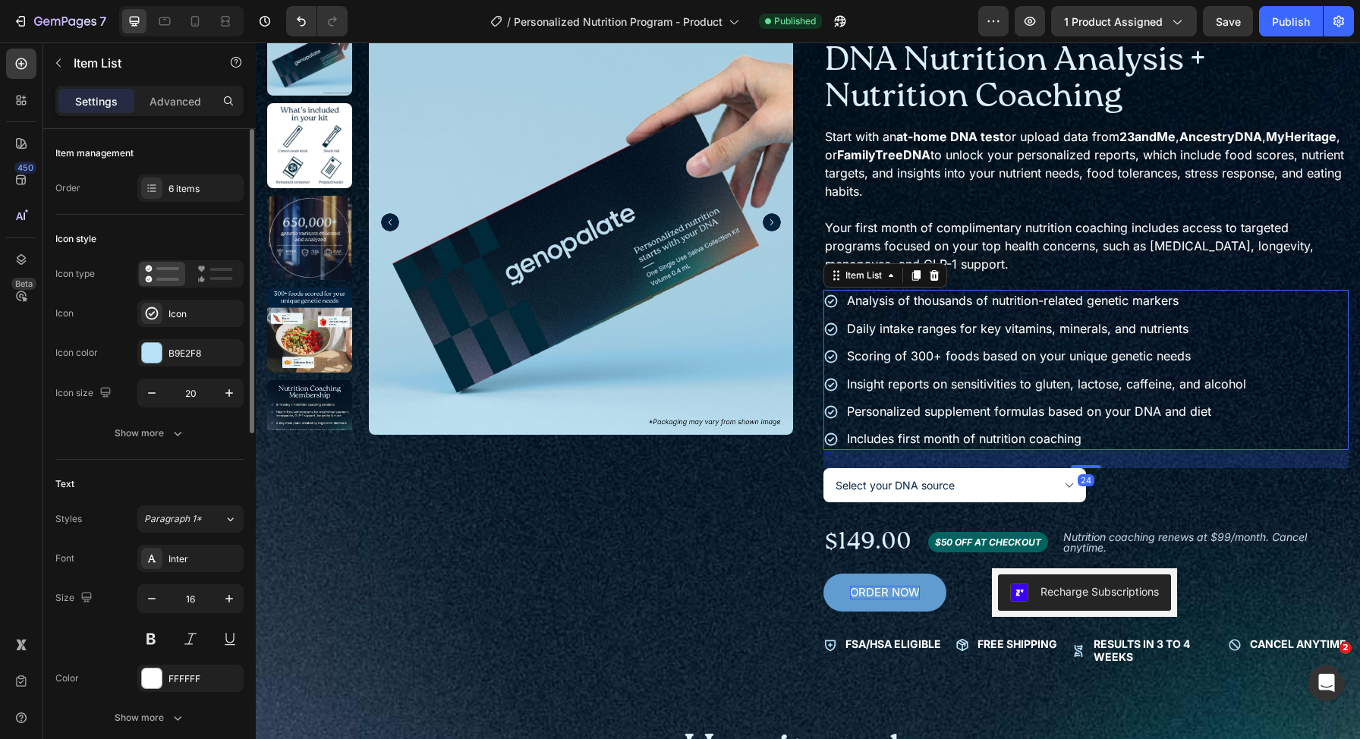
click at [1049, 433] on p "Includes first month of nutrition coaching" at bounding box center [1046, 438] width 399 height 17
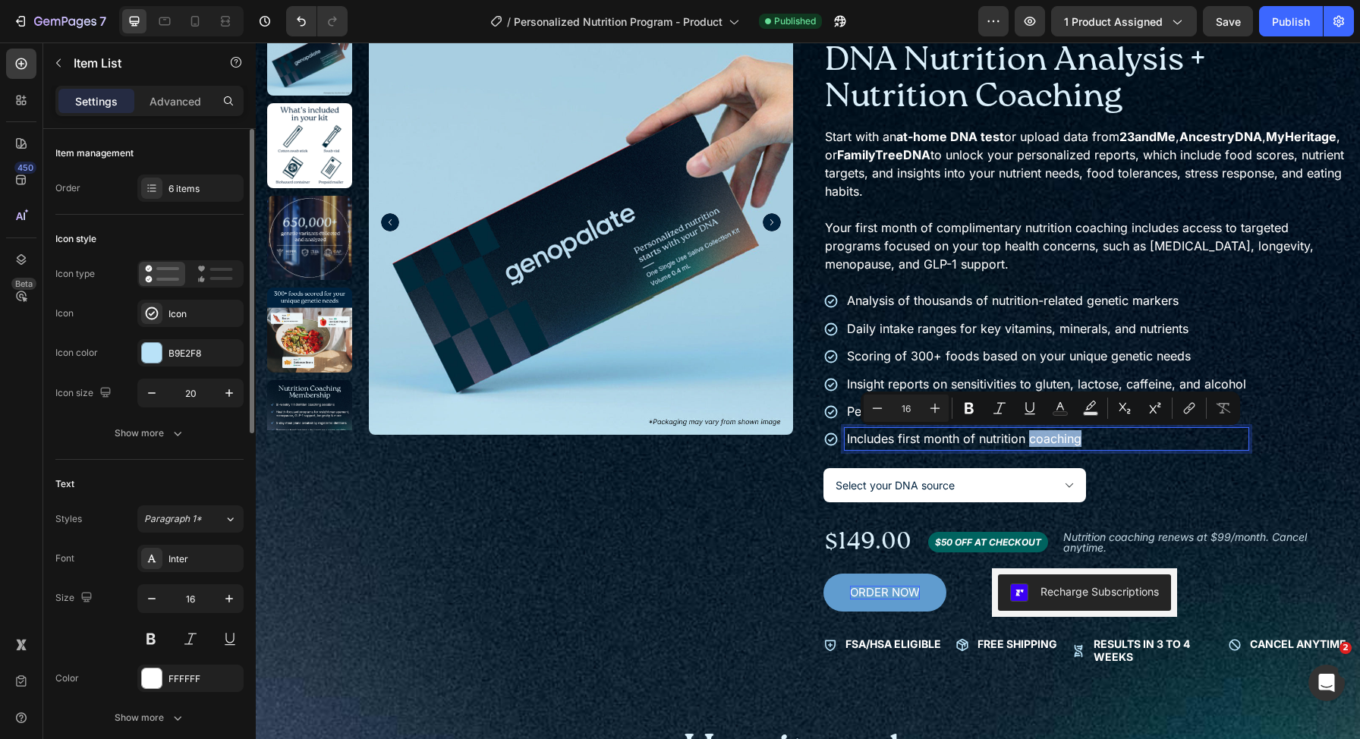
click at [1089, 435] on p "Includes first month of nutrition coaching" at bounding box center [1046, 438] width 399 height 17
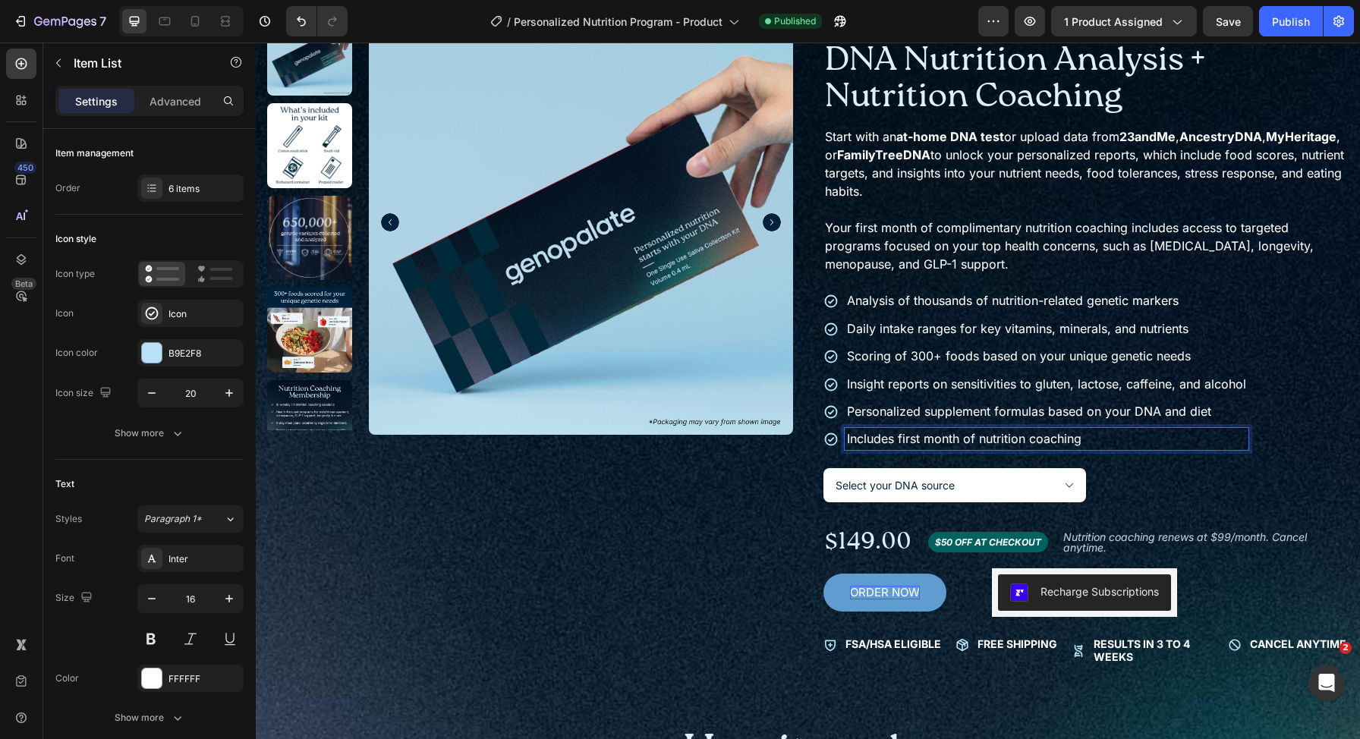
click at [888, 440] on p "Includes first month of nutrition coaching" at bounding box center [1046, 438] width 399 height 17
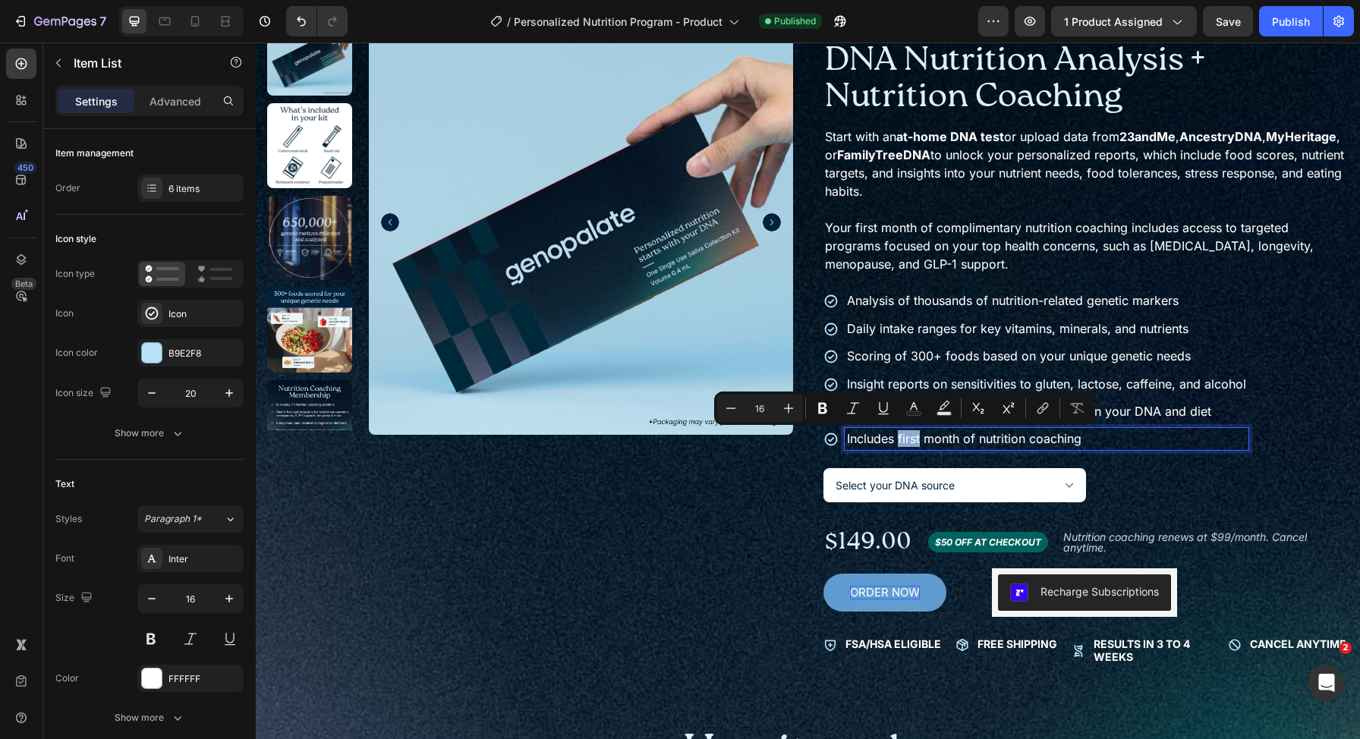
drag, startPoint x: 892, startPoint y: 440, endPoint x: 916, endPoint y: 441, distance: 24.3
click at [916, 441] on p "Includes first month of nutrition coaching" at bounding box center [1046, 438] width 399 height 17
click at [1093, 435] on p "Includes first month of nutrition coaching" at bounding box center [1046, 438] width 399 height 17
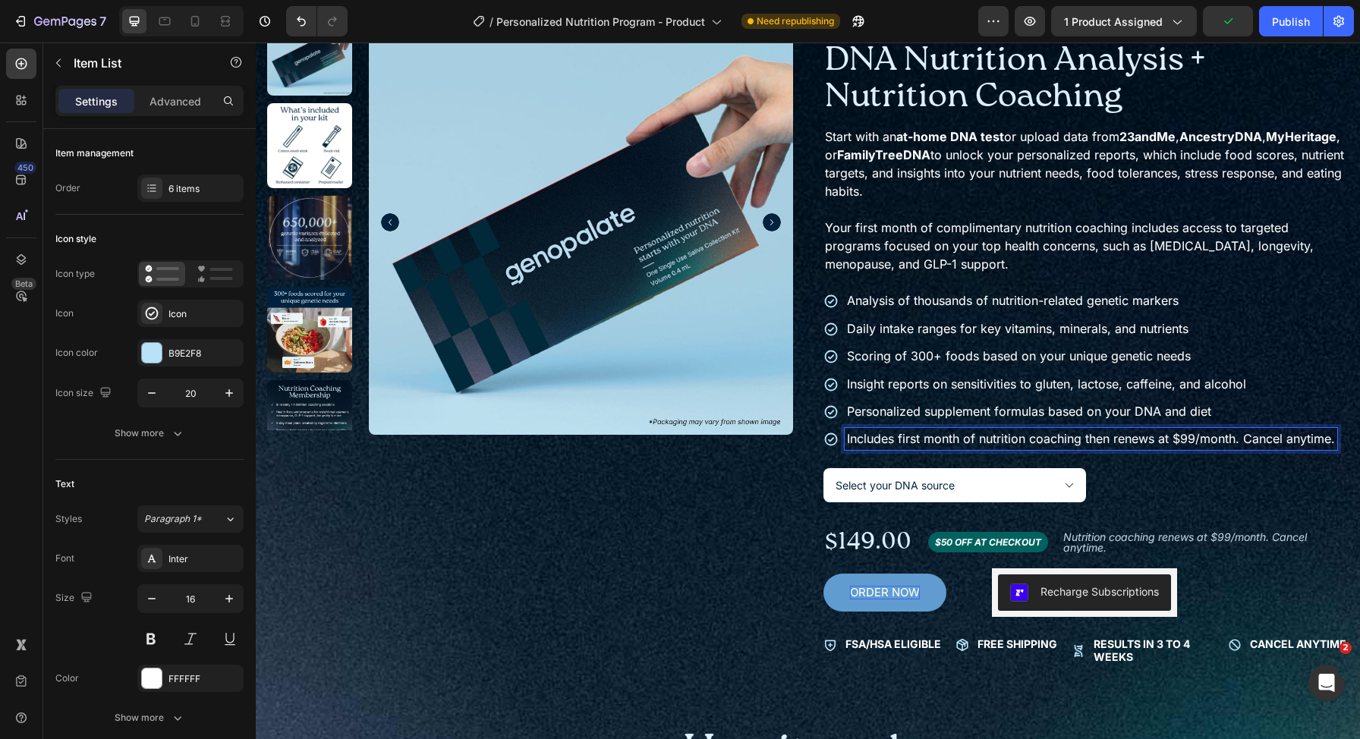
click at [1105, 442] on p "Includes first month of nutrition coaching then renews at $99/month. Cancel any…" at bounding box center [1091, 438] width 488 height 17
click at [1125, 542] on p "Nutrition coaching renews at $99/month. Cancel anytime." at bounding box center [1206, 542] width 286 height 21
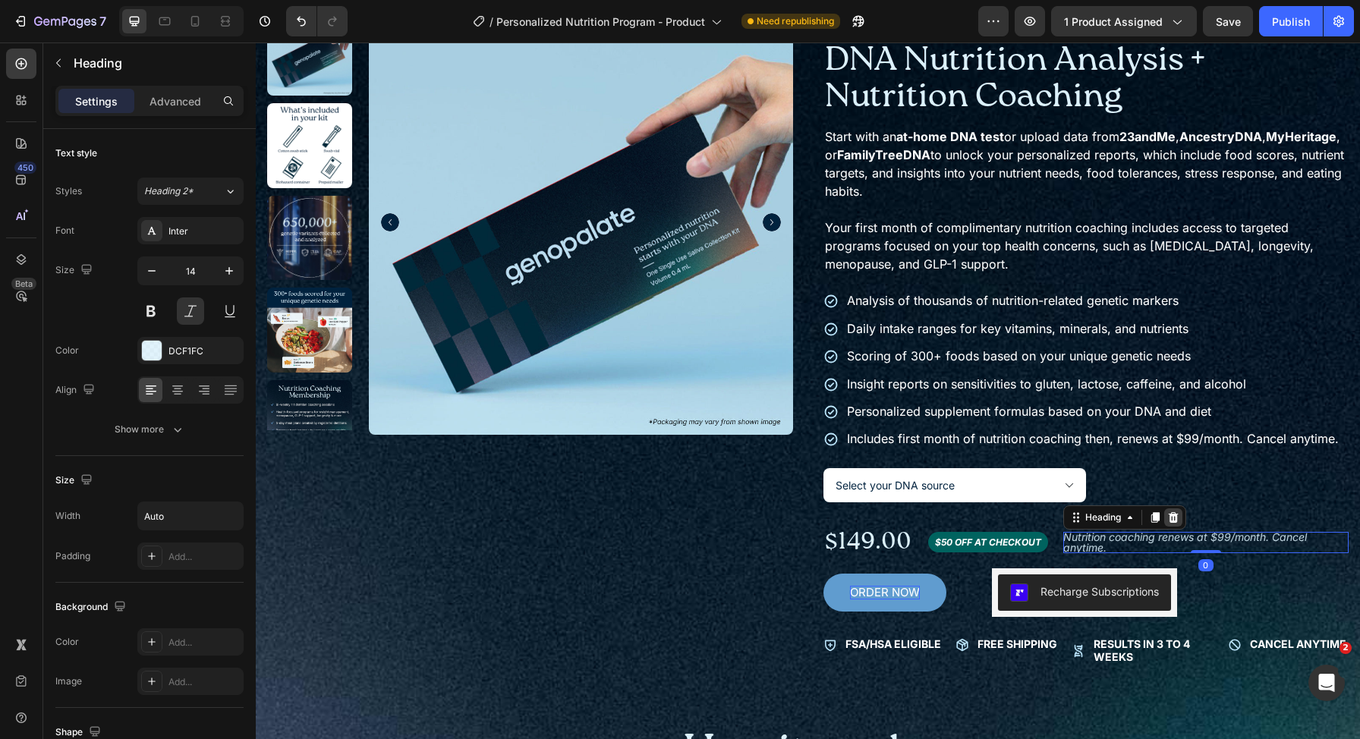
click at [1168, 520] on icon at bounding box center [1173, 517] width 10 height 11
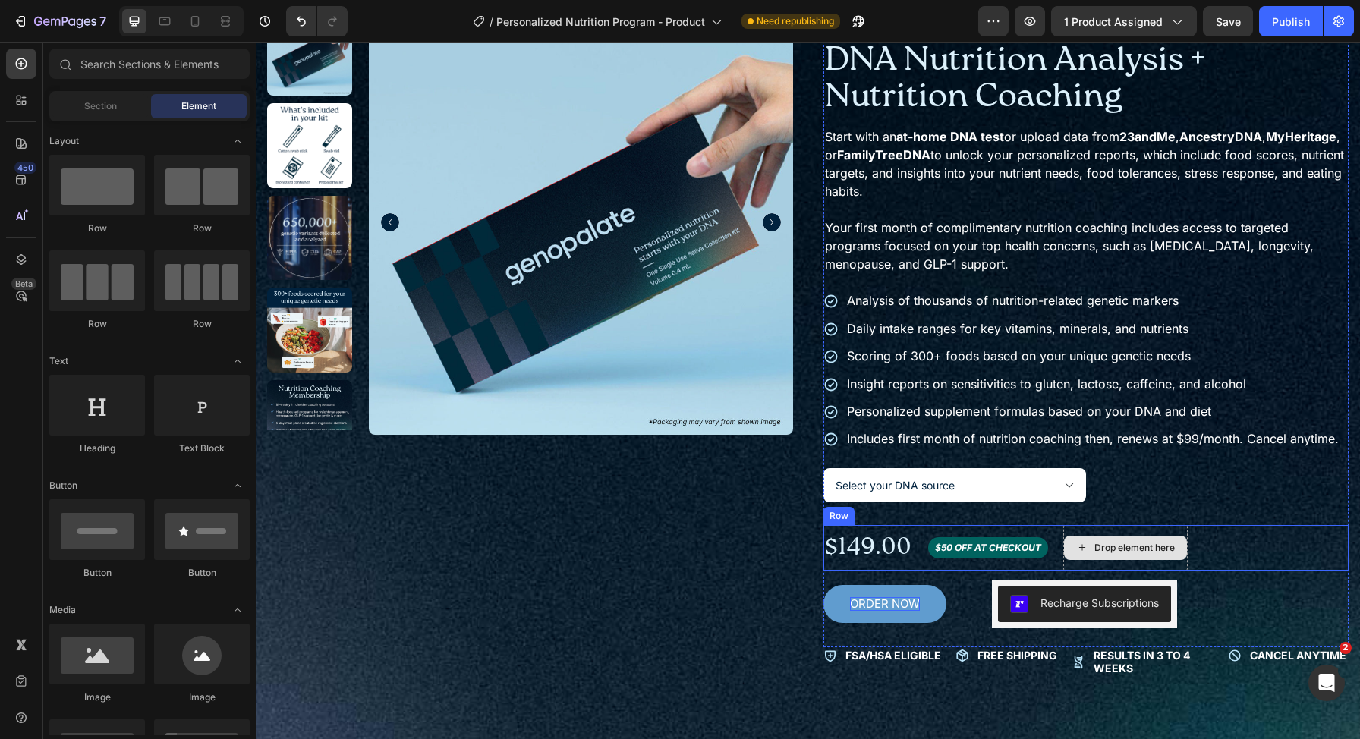
click at [1148, 536] on div "Drop element here" at bounding box center [1125, 548] width 123 height 24
click at [1225, 542] on div "$149.00 Product Price Product Price $50 OFF AT CHECKOUT Heading Drop element he…" at bounding box center [1086, 548] width 526 height 46
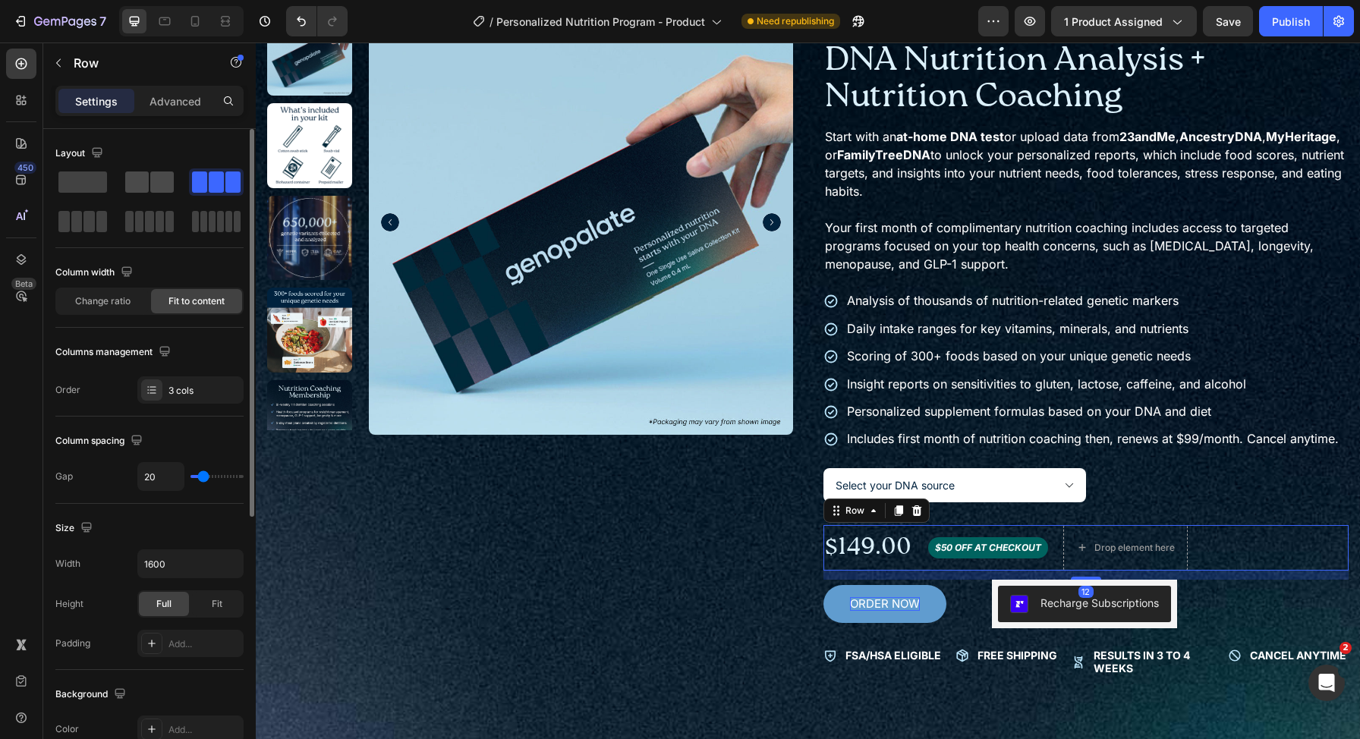
click at [173, 184] on span at bounding box center [162, 181] width 24 height 21
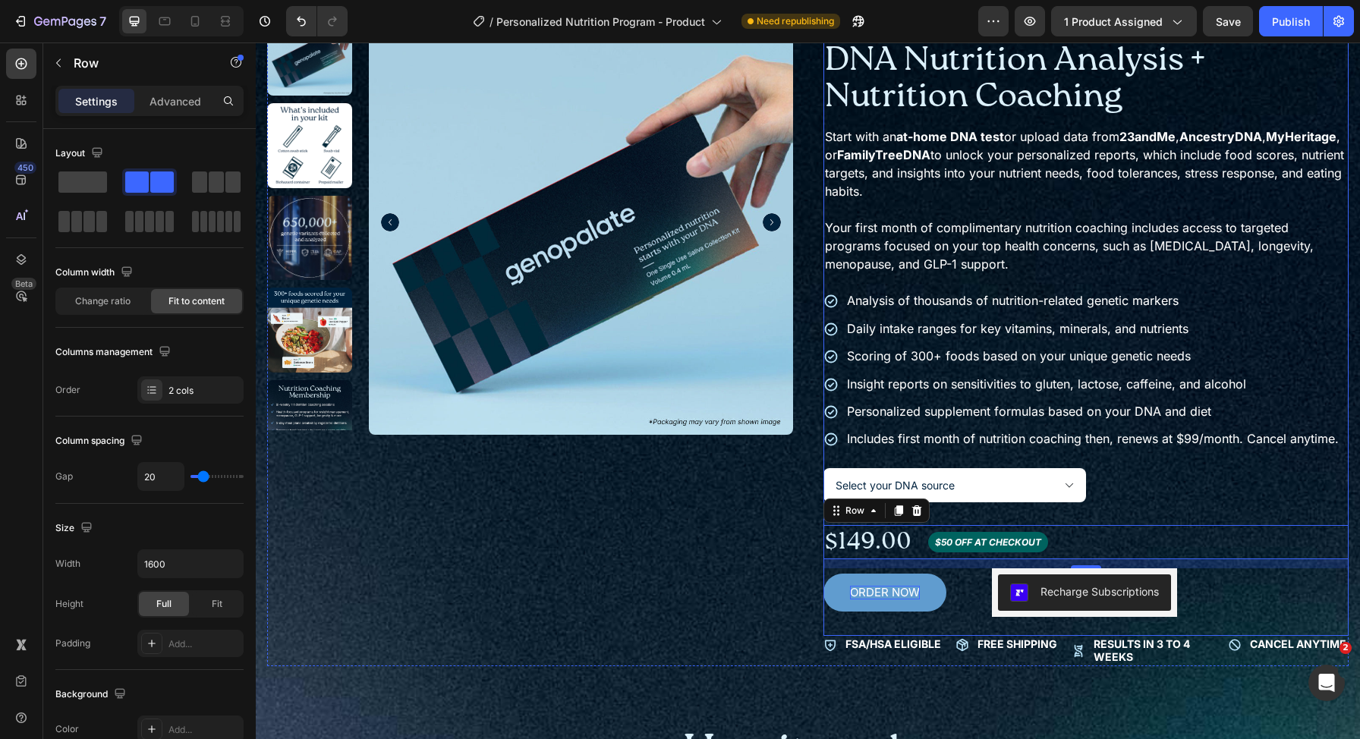
click at [1150, 524] on div "Icon Icon Icon Icon Icon Icon List Over 175,000+ sold Text Block Row Row DNA Nu…" at bounding box center [1086, 323] width 526 height 625
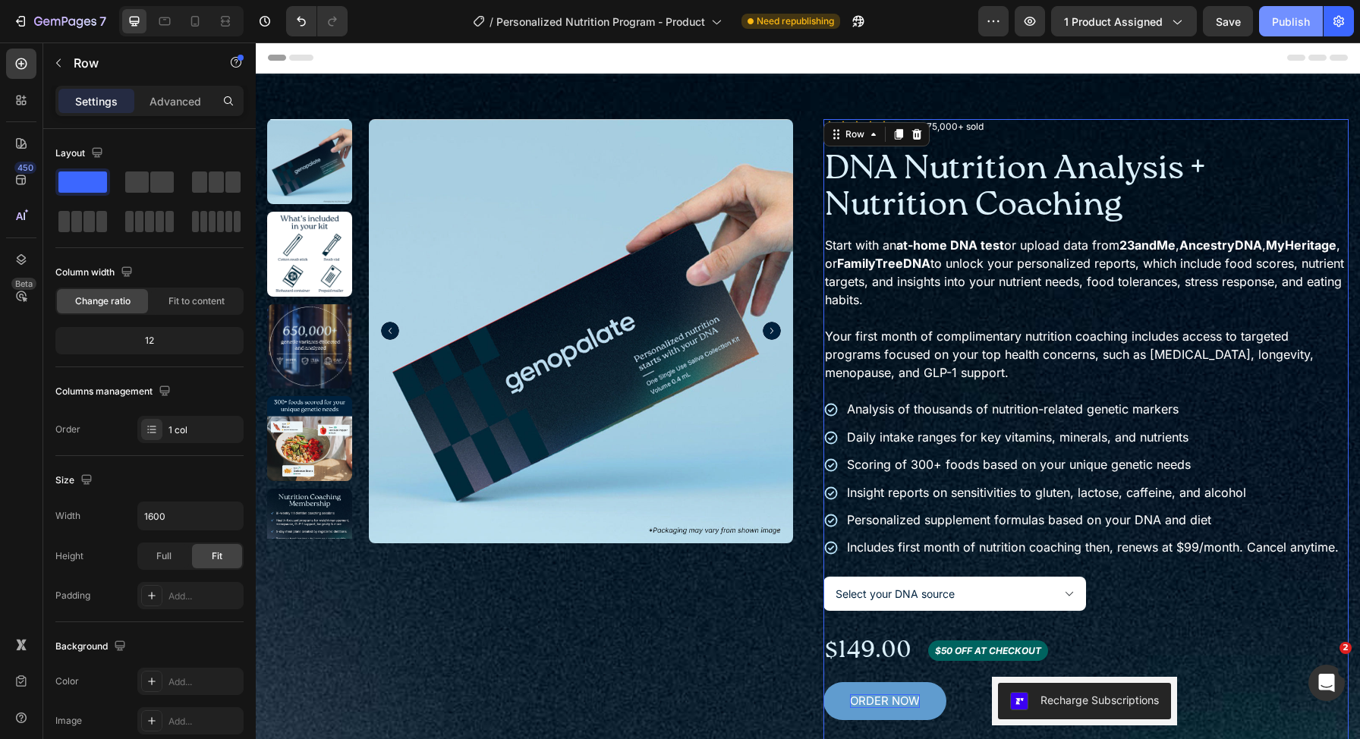
click at [1272, 28] on button "Publish" at bounding box center [1291, 21] width 64 height 30
click at [1223, 552] on p "Includes first month of nutrition coaching then, renews at $99/month. Cancel an…" at bounding box center [1093, 547] width 492 height 17
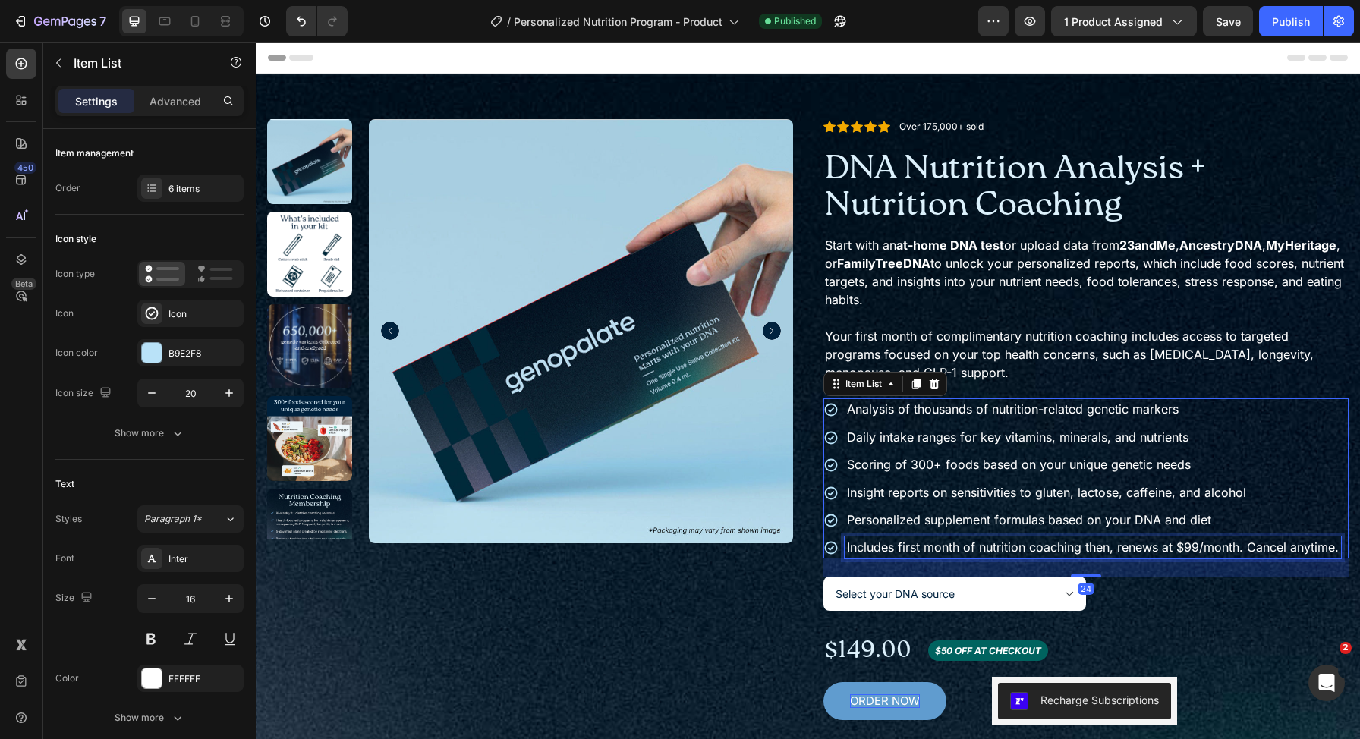
drag, startPoint x: 1223, startPoint y: 552, endPoint x: 1241, endPoint y: 549, distance: 18.6
click at [1241, 549] on p "Includes first month of nutrition coaching then, renews at $99/month. Cancel an…" at bounding box center [1093, 547] width 492 height 17
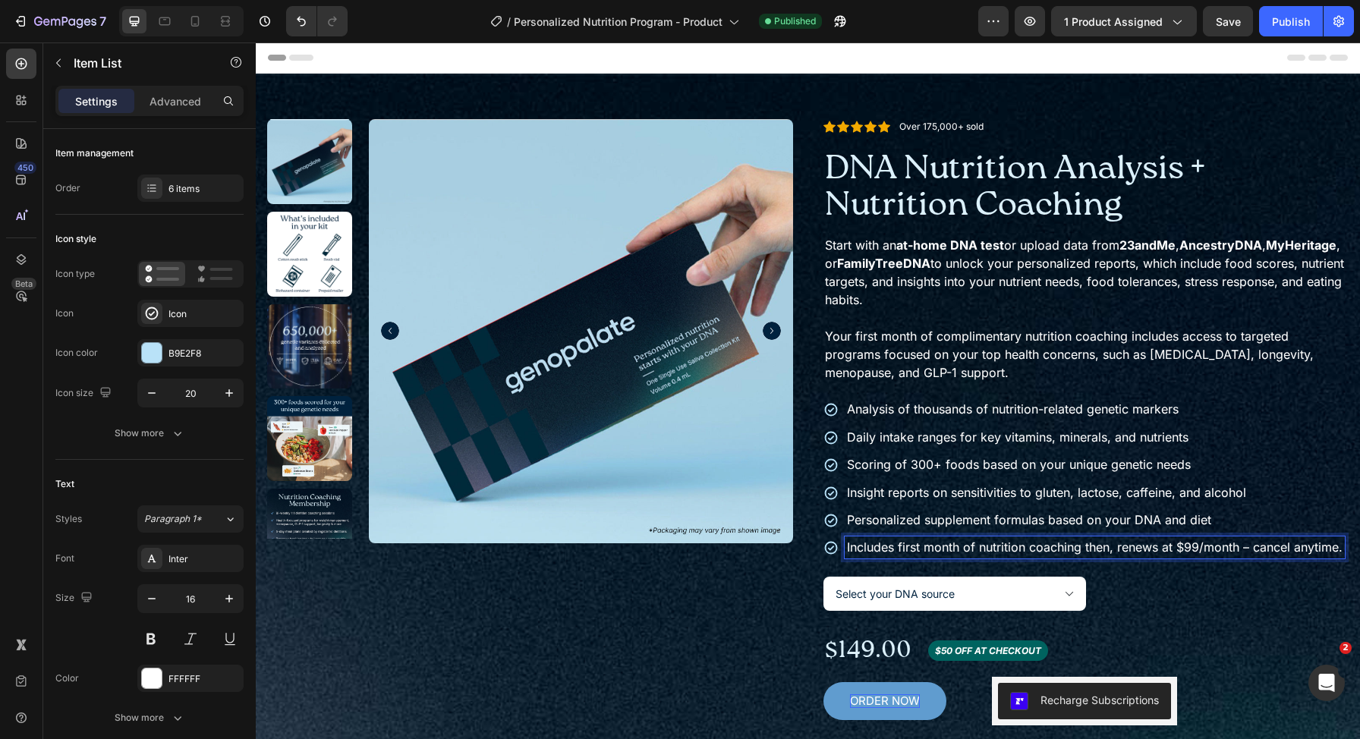
click at [911, 555] on p "Includes first month of nutrition coaching then, renews at $99/month – cancel a…" at bounding box center [1095, 547] width 496 height 17
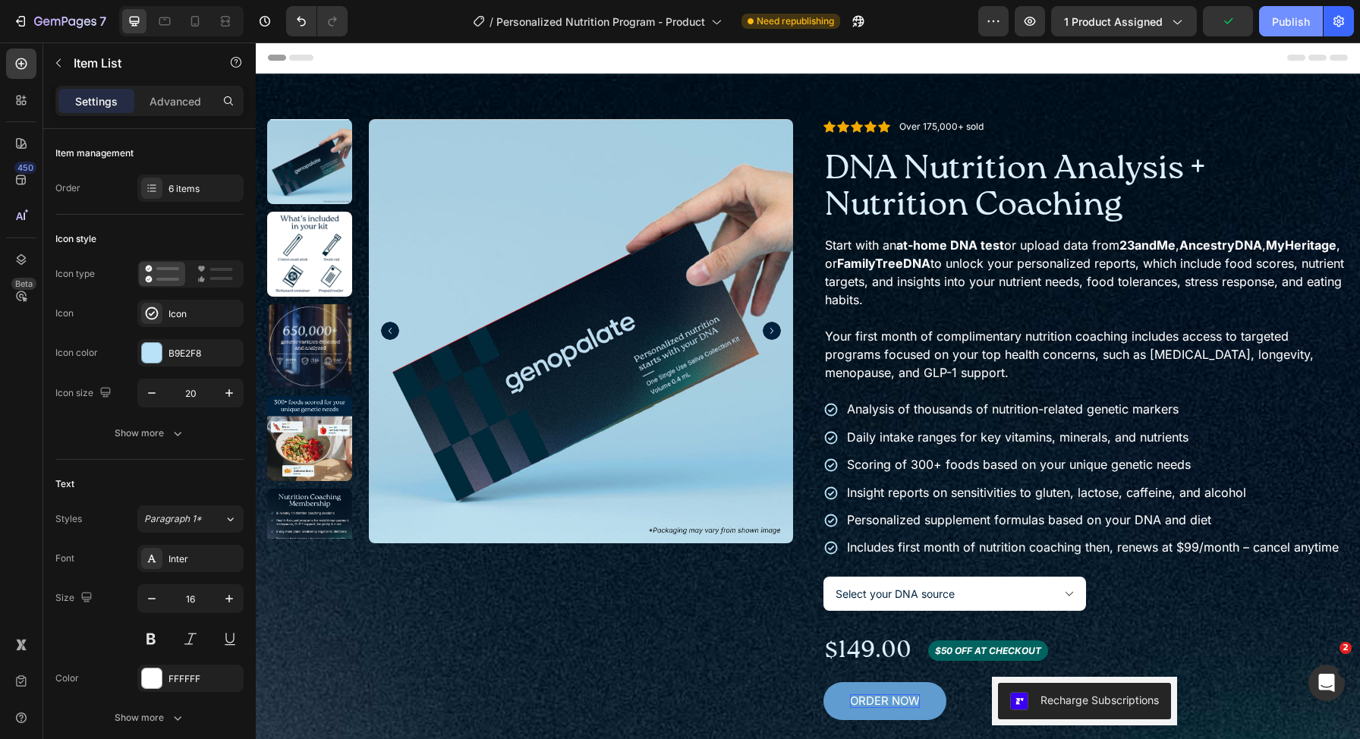
click at [1282, 24] on div "Publish" at bounding box center [1291, 22] width 38 height 16
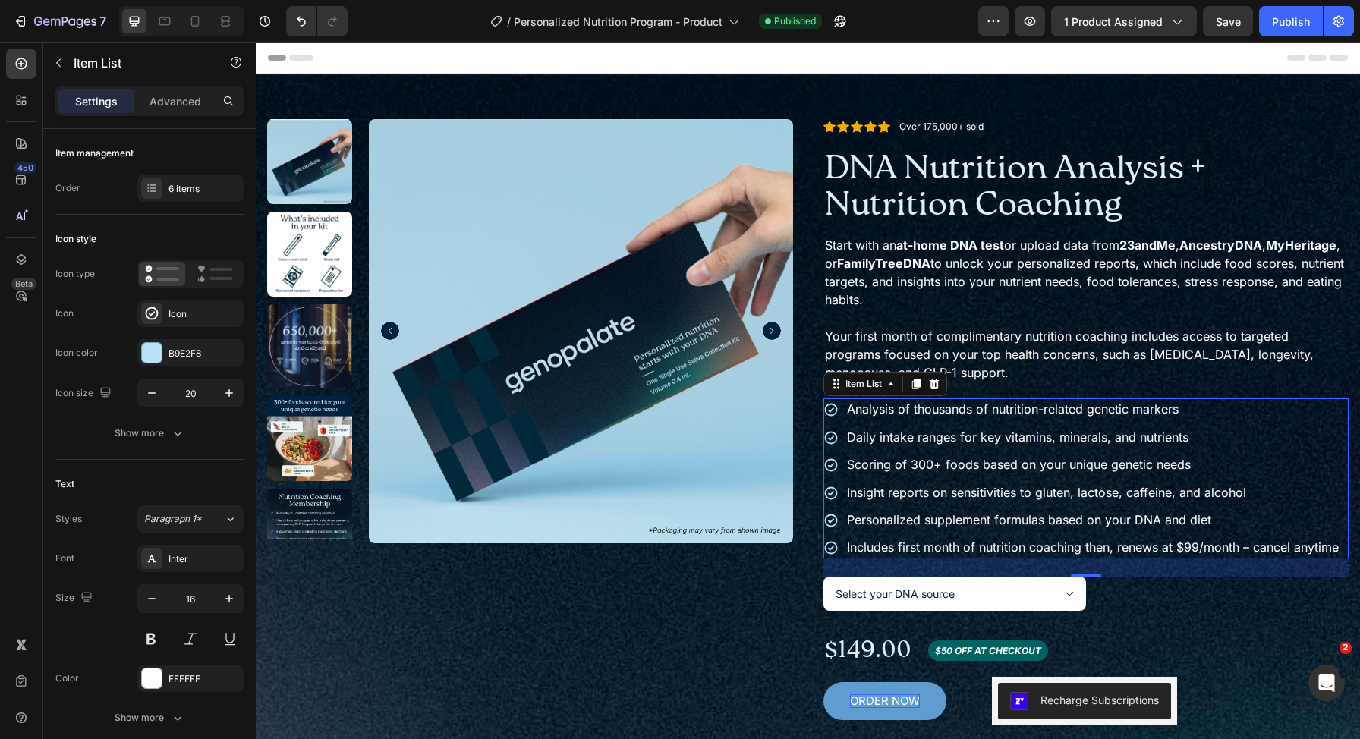
click at [1063, 510] on div "Personalized supplement formulas based on your DNA and diet" at bounding box center [1093, 519] width 496 height 21
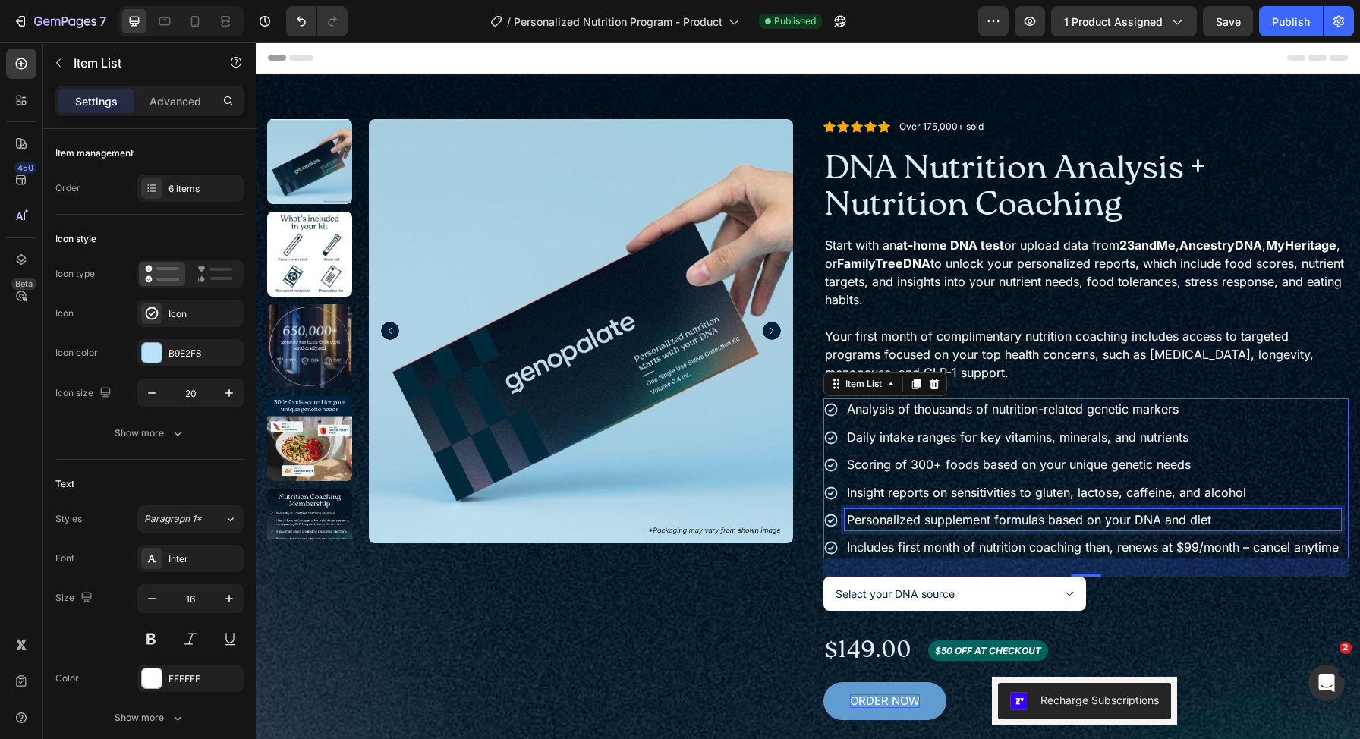
click at [1064, 522] on p "Personalized supplement formulas based on your DNA and diet" at bounding box center [1093, 519] width 492 height 17
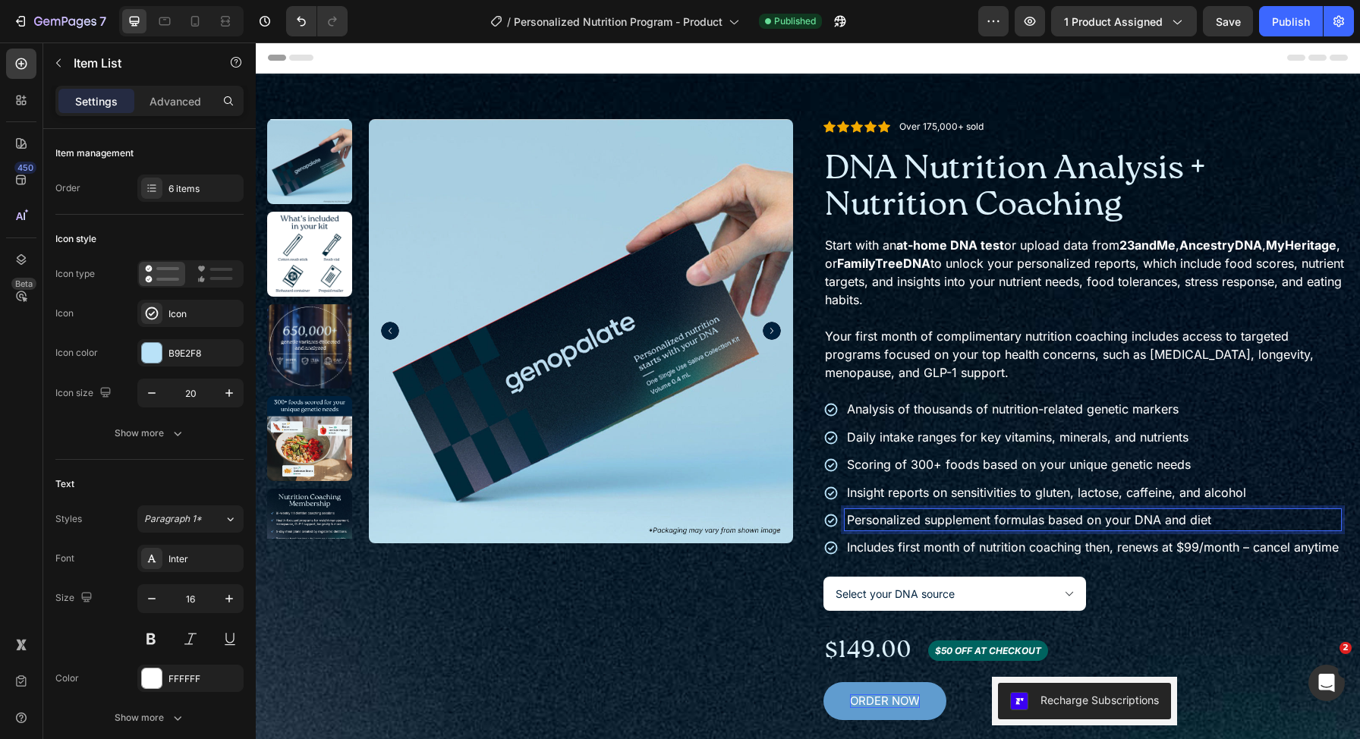
click at [1064, 522] on p "Personalized supplement formulas based on your DNA and diet" at bounding box center [1093, 519] width 492 height 17
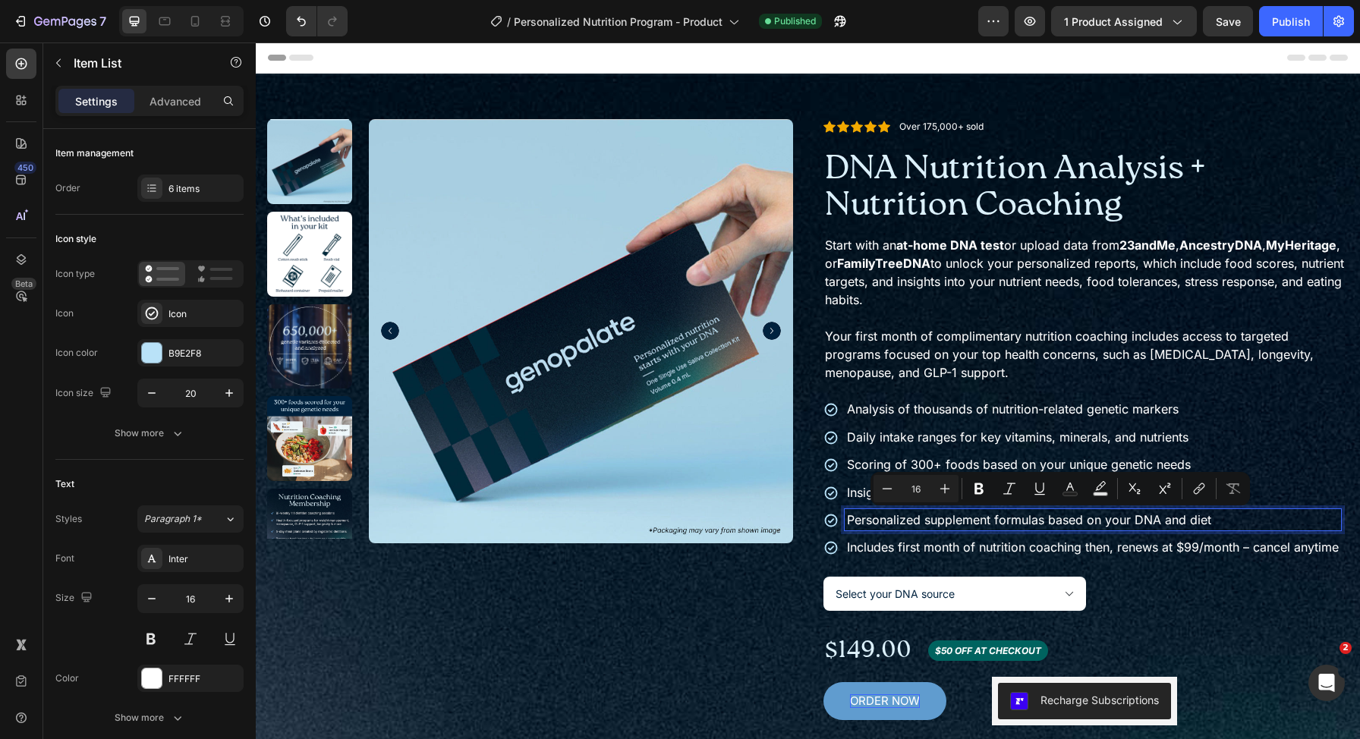
click at [1160, 520] on p "Personalized supplement formulas based on your DNA and diet" at bounding box center [1093, 519] width 492 height 17
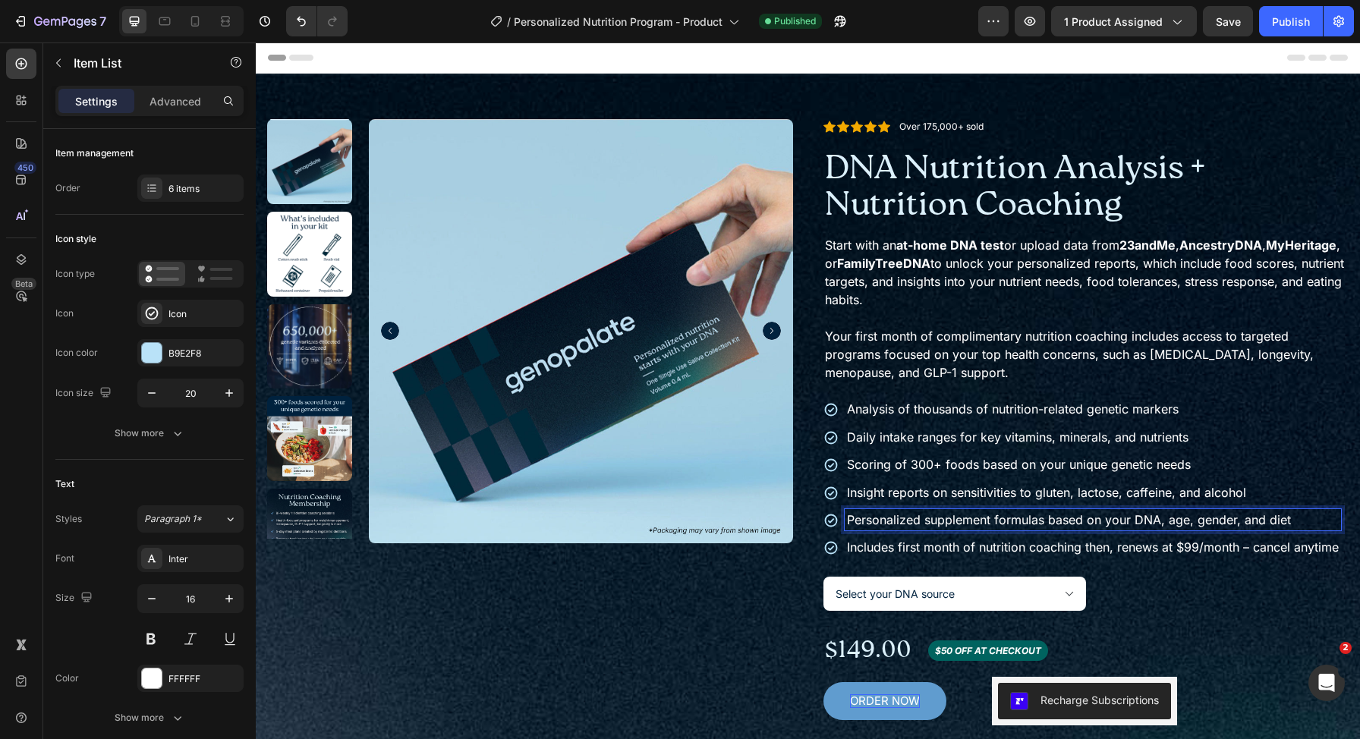
click at [1294, 19] on div "Publish" at bounding box center [1291, 22] width 38 height 16
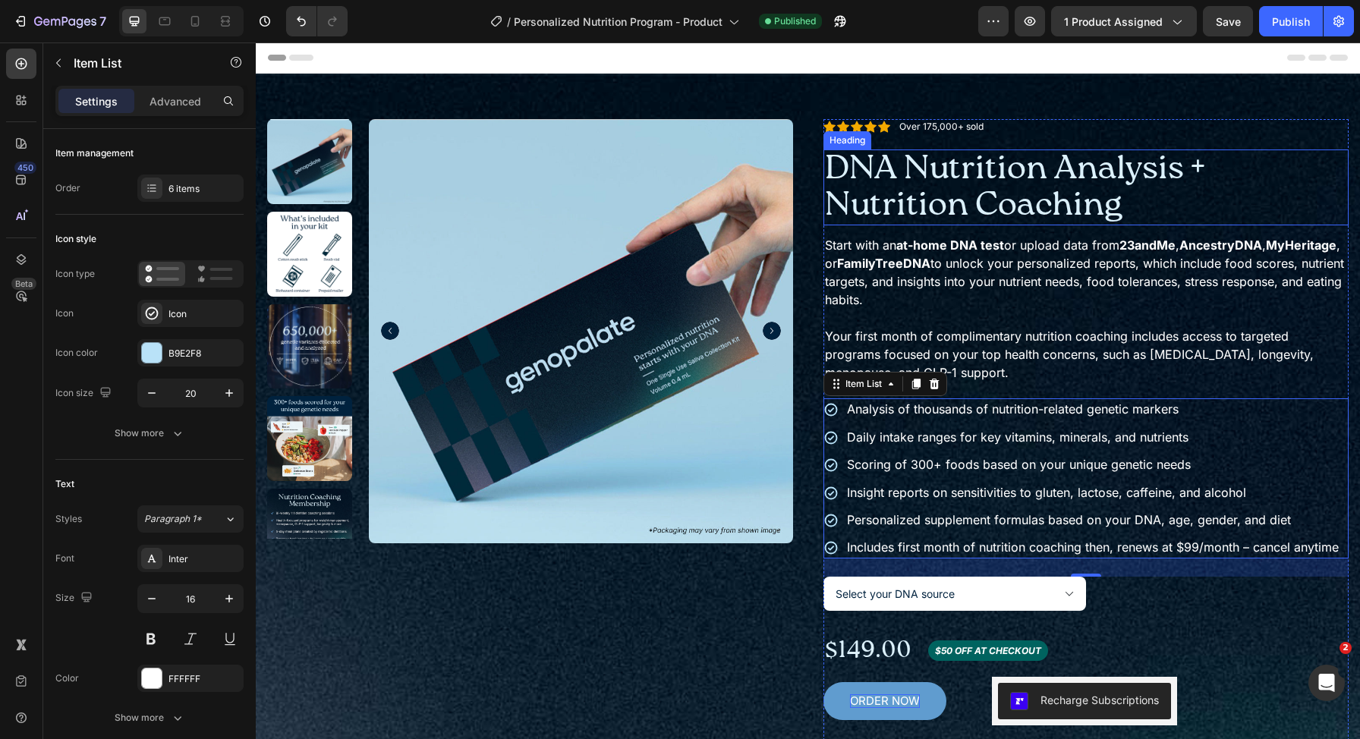
click at [1084, 194] on h1 "DNA Nutrition Analysis + Nutrition Coaching" at bounding box center [1086, 187] width 526 height 77
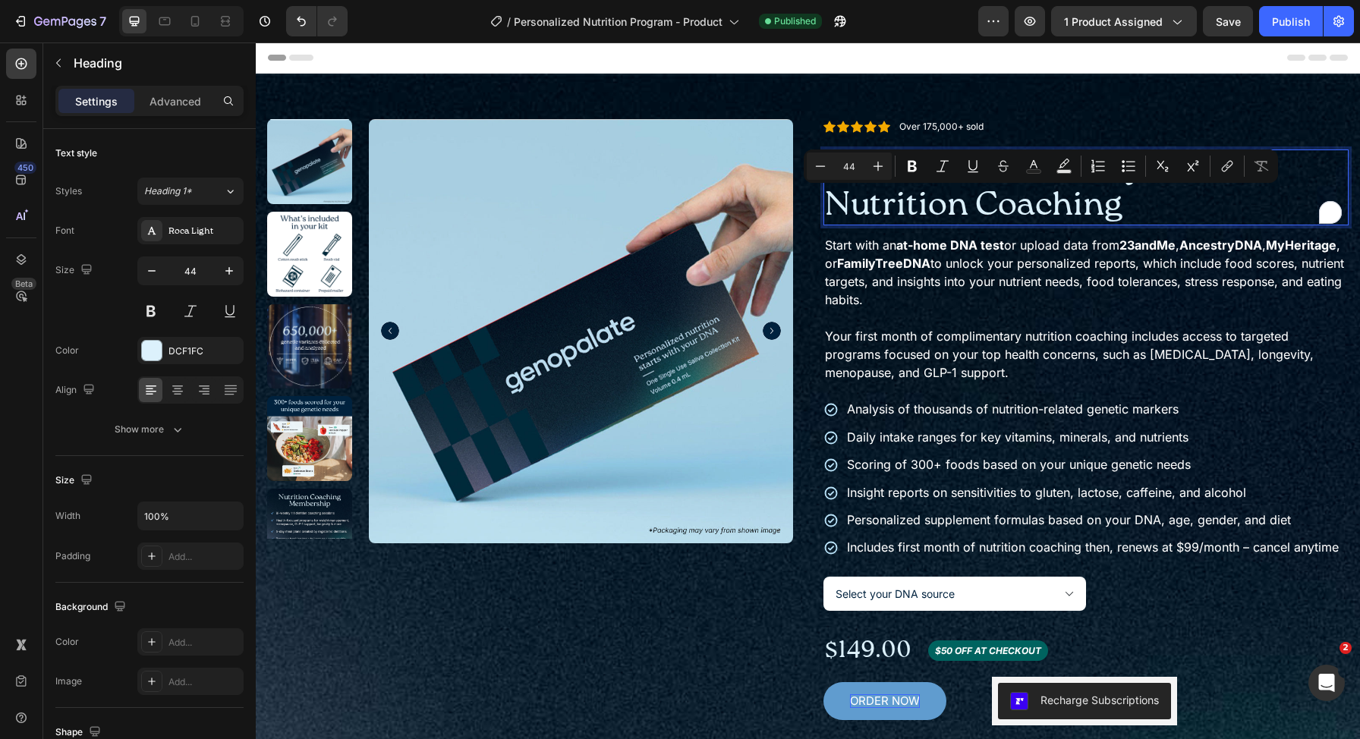
click at [919, 206] on p "DNA Nutrition Analysis + Nutrition Coaching" at bounding box center [1086, 188] width 523 height 74
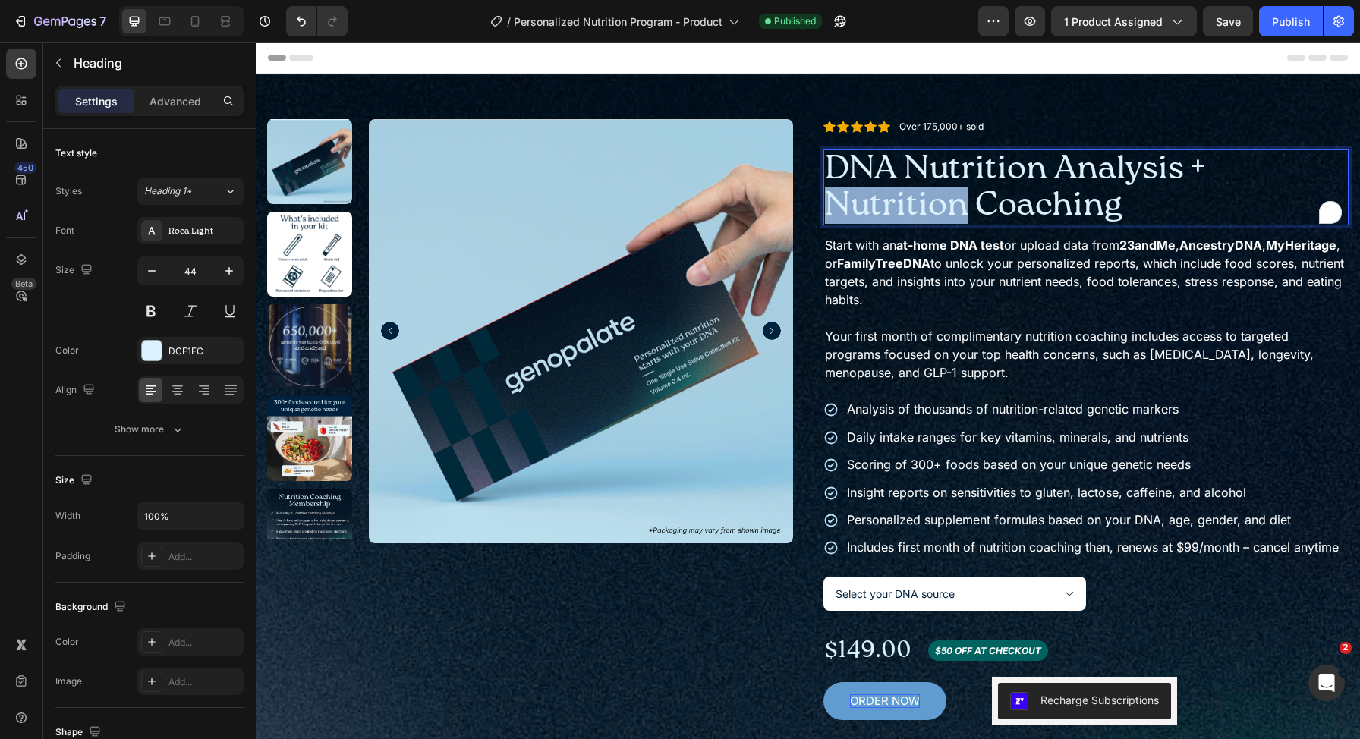
click at [919, 206] on p "DNA Nutrition Analysis + Nutrition Coaching" at bounding box center [1086, 188] width 523 height 74
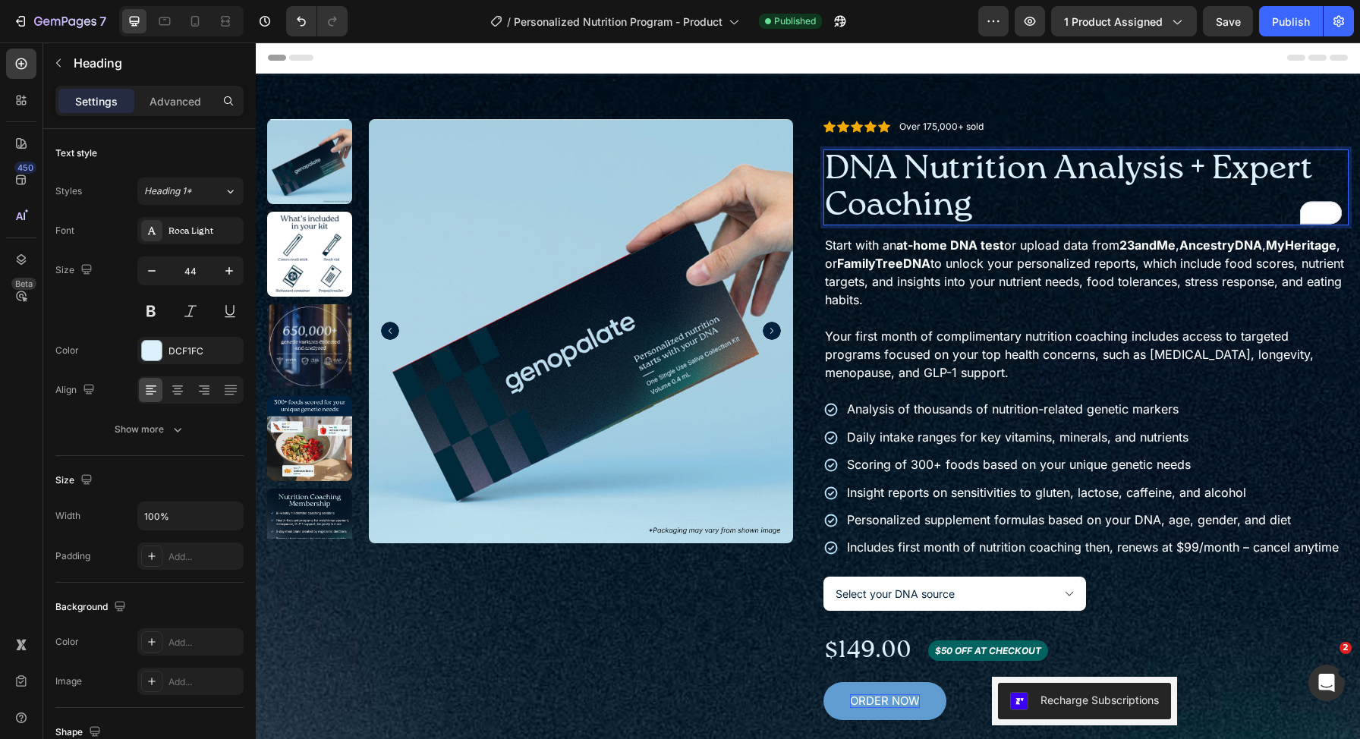
click at [1246, 170] on p "DNA Nutrition Analysis + Expert Coaching" at bounding box center [1086, 188] width 523 height 74
click at [828, 209] on p "DNA Nutrition Analysis + Coaching" at bounding box center [1086, 188] width 523 height 74
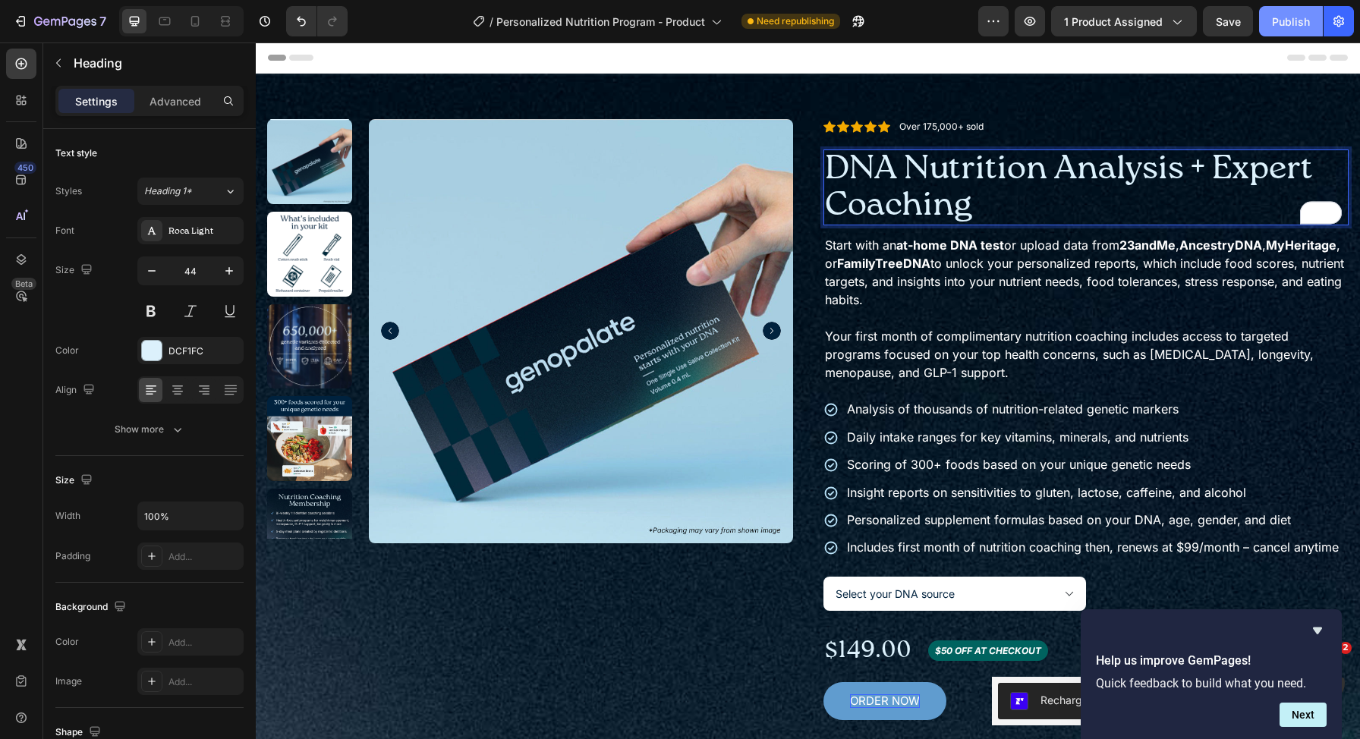
click at [1277, 17] on div "Publish" at bounding box center [1291, 22] width 38 height 16
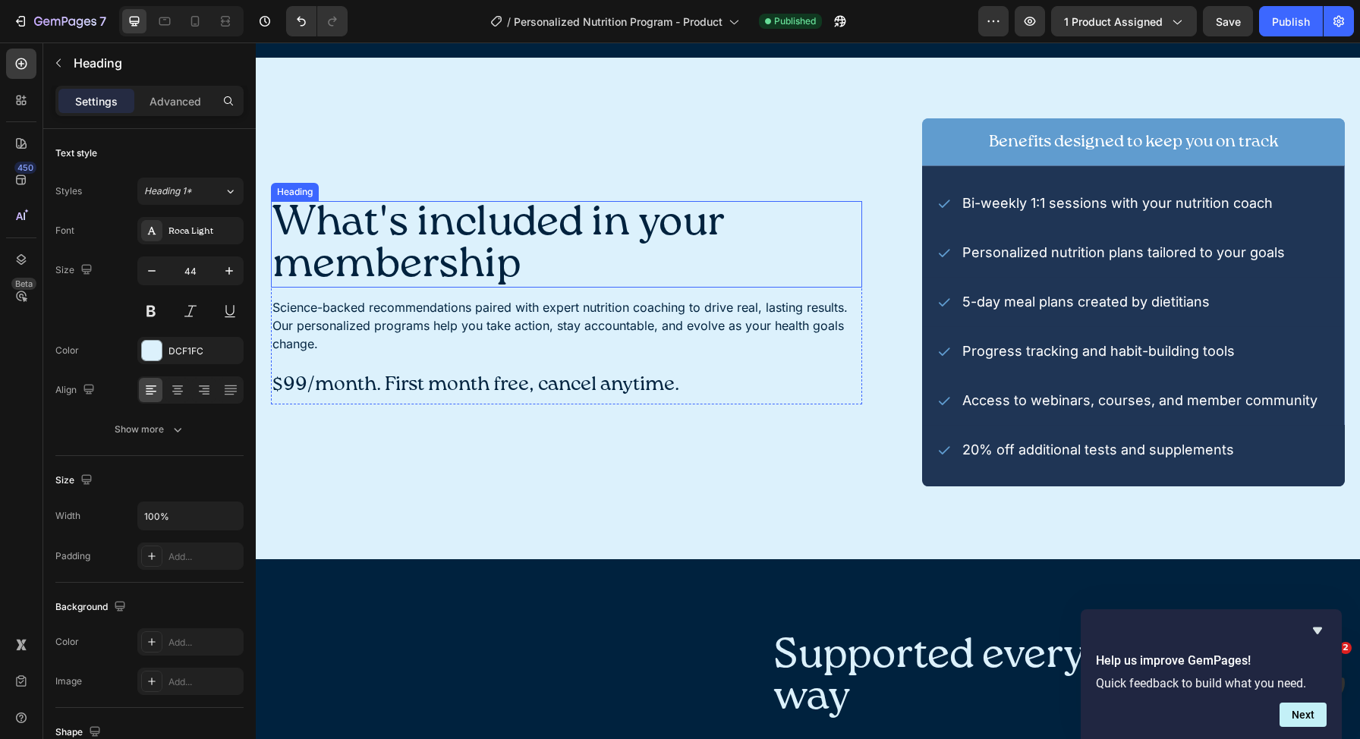
scroll to position [3391, 0]
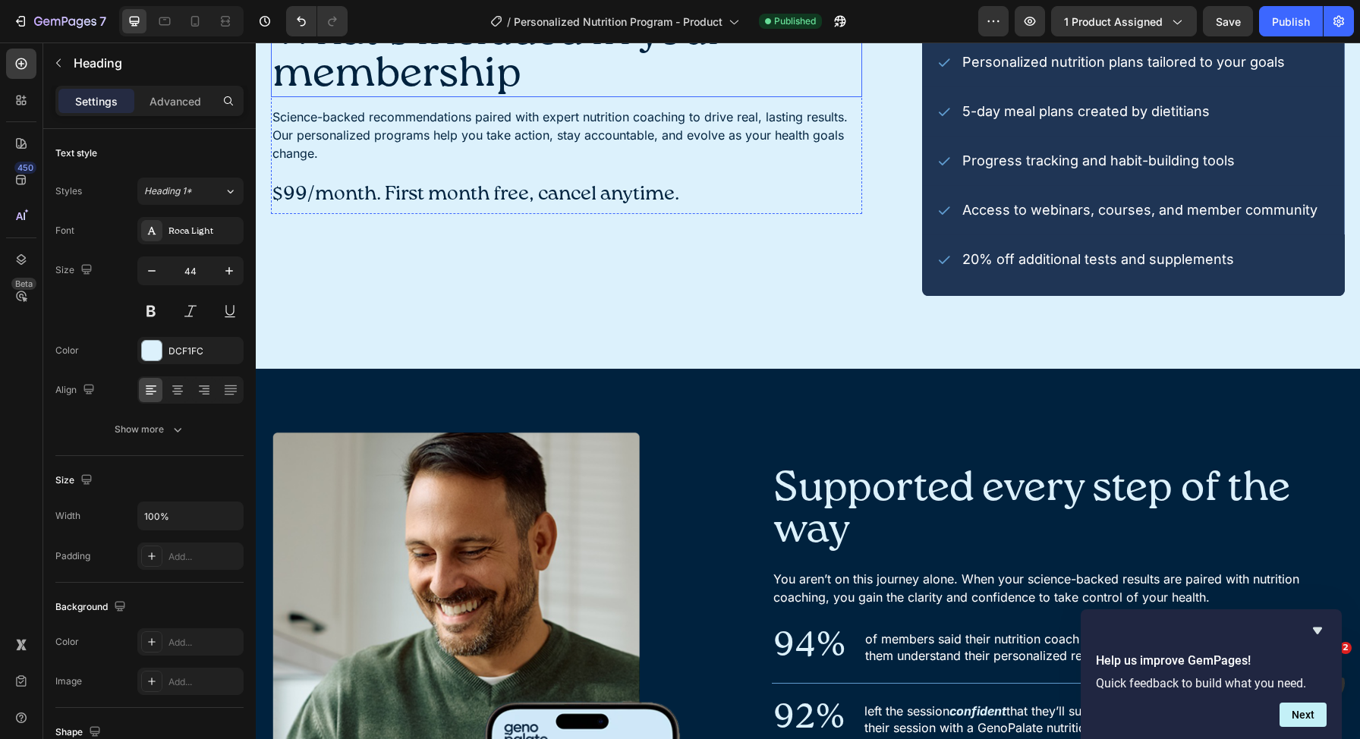
click at [609, 97] on h2 "What's included in your membership" at bounding box center [566, 54] width 591 height 87
click at [521, 96] on p "What's included in your membership" at bounding box center [566, 53] width 588 height 83
click at [278, 96] on p "What's included in your membership" at bounding box center [566, 53] width 588 height 83
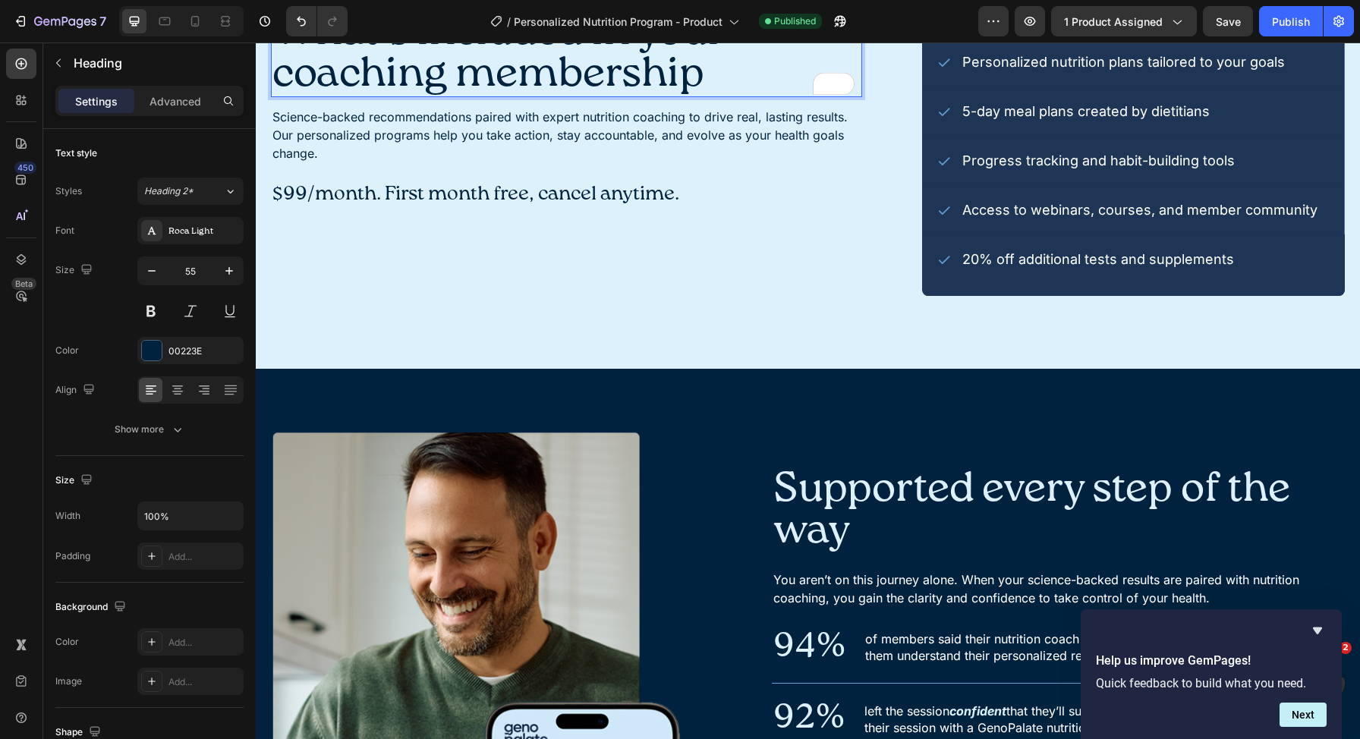
click at [373, 96] on p "What's included in your coaching membership" at bounding box center [566, 53] width 588 height 83
click at [757, 296] on div "What's included in your membership Heading 12 Science-backed recommendations pa…" at bounding box center [566, 112] width 591 height 368
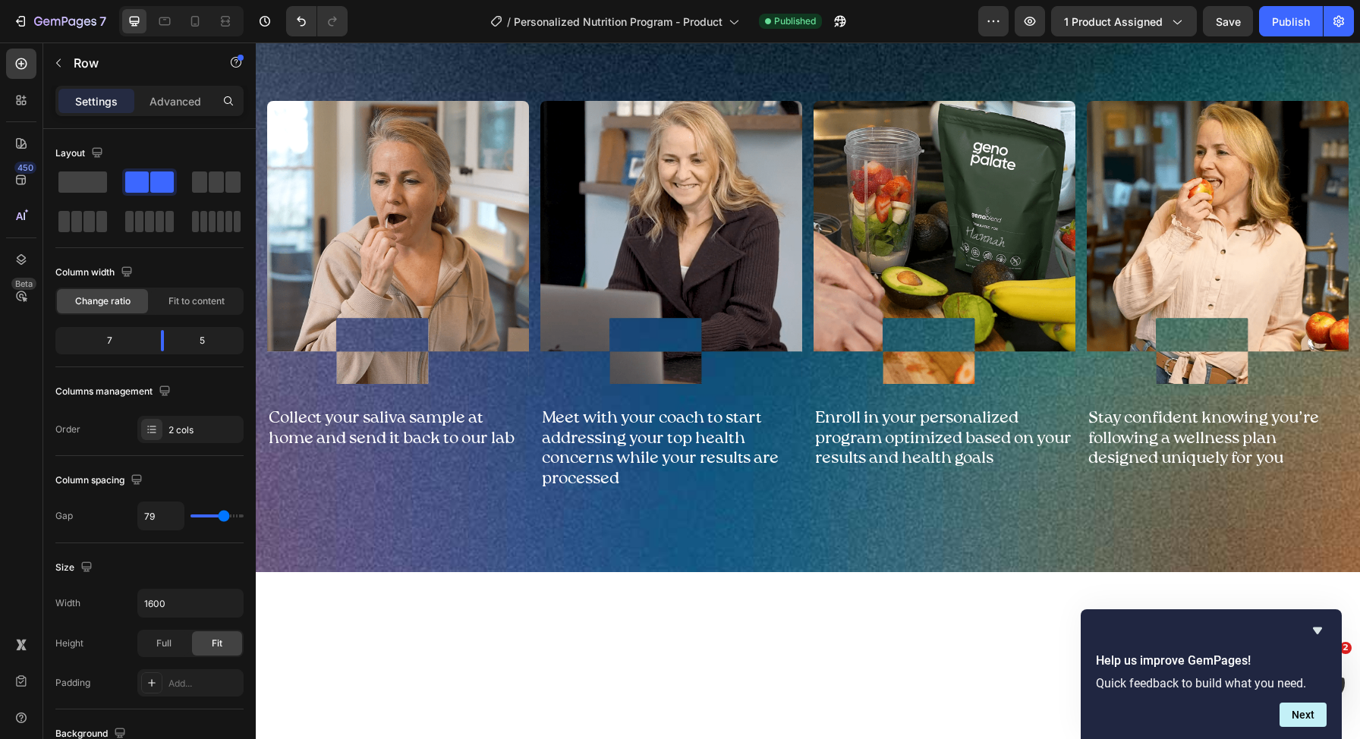
scroll to position [0, 0]
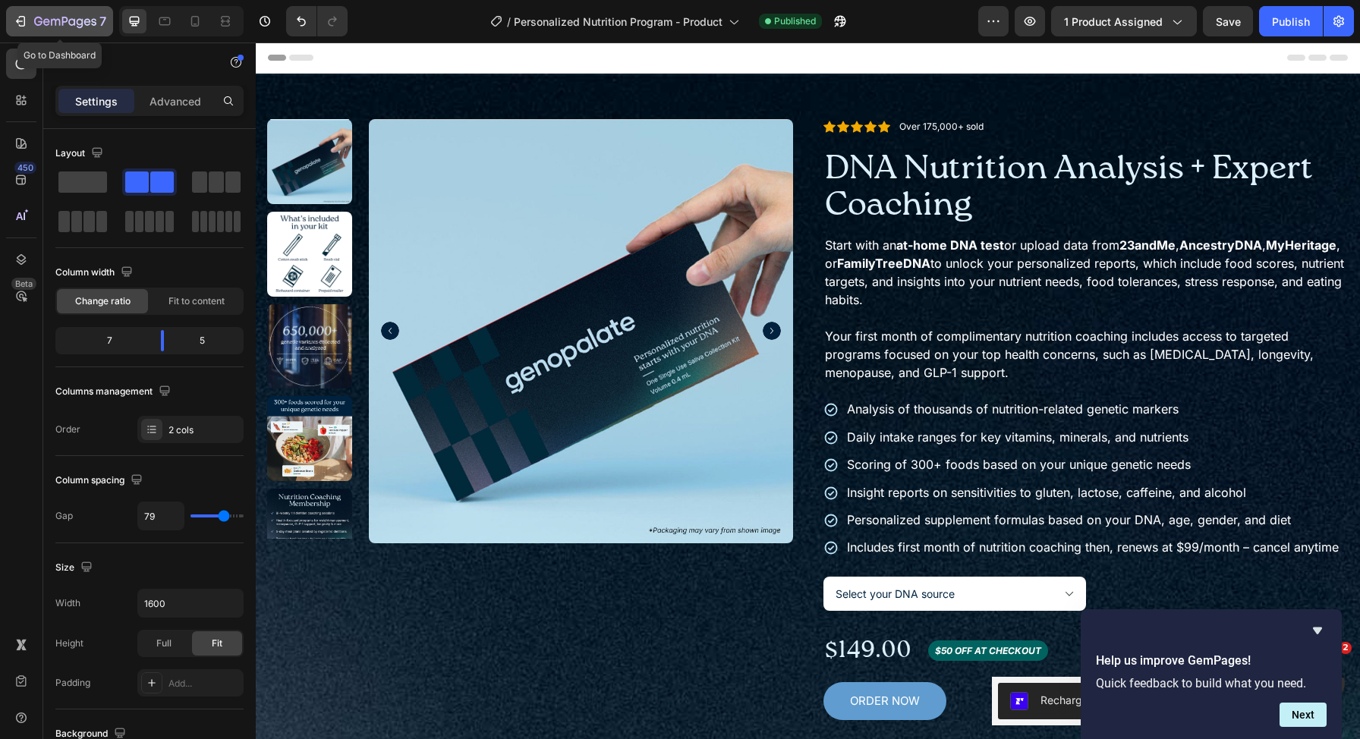
click at [58, 22] on icon "button" at bounding box center [65, 22] width 62 height 13
